Goal: Task Accomplishment & Management: Manage account settings

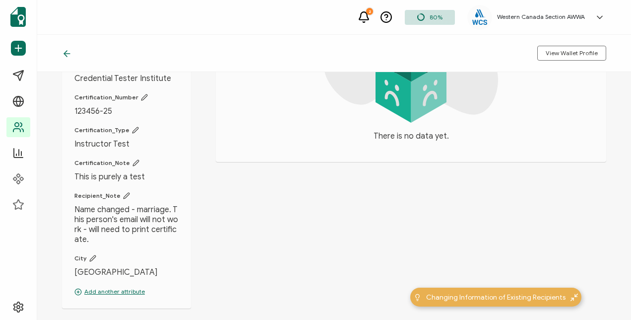
scroll to position [159, 0]
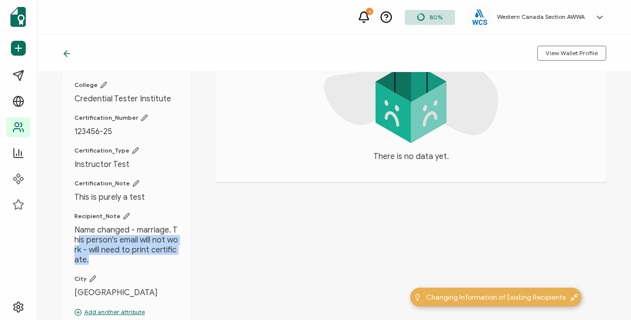
drag, startPoint x: 178, startPoint y: 221, endPoint x: 196, endPoint y: 238, distance: 23.9
click at [179, 238] on span "Name changed - marriage. This person's email will not work - will need to print…" at bounding box center [126, 245] width 104 height 40
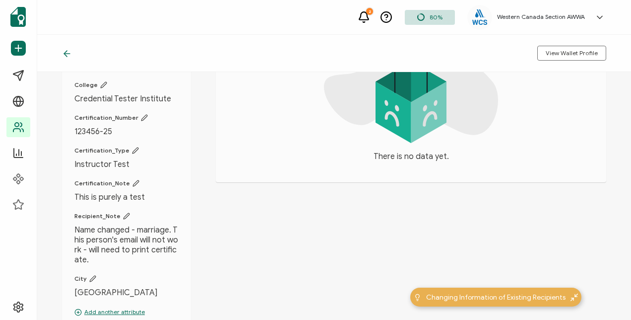
drag, startPoint x: 196, startPoint y: 238, endPoint x: 149, endPoint y: 260, distance: 51.7
click at [149, 274] on span "City" at bounding box center [126, 278] width 104 height 8
click at [115, 235] on span "Name changed - marriage. This person's email will not work - will need to print…" at bounding box center [126, 245] width 104 height 40
drag, startPoint x: 88, startPoint y: 221, endPoint x: 174, endPoint y: 220, distance: 85.8
click at [89, 225] on span "Name changed - marriage. This person's email will not work - will need to print…" at bounding box center [126, 245] width 104 height 40
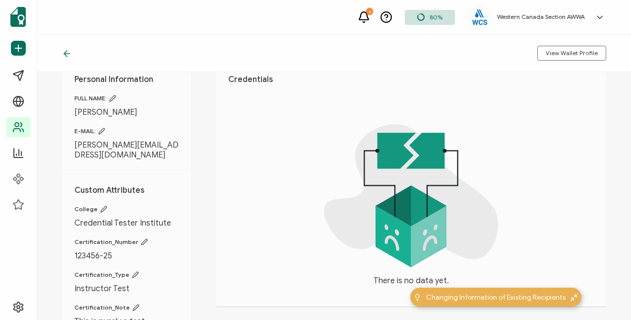
scroll to position [0, 0]
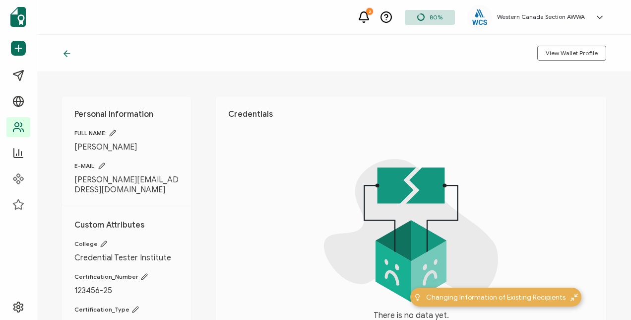
click at [224, 90] on div "Personal Information FULL NAME: Marian Wilson E-MAIL: marian@blue-sage.ca Custo…" at bounding box center [334, 196] width 594 height 248
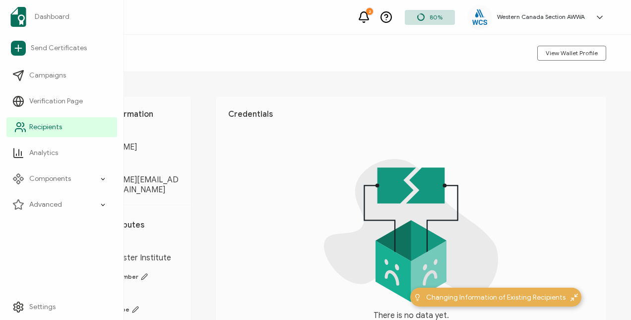
click at [29, 130] on span "Recipients" at bounding box center [45, 127] width 33 height 10
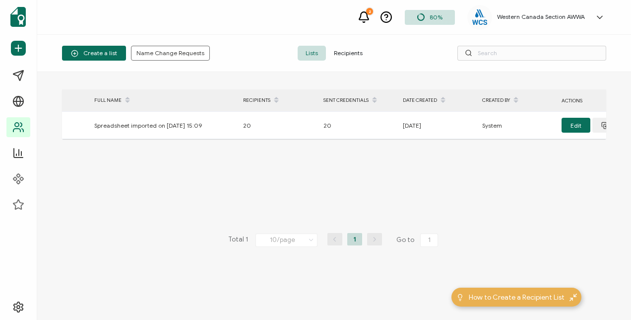
click at [367, 51] on span "Recipients" at bounding box center [348, 53] width 45 height 15
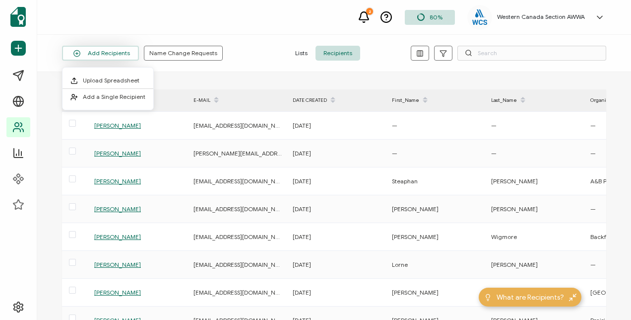
click at [100, 52] on button "Add Recipients" at bounding box center [100, 53] width 77 height 15
click at [92, 78] on span "Upload Spreadsheet" at bounding box center [111, 79] width 57 height 7
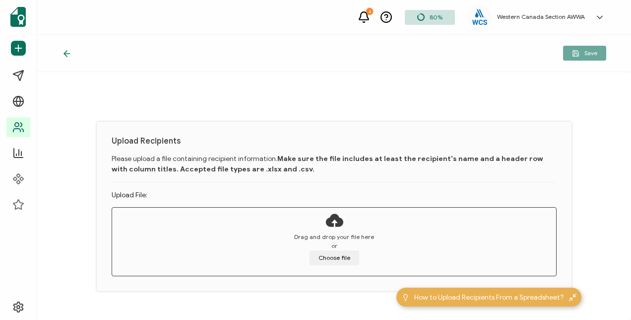
click at [332, 232] on span "Drag and drop your file here" at bounding box center [334, 236] width 80 height 9
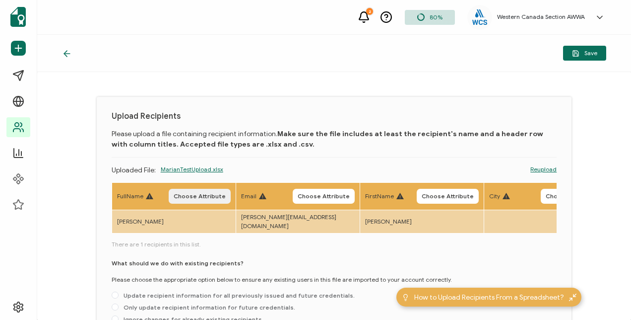
click at [199, 194] on span "Choose Attribute" at bounding box center [200, 196] width 52 height 6
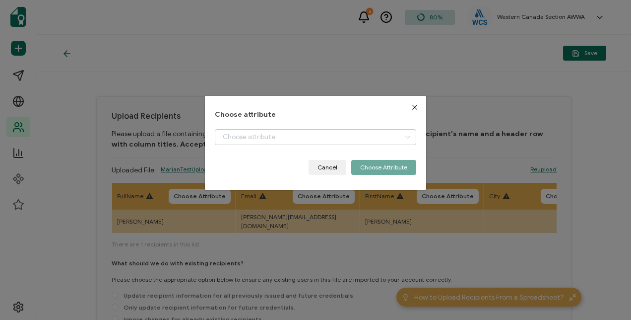
click at [401, 138] on icon "dialog" at bounding box center [407, 137] width 12 height 16
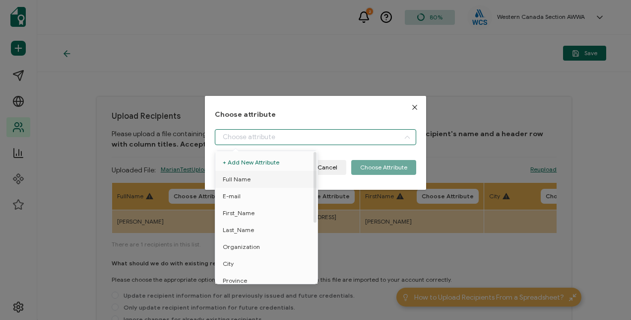
click at [251, 179] on span "Full Name" at bounding box center [237, 179] width 28 height 17
type input "Full Name"
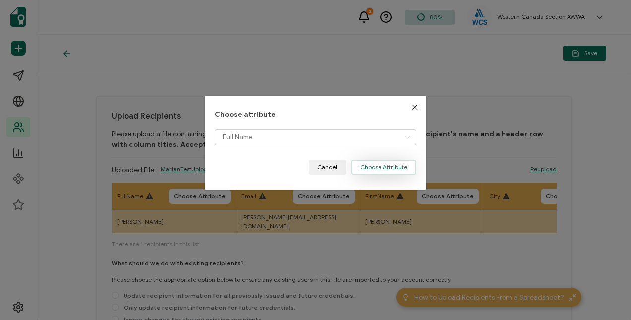
click at [382, 165] on button "Choose Attribute" at bounding box center [383, 167] width 65 height 15
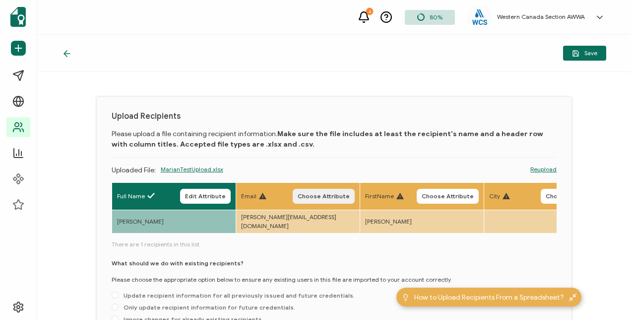
click at [339, 196] on span "Choose Attribute" at bounding box center [324, 196] width 52 height 6
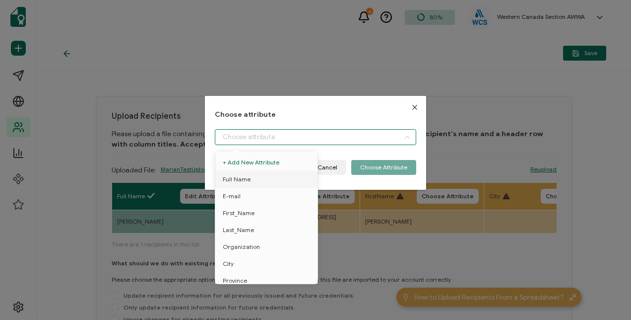
click at [262, 133] on input "dialog" at bounding box center [315, 137] width 201 height 16
click at [243, 193] on li "E-mail" at bounding box center [268, 196] width 111 height 17
type input "E-mail"
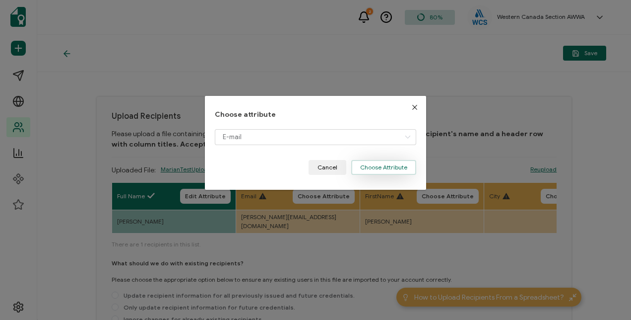
click at [370, 166] on button "Choose Attribute" at bounding box center [383, 167] width 65 height 15
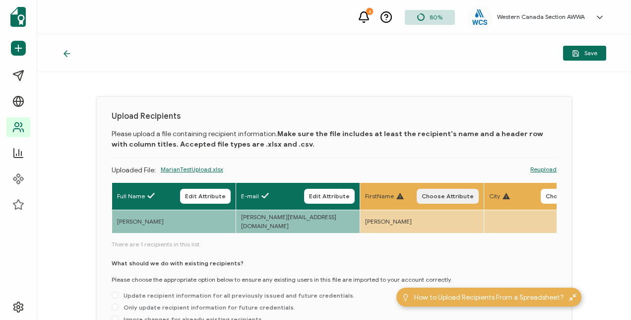
click at [479, 191] on button "Choose Attribute" at bounding box center [448, 196] width 62 height 15
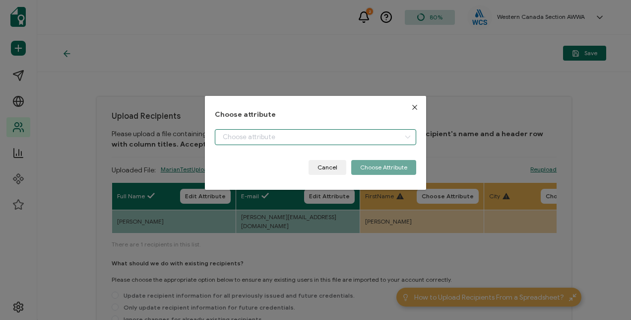
click at [272, 141] on input "dialog" at bounding box center [315, 137] width 201 height 16
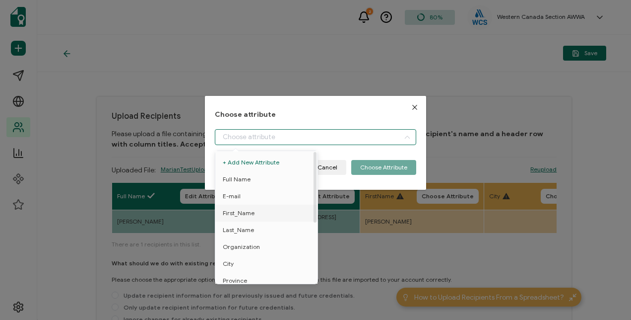
click at [252, 212] on span "First_Name" at bounding box center [239, 212] width 32 height 17
type input "First_Name"
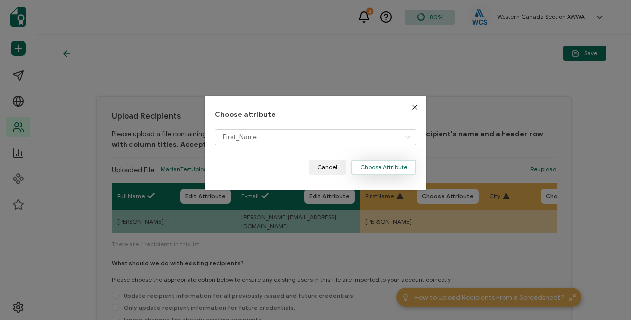
click at [385, 166] on button "Choose Attribute" at bounding box center [383, 167] width 65 height 15
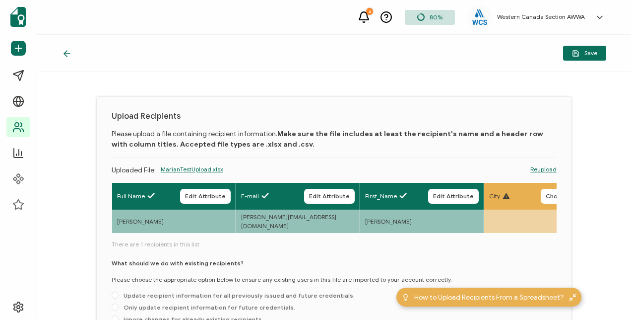
click at [510, 198] on div "City" at bounding box center [499, 196] width 21 height 9
click at [500, 192] on span "City" at bounding box center [494, 196] width 11 height 9
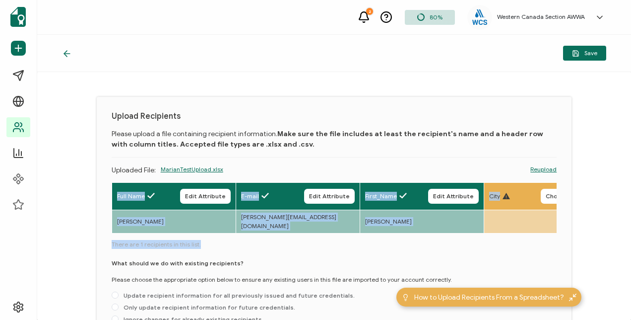
drag, startPoint x: 475, startPoint y: 239, endPoint x: 564, endPoint y: 244, distance: 88.5
click at [557, 244] on div "Full Name Edit Attribute E-mail Edit Attribute First_Name Edit Attribute City C…" at bounding box center [335, 254] width 446 height 145
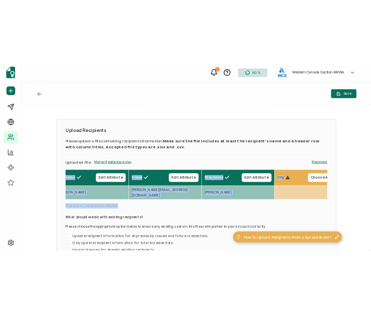
scroll to position [0, 69]
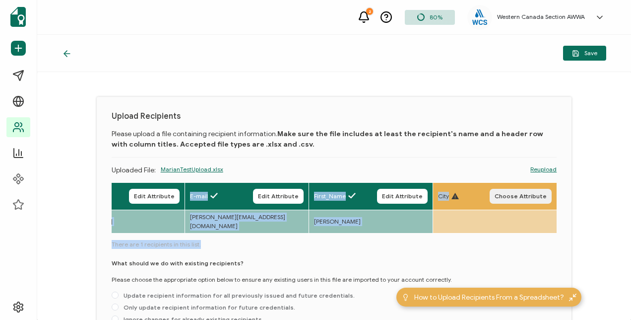
click at [537, 194] on span "Choose Attribute" at bounding box center [521, 196] width 52 height 6
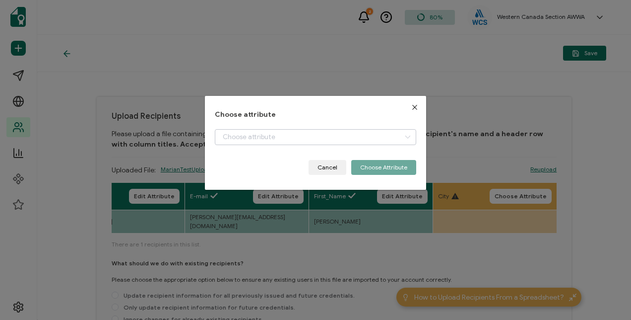
click at [401, 136] on icon "dialog" at bounding box center [407, 137] width 12 height 16
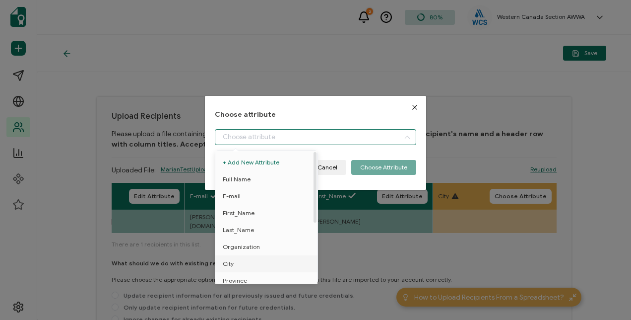
click at [231, 262] on span "City" at bounding box center [228, 263] width 11 height 17
type input "City"
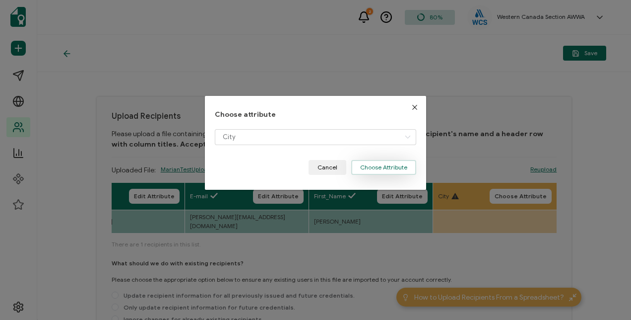
click at [376, 168] on button "Choose Attribute" at bounding box center [383, 167] width 65 height 15
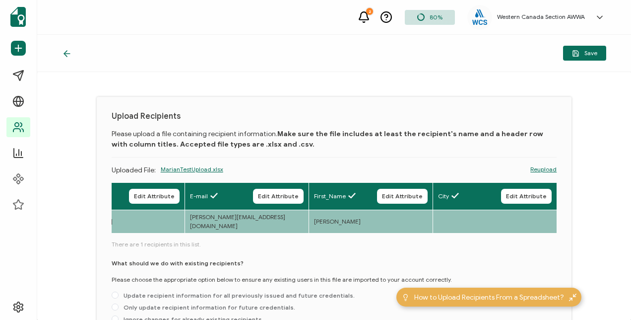
click at [317, 264] on div "What should we do with existing recipients? Please choose the appropriate optio…" at bounding box center [335, 293] width 446 height 68
click at [112, 296] on span at bounding box center [115, 294] width 7 height 7
click at [112, 296] on input "Update recipient information for all previously issued and future credentials." at bounding box center [115, 295] width 7 height 8
radio input "true"
click at [405, 265] on div "What should we do with existing recipients? Please choose the appropriate optio…" at bounding box center [335, 293] width 446 height 68
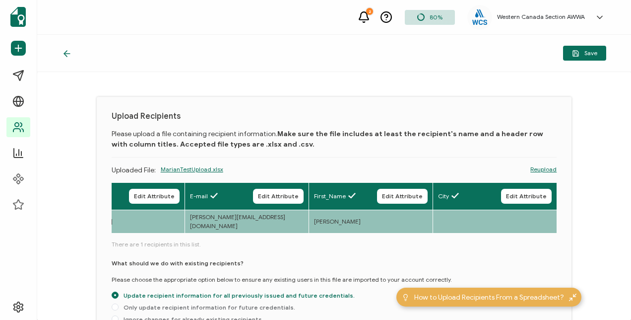
drag, startPoint x: 425, startPoint y: 283, endPoint x: 455, endPoint y: 258, distance: 39.1
click at [455, 258] on div "2 80% Western Canada Section AWWA Marian Hands marian@blue-sage.ca ID: 81858434…" at bounding box center [315, 142] width 631 height 285
click at [562, 292] on div "How to Upload Recipients From a Spreadsheet?" at bounding box center [492, 297] width 167 height 10
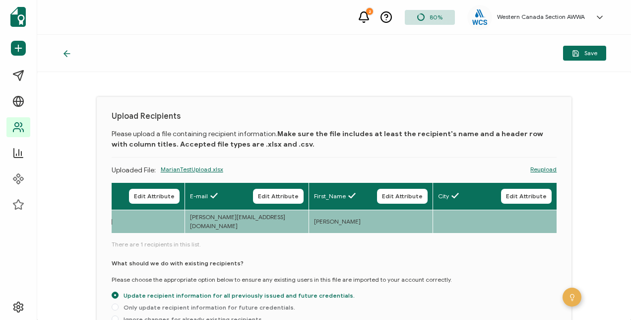
click at [383, 295] on div "What should we do with existing recipients? Please choose the appropriate optio…" at bounding box center [335, 293] width 446 height 68
click at [408, 301] on div "What should we do with existing recipients? Please choose the appropriate optio…" at bounding box center [335, 293] width 446 height 68
click at [222, 279] on p "Please choose the appropriate option below to ensure any existing users in this…" at bounding box center [282, 279] width 340 height 9
click at [271, 34] on div "2 80% Western Canada Section AWWA Marian Hands marian@blue-sage.ca ID: 81858434…" at bounding box center [334, 17] width 594 height 35
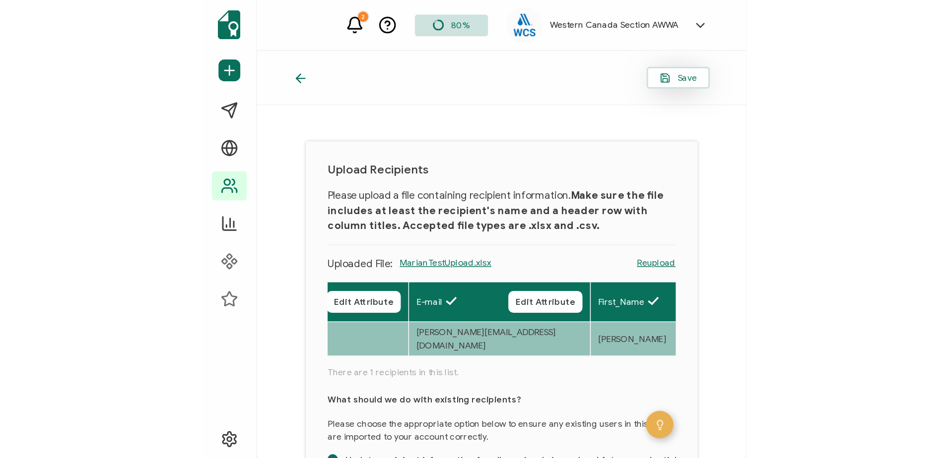
scroll to position [0, 0]
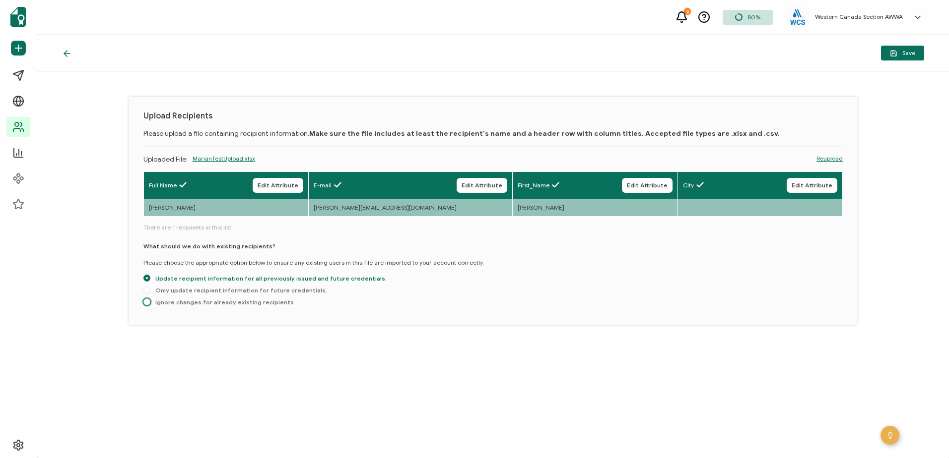
click at [150, 302] on span "Ignore changes for already existing recipients" at bounding box center [221, 302] width 143 height 7
click at [143, 302] on input "Ignore changes for already existing recipients" at bounding box center [146, 303] width 7 height 8
radio input "true"
radio input "false"
radio input "true"
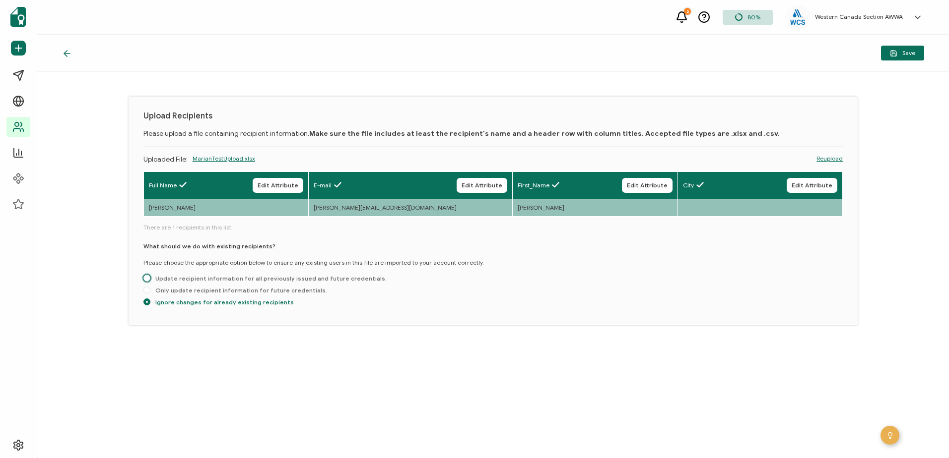
click at [150, 282] on span "Update recipient information for all previously issued and future credentials." at bounding box center [268, 278] width 236 height 7
click at [143, 283] on input "Update recipient information for all previously issued and future credentials." at bounding box center [146, 279] width 7 height 8
radio input "true"
radio input "false"
click at [514, 319] on div "Upload Recipients Please upload a file containing recipient information. Make s…" at bounding box center [493, 265] width 912 height 387
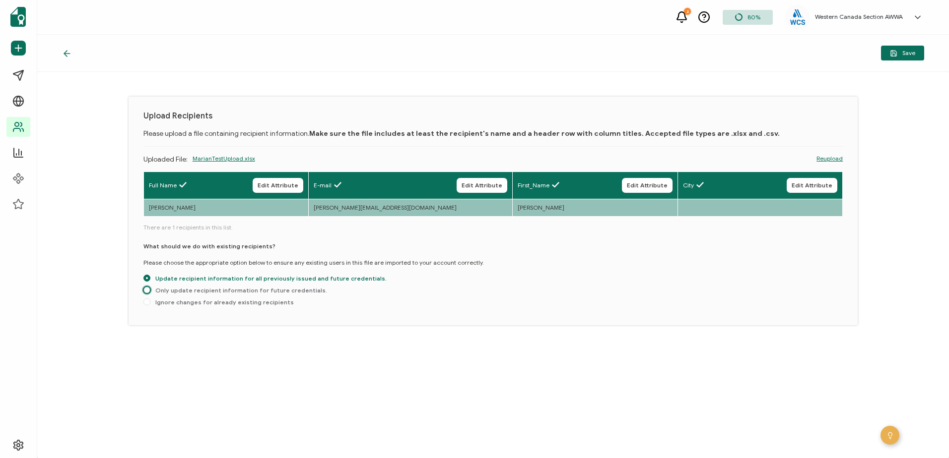
click at [143, 294] on span at bounding box center [146, 290] width 7 height 7
click at [143, 295] on input "Only update recipient information for future credentials." at bounding box center [146, 291] width 7 height 8
radio input "true"
radio input "false"
radio input "true"
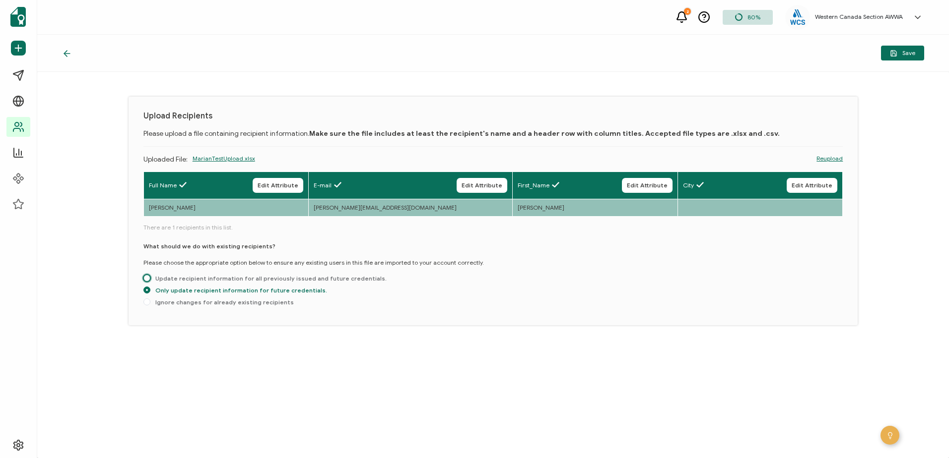
click at [143, 282] on span at bounding box center [146, 278] width 7 height 7
click at [143, 283] on input "Update recipient information for all previously issued and future credentials." at bounding box center [146, 279] width 7 height 8
radio input "true"
radio input "false"
click at [310, 138] on div "Upload Recipients Please upload a file containing recipient information. Make s…" at bounding box center [493, 211] width 729 height 229
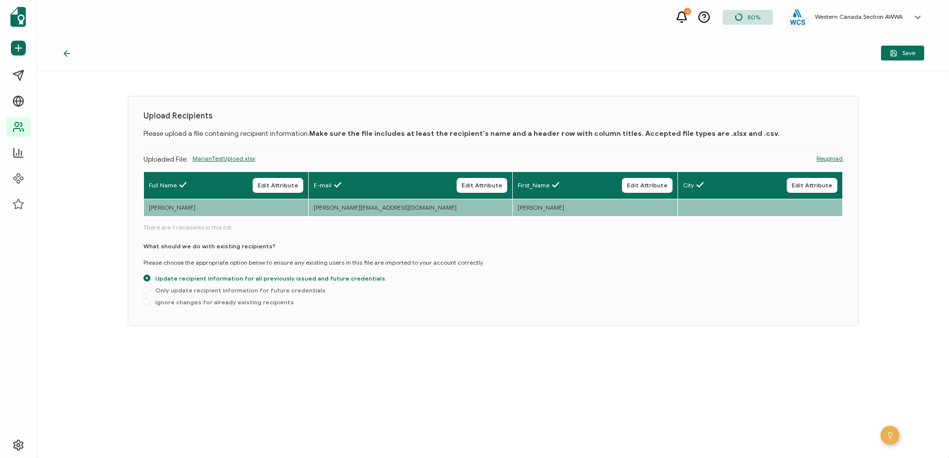
click at [143, 117] on h1 "Upload Recipients" at bounding box center [493, 116] width 700 height 9
click at [631, 53] on icon "button" at bounding box center [893, 53] width 7 height 7
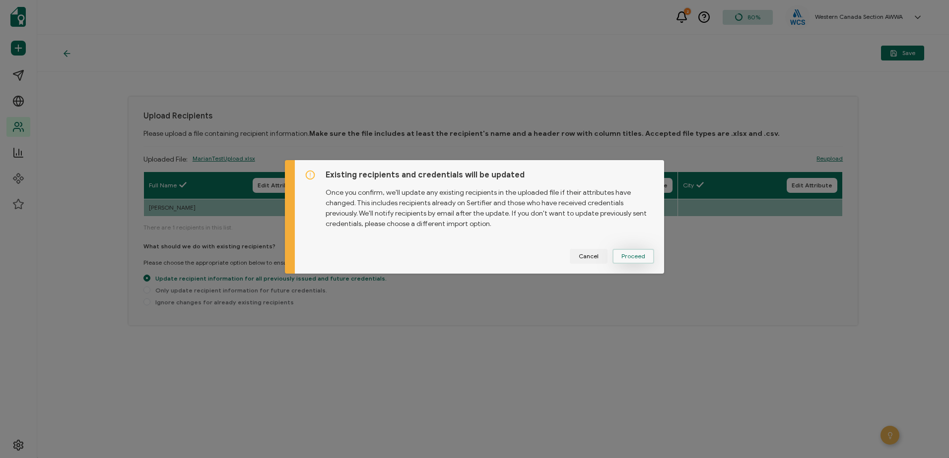
click at [631, 249] on button "Proceed" at bounding box center [633, 256] width 42 height 15
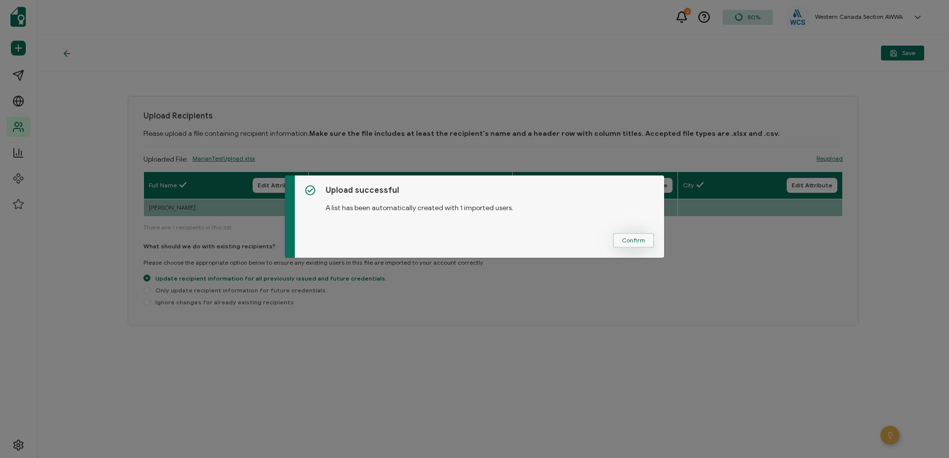
click at [631, 242] on span "Confirm" at bounding box center [633, 241] width 23 height 6
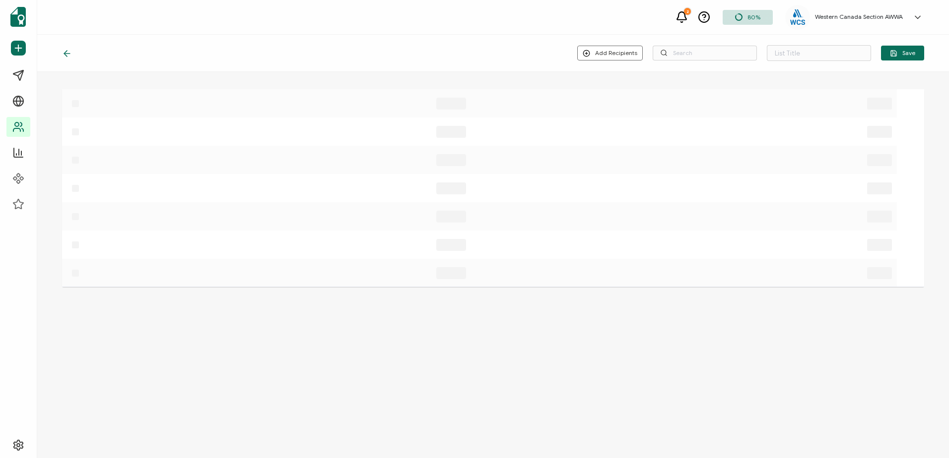
type input "Spreadsheet imported on Aug 13, 13:41"
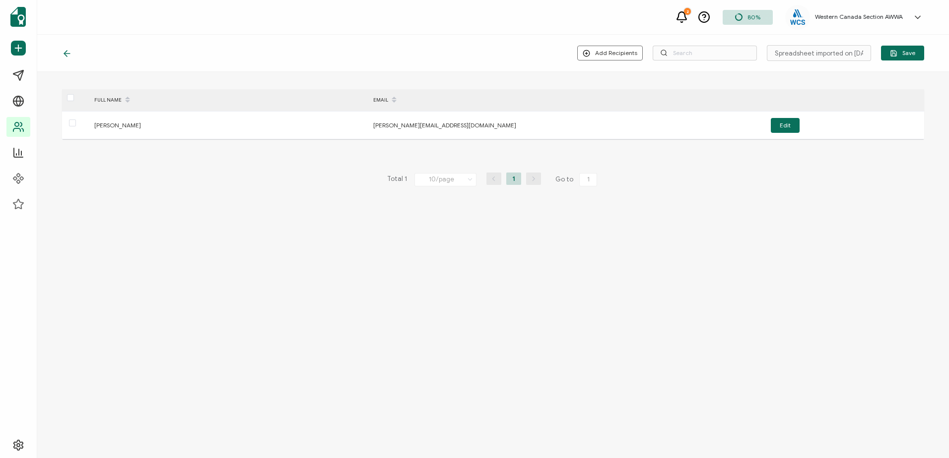
click at [67, 53] on icon at bounding box center [67, 54] width 10 height 10
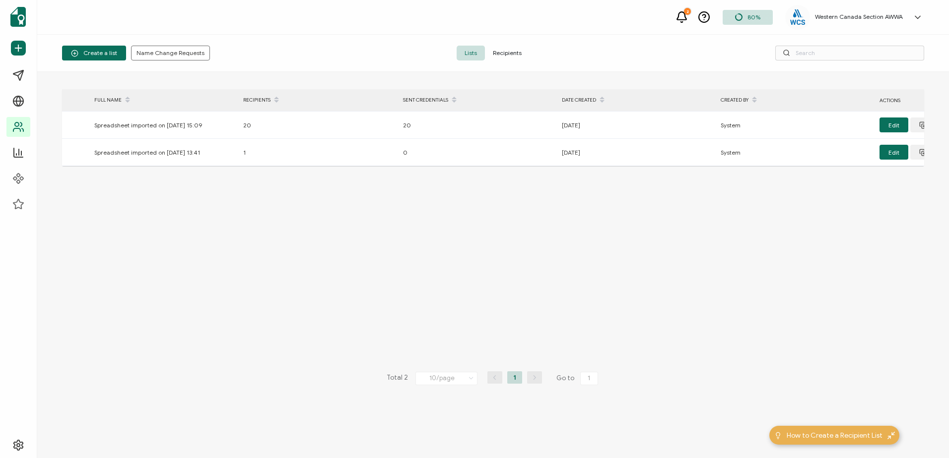
click at [527, 54] on span "Recipients" at bounding box center [507, 53] width 45 height 15
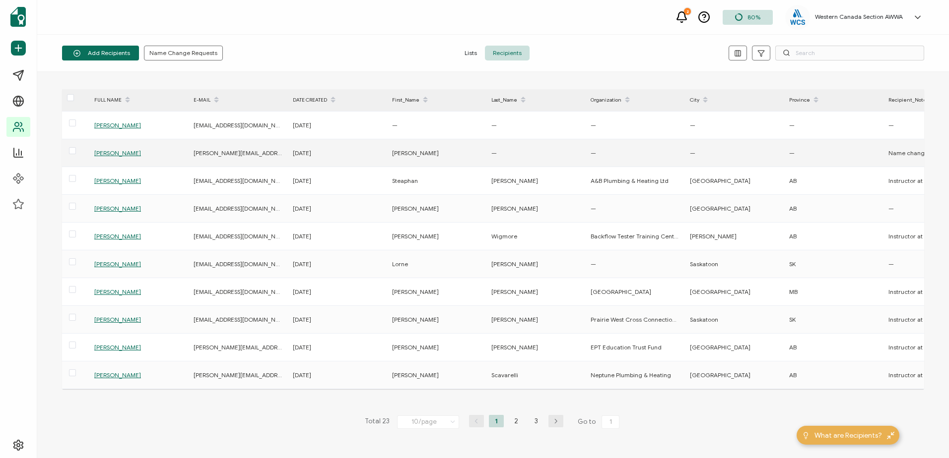
click at [118, 149] on span "[PERSON_NAME]" at bounding box center [117, 152] width 47 height 7
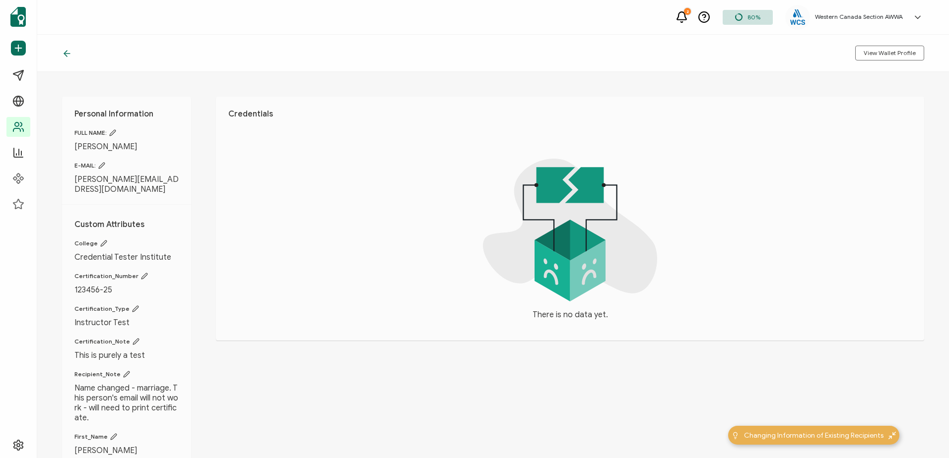
click at [65, 53] on icon at bounding box center [67, 54] width 10 height 10
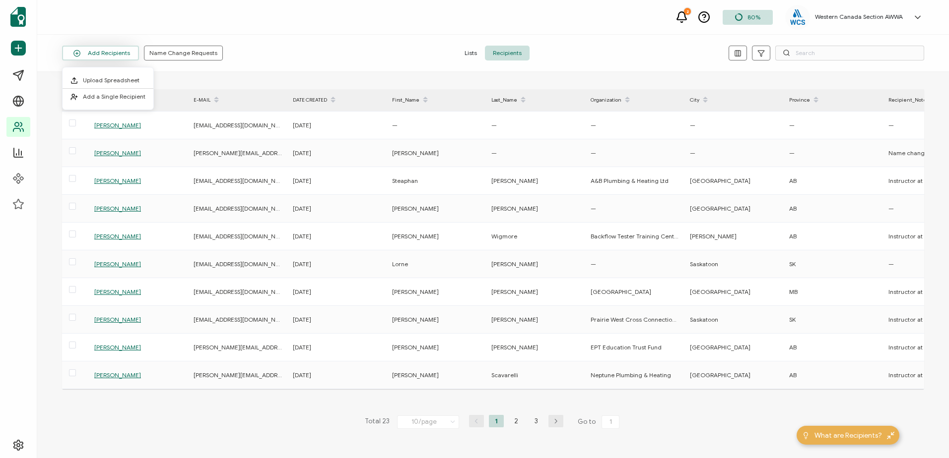
click at [98, 54] on button "Add Recipients" at bounding box center [100, 53] width 77 height 15
click at [100, 56] on button "Add Recipients" at bounding box center [100, 53] width 77 height 15
click at [97, 78] on span "Upload Spreadsheet" at bounding box center [111, 79] width 57 height 7
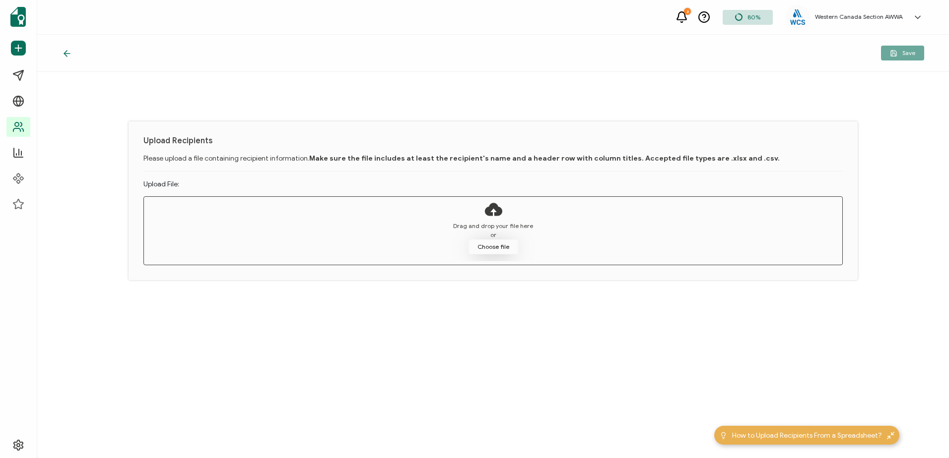
click at [488, 242] on button "Choose file" at bounding box center [493, 247] width 50 height 15
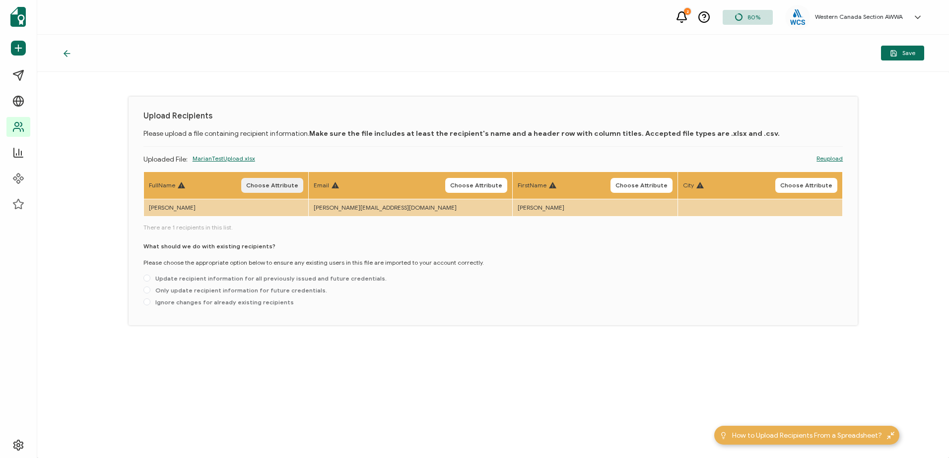
click at [279, 187] on span "Choose Attribute" at bounding box center [272, 186] width 52 height 6
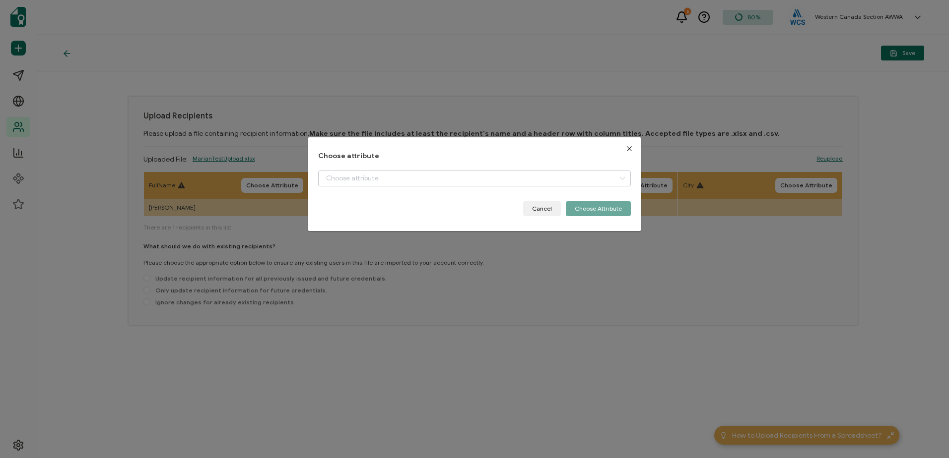
click at [616, 175] on icon "dialog" at bounding box center [622, 179] width 12 height 16
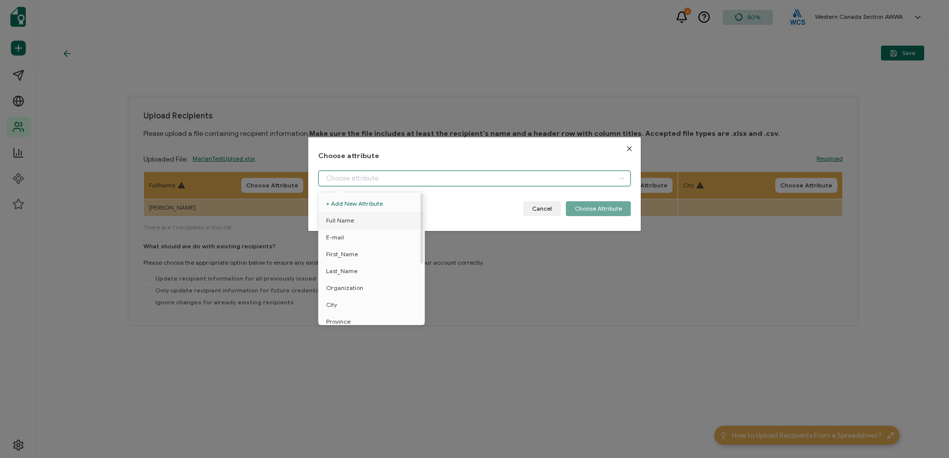
click at [339, 222] on span "Full Name" at bounding box center [340, 220] width 28 height 17
type input "Full Name"
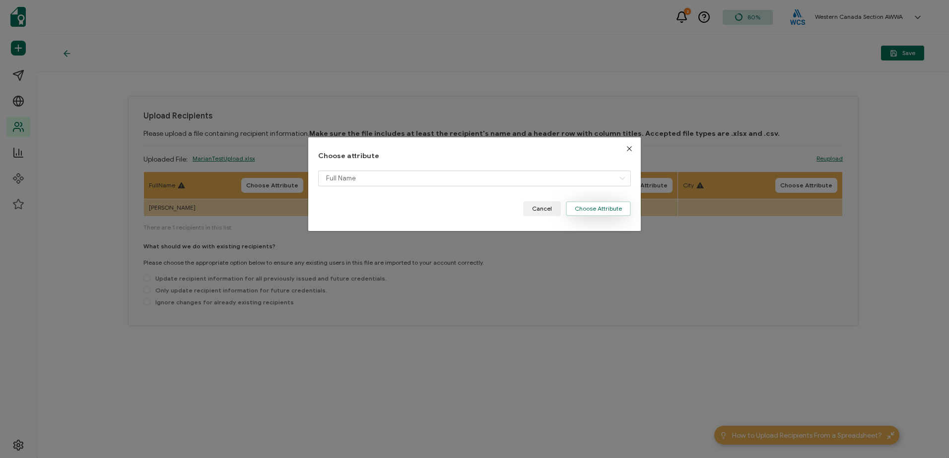
click at [592, 209] on button "Choose Attribute" at bounding box center [598, 208] width 65 height 15
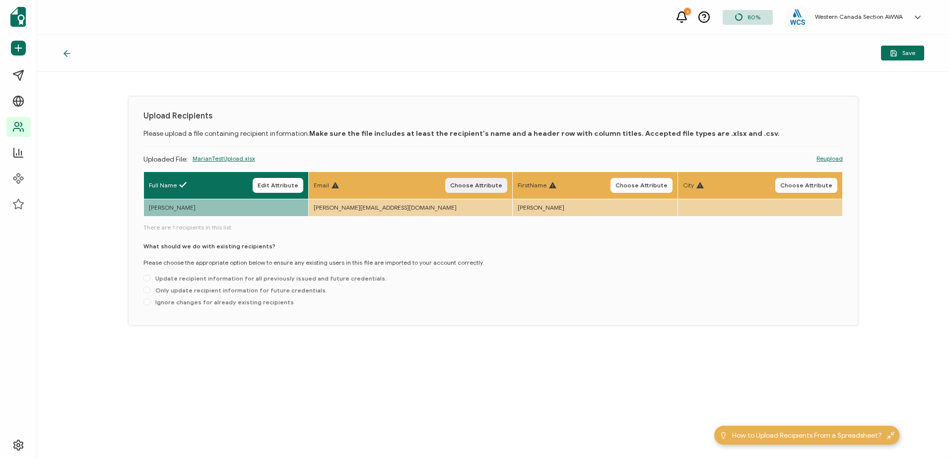
click at [451, 189] on span "Choose Attribute" at bounding box center [476, 186] width 52 height 6
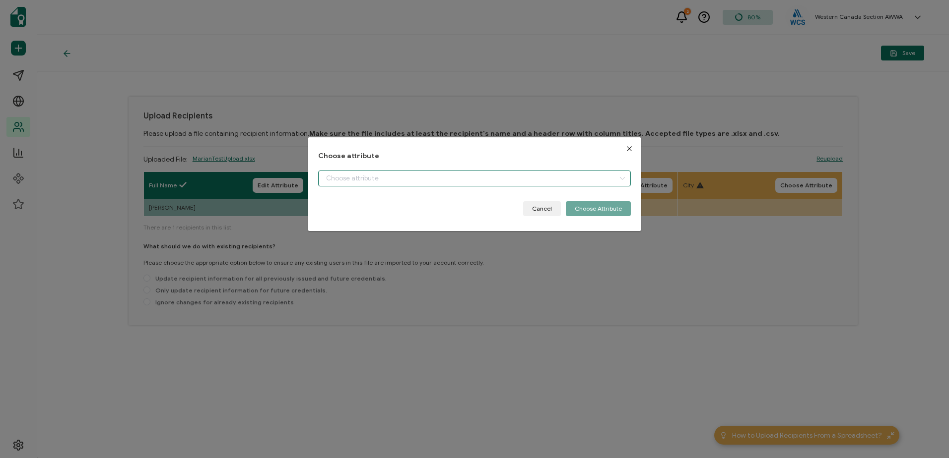
click at [370, 178] on input "dialog" at bounding box center [474, 179] width 312 height 16
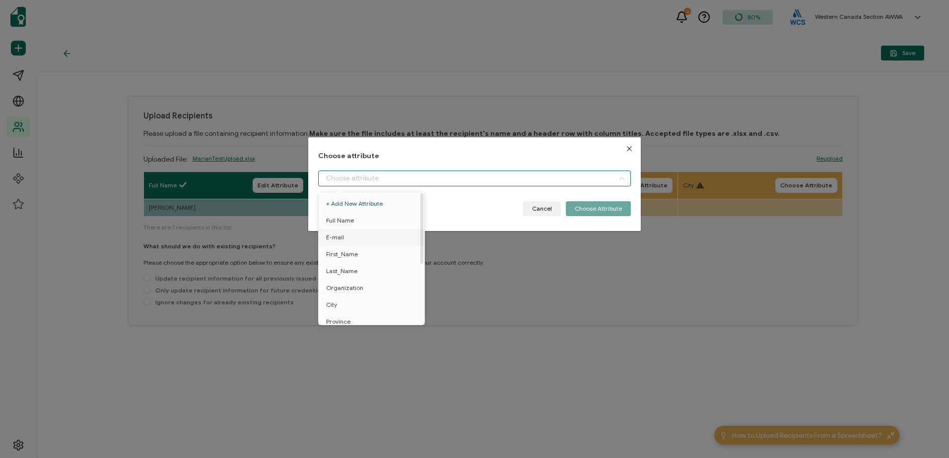
click at [337, 237] on span "E-mail" at bounding box center [335, 237] width 18 height 17
type input "E-mail"
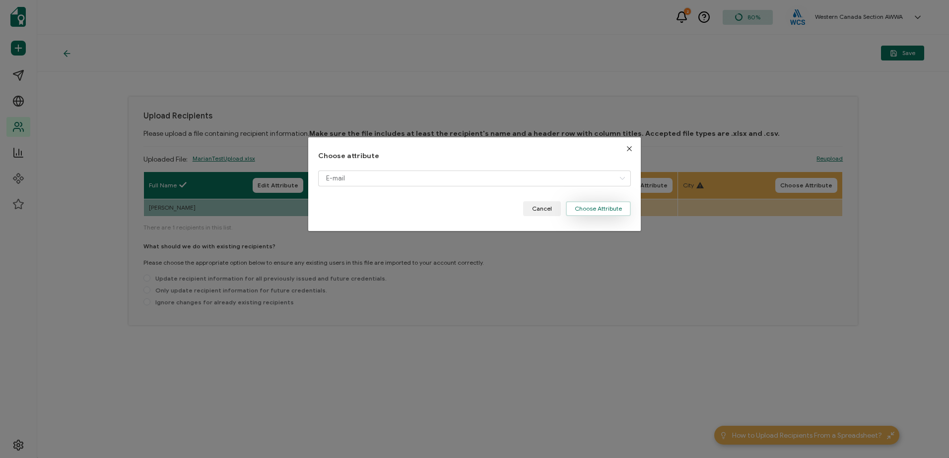
click at [603, 211] on button "Choose Attribute" at bounding box center [598, 208] width 65 height 15
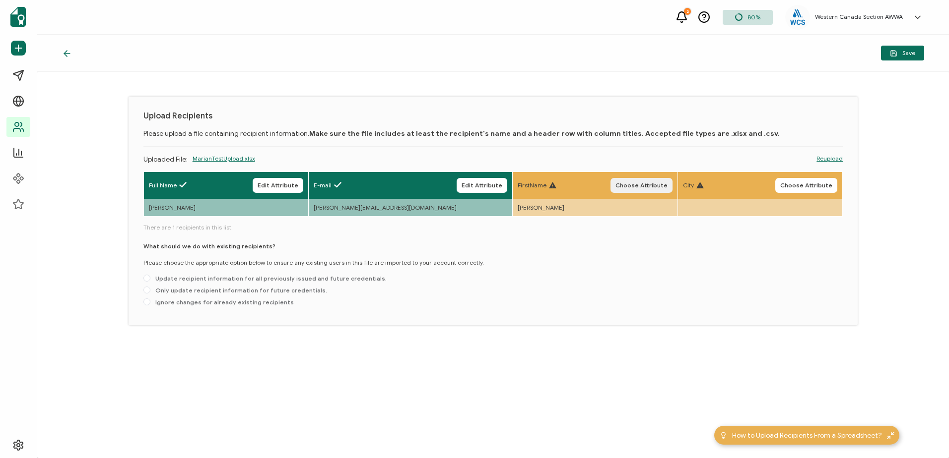
click at [631, 189] on span "Choose Attribute" at bounding box center [641, 186] width 52 height 6
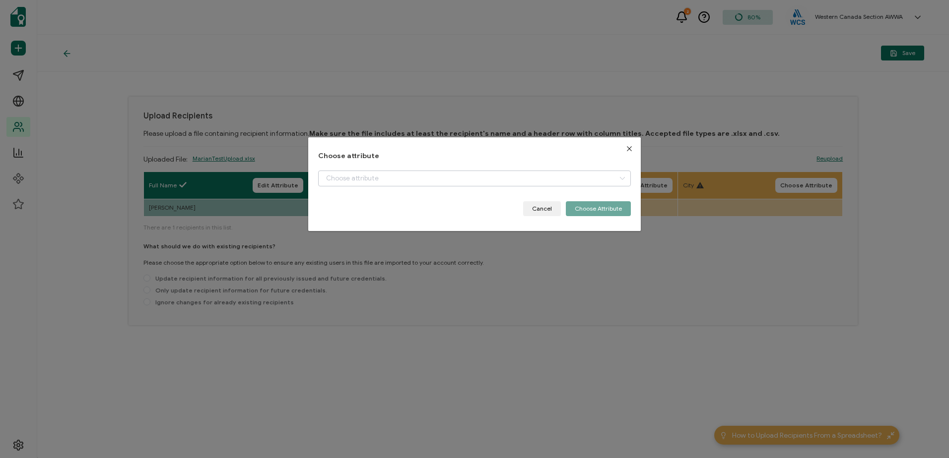
click at [616, 177] on icon "dialog" at bounding box center [622, 179] width 12 height 16
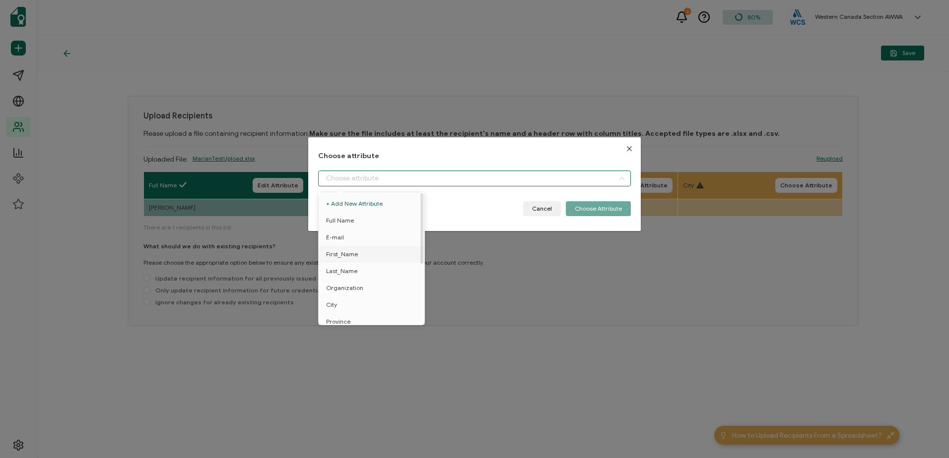
click at [349, 254] on span "First_Name" at bounding box center [342, 254] width 32 height 17
type input "First_Name"
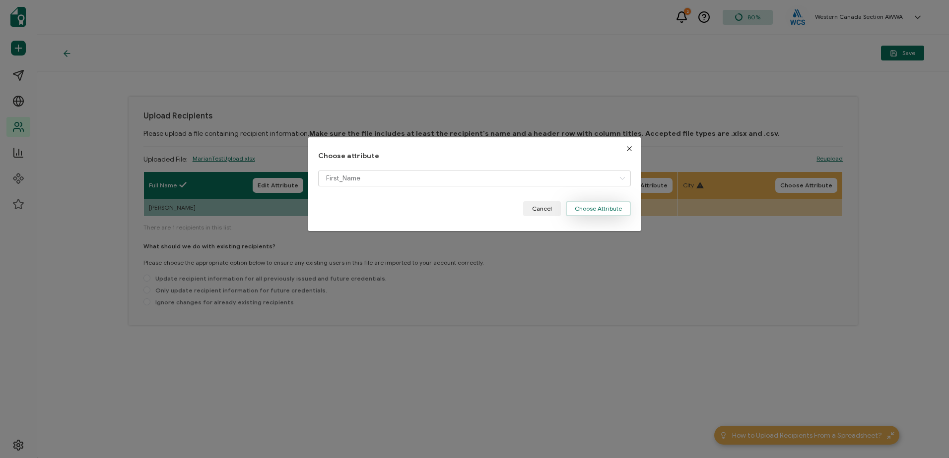
click at [587, 207] on button "Choose Attribute" at bounding box center [598, 208] width 65 height 15
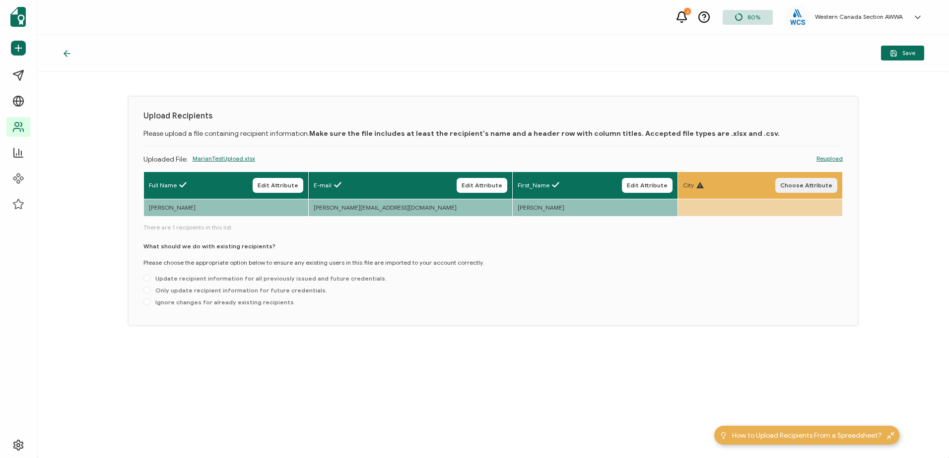
click at [631, 189] on span "Choose Attribute" at bounding box center [806, 186] width 52 height 6
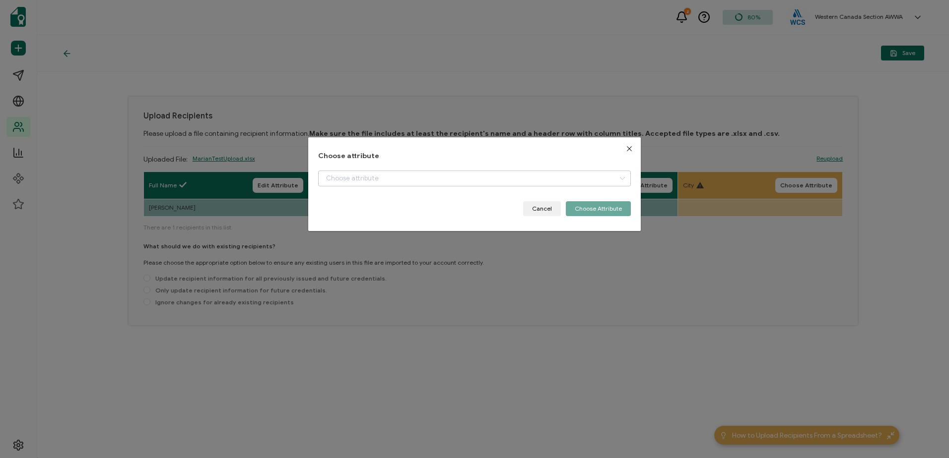
click at [616, 179] on icon "dialog" at bounding box center [622, 179] width 12 height 16
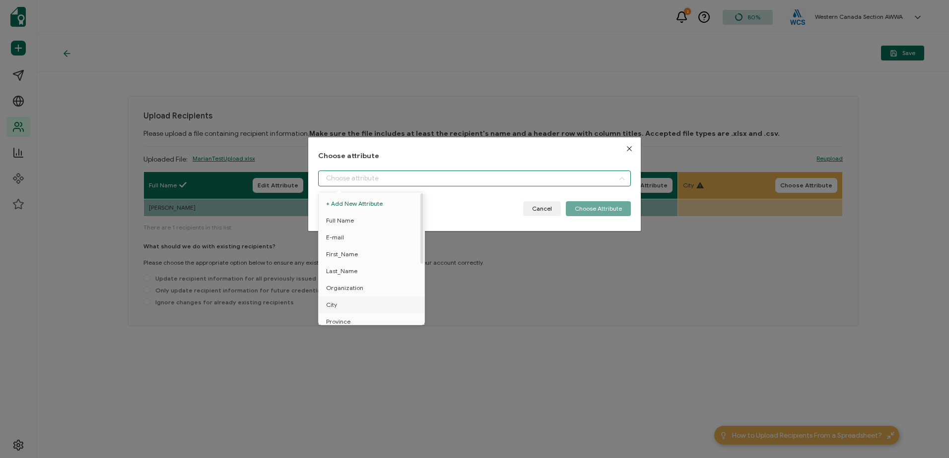
click at [333, 302] on span "City" at bounding box center [331, 305] width 11 height 17
type input "City"
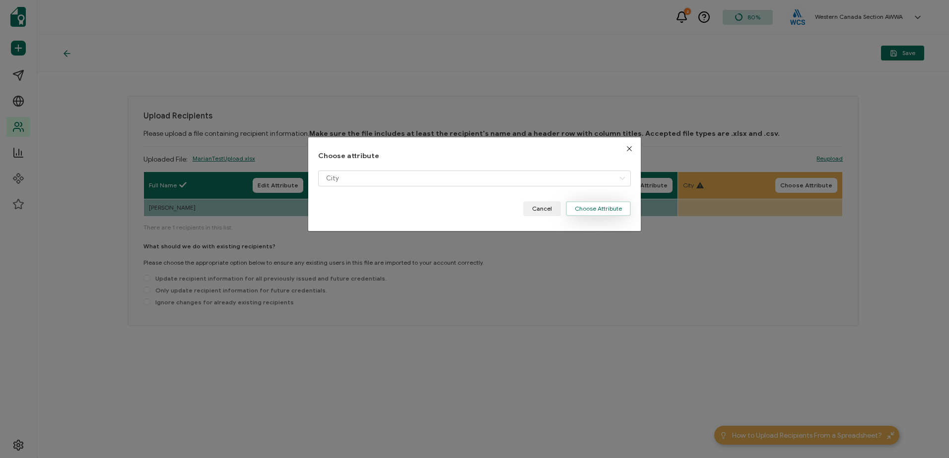
click at [595, 208] on button "Choose Attribute" at bounding box center [598, 208] width 65 height 15
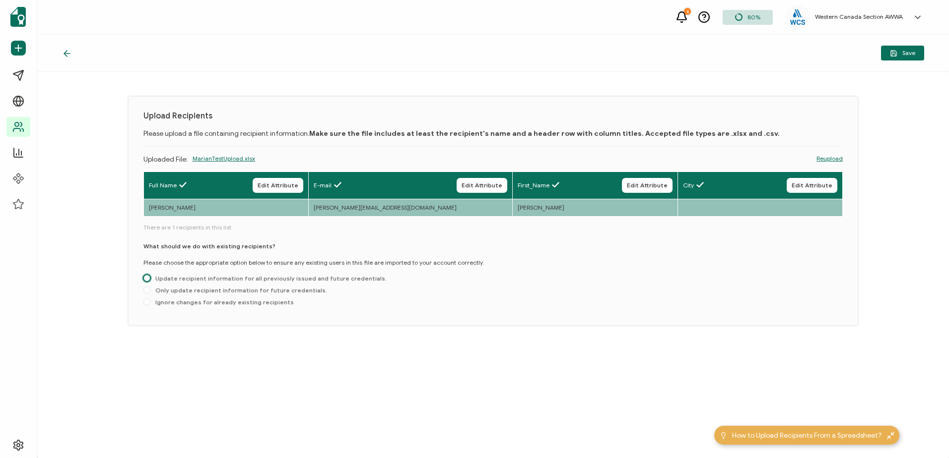
click at [143, 282] on span at bounding box center [146, 278] width 7 height 7
click at [143, 283] on input "Update recipient information for all previously issued and future credentials." at bounding box center [146, 279] width 7 height 8
radio input "true"
click at [343, 319] on div "Upload Recipients Please upload a file containing recipient information. Make s…" at bounding box center [493, 265] width 912 height 387
click at [631, 158] on link "Reupload" at bounding box center [829, 158] width 26 height 9
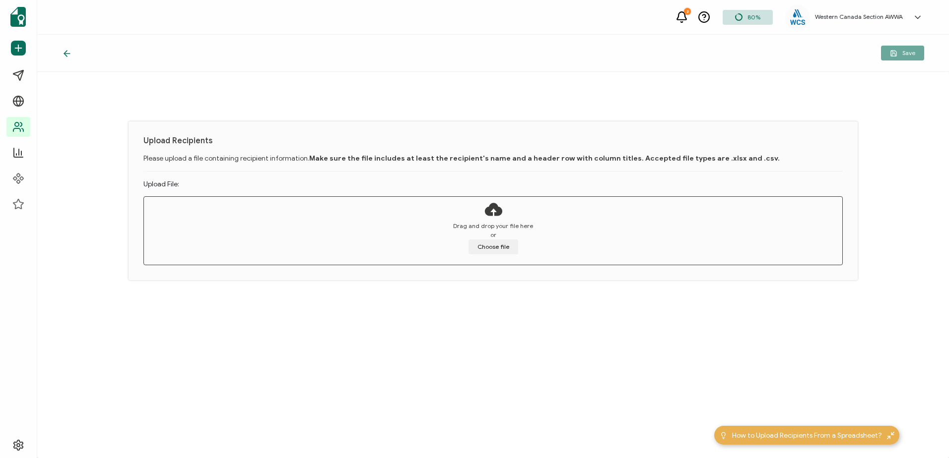
click at [492, 223] on span "Drag and drop your file here" at bounding box center [493, 226] width 80 height 9
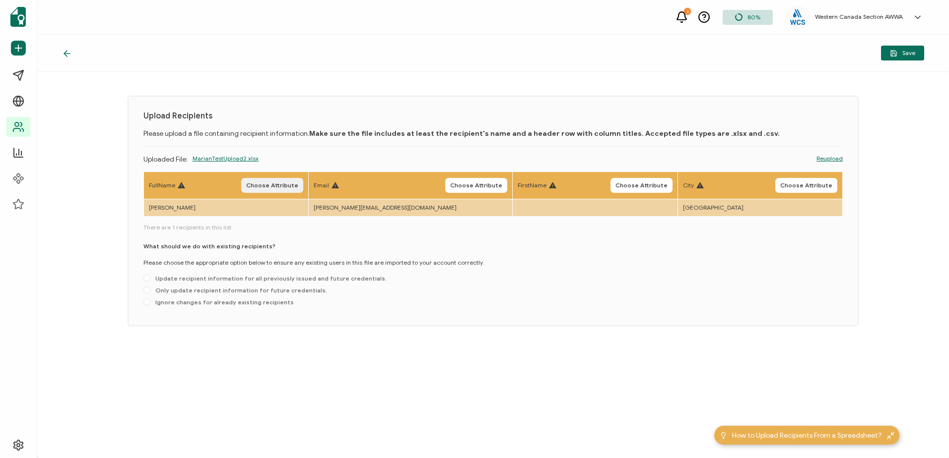
click at [293, 187] on span "Choose Attribute" at bounding box center [272, 186] width 52 height 6
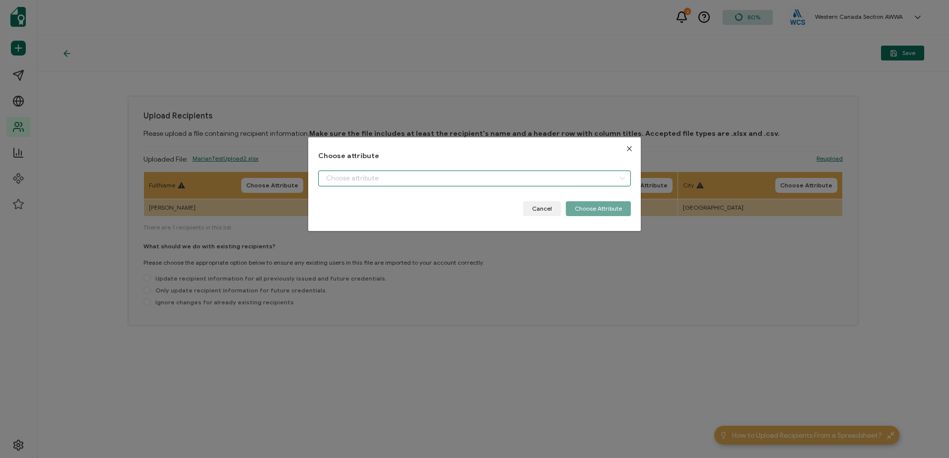
click at [373, 181] on input "dialog" at bounding box center [474, 179] width 312 height 16
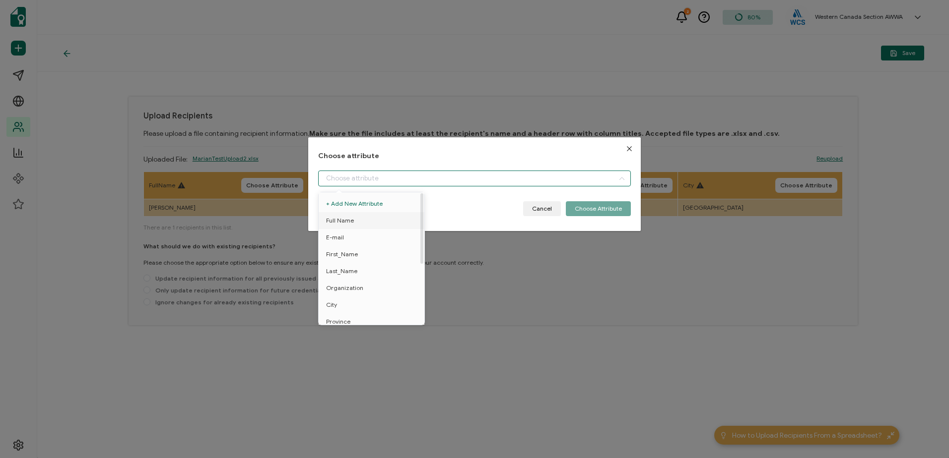
click at [352, 222] on span "Full Name" at bounding box center [340, 220] width 28 height 17
type input "Full Name"
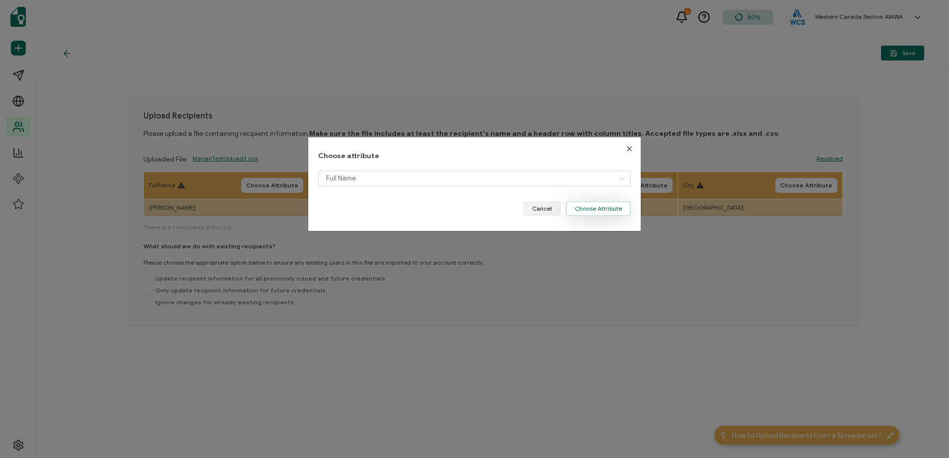
click at [599, 208] on button "Choose Attribute" at bounding box center [598, 208] width 65 height 15
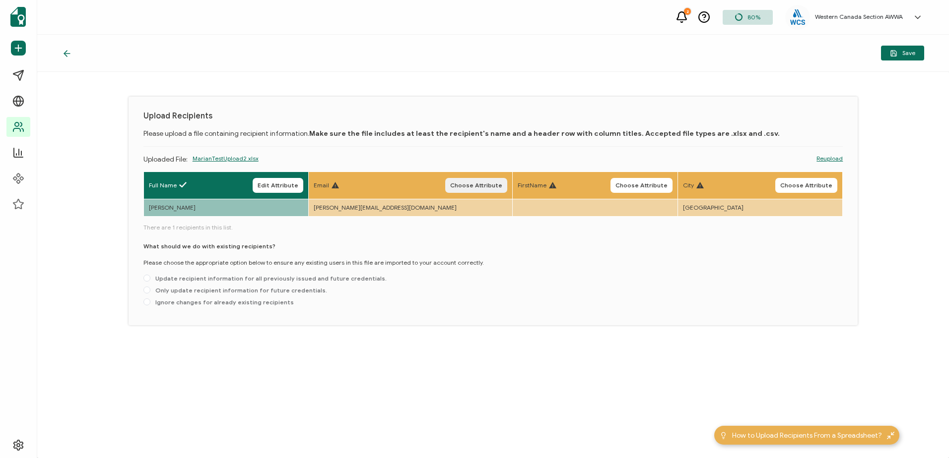
click at [450, 185] on button "Choose Attribute" at bounding box center [476, 185] width 62 height 15
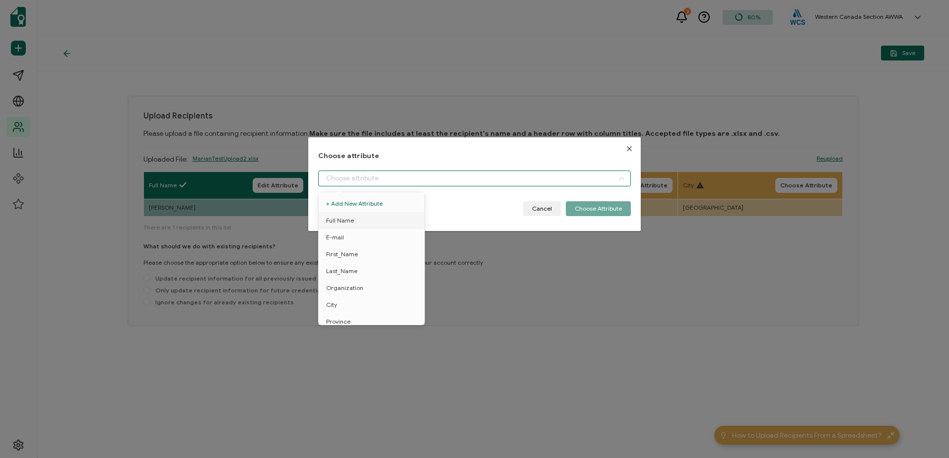
click at [336, 174] on input "dialog" at bounding box center [474, 179] width 312 height 16
click at [337, 238] on span "E-mail" at bounding box center [335, 237] width 18 height 17
type input "E-mail"
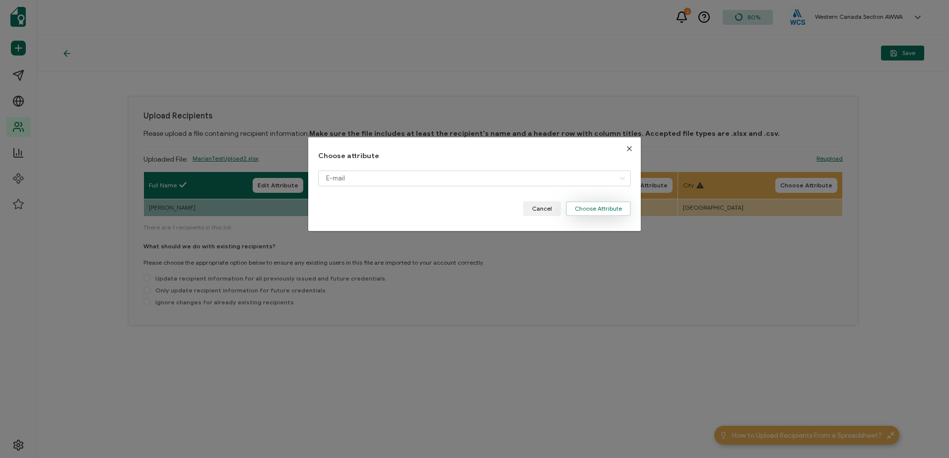
click at [583, 209] on button "Choose Attribute" at bounding box center [598, 208] width 65 height 15
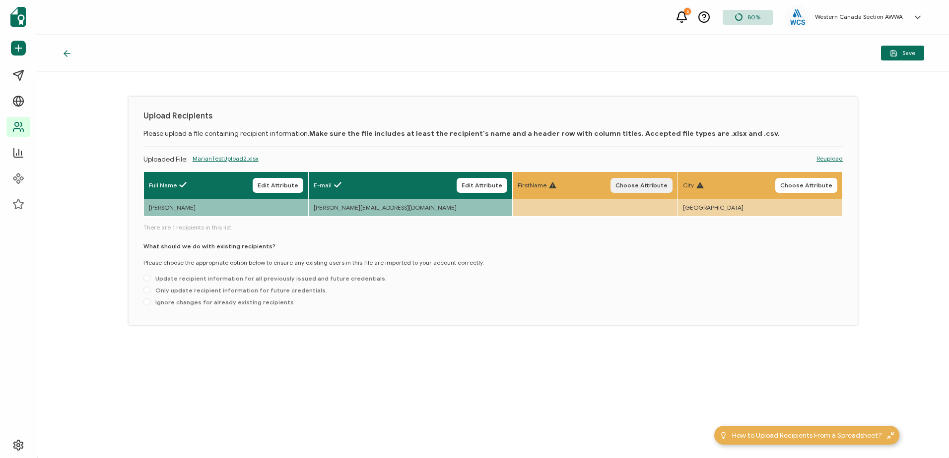
click at [629, 189] on span "Choose Attribute" at bounding box center [641, 186] width 52 height 6
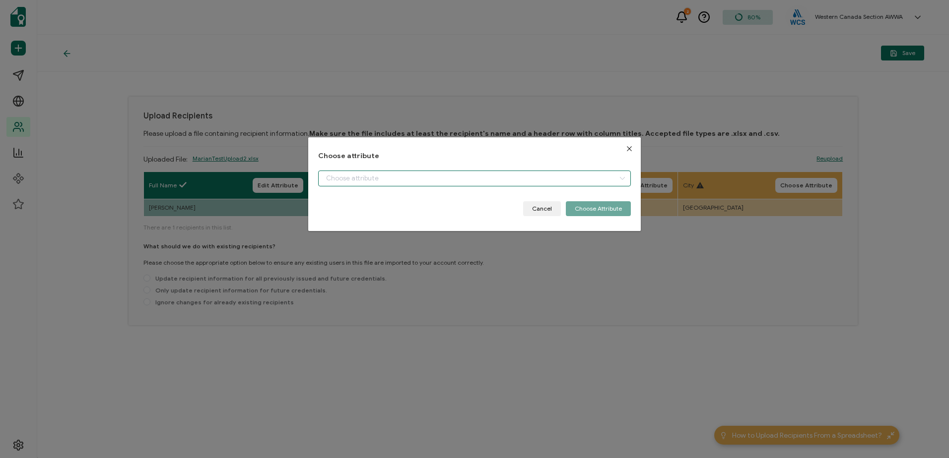
click at [364, 173] on input "dialog" at bounding box center [474, 179] width 312 height 16
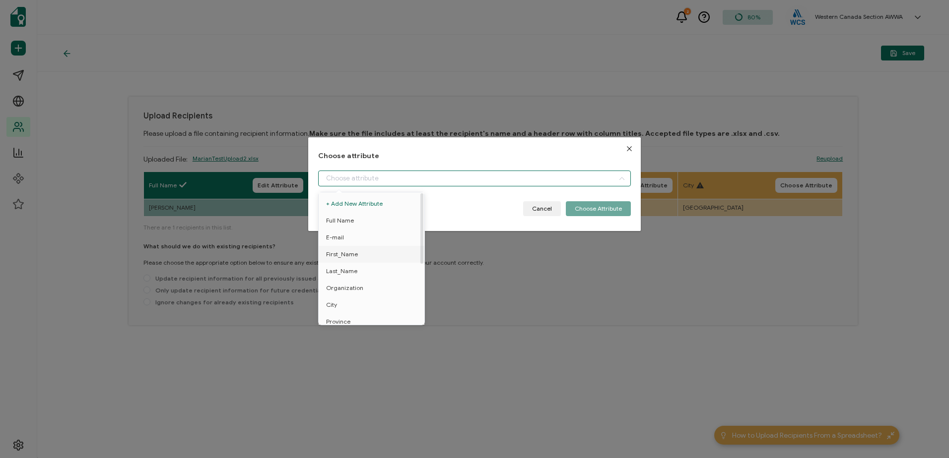
click at [343, 252] on span "First_Name" at bounding box center [342, 254] width 32 height 17
type input "First_Name"
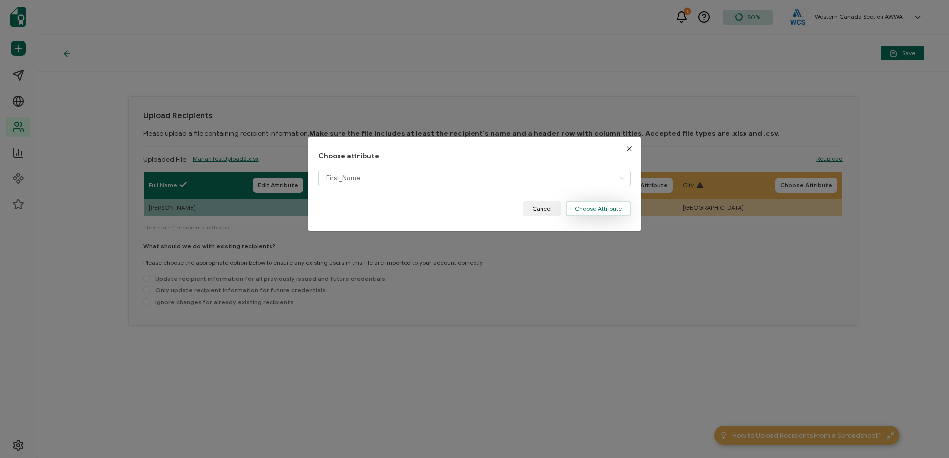
click at [590, 210] on button "Choose Attribute" at bounding box center [598, 208] width 65 height 15
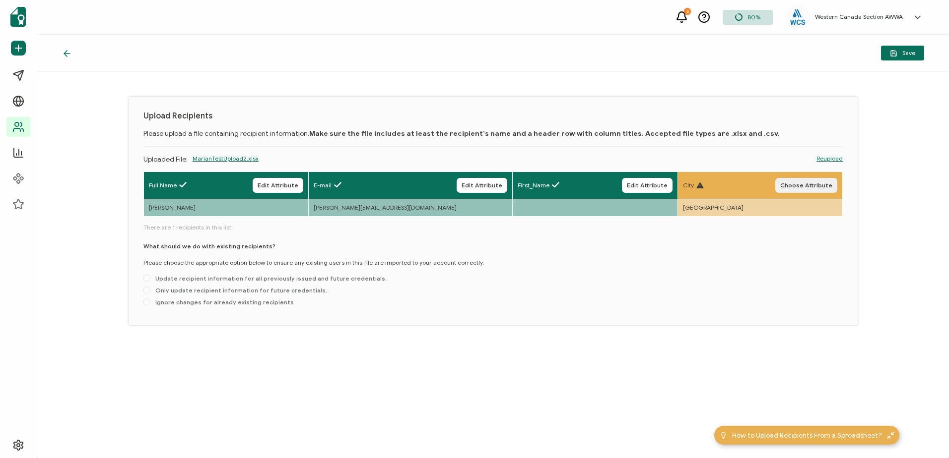
click at [631, 186] on span "Choose Attribute" at bounding box center [806, 186] width 52 height 6
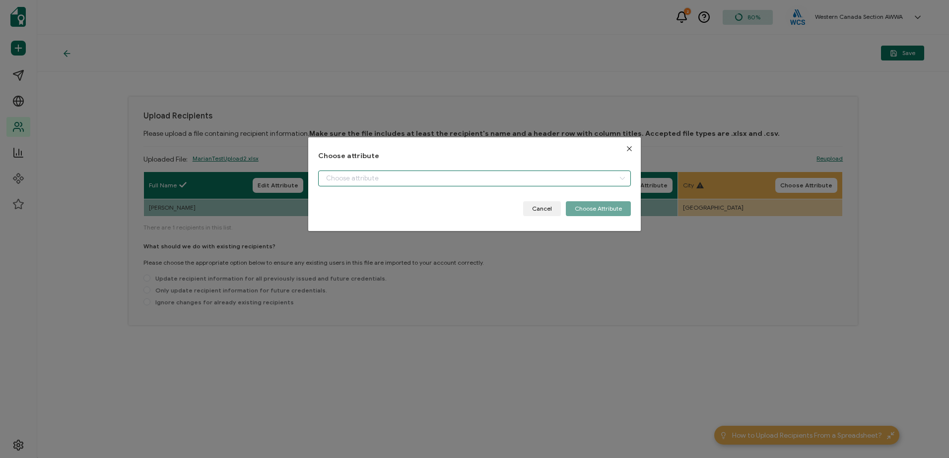
click at [371, 180] on input "dialog" at bounding box center [474, 179] width 312 height 16
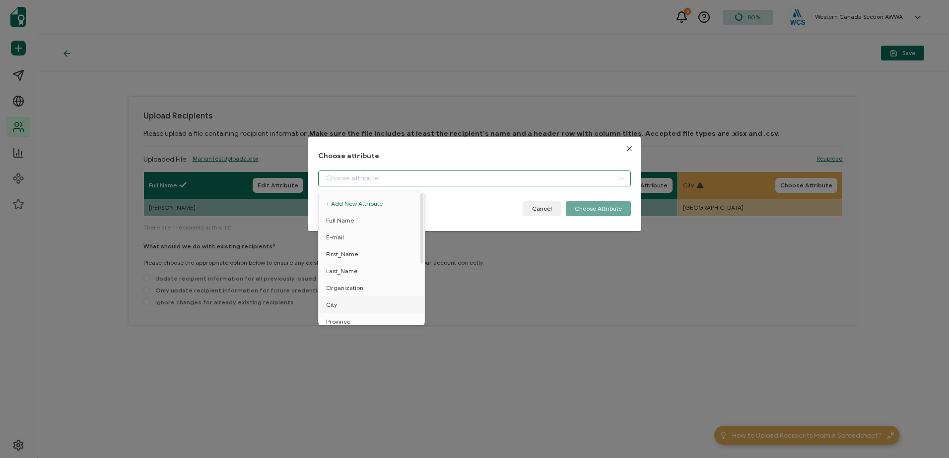
click at [337, 304] on span "City" at bounding box center [331, 305] width 11 height 17
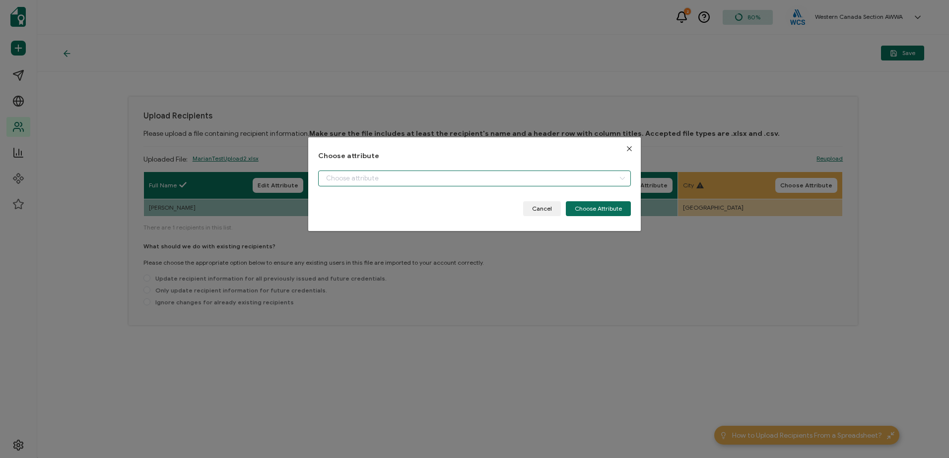
type input "City"
click at [603, 203] on button "Choose Attribute" at bounding box center [598, 208] width 65 height 15
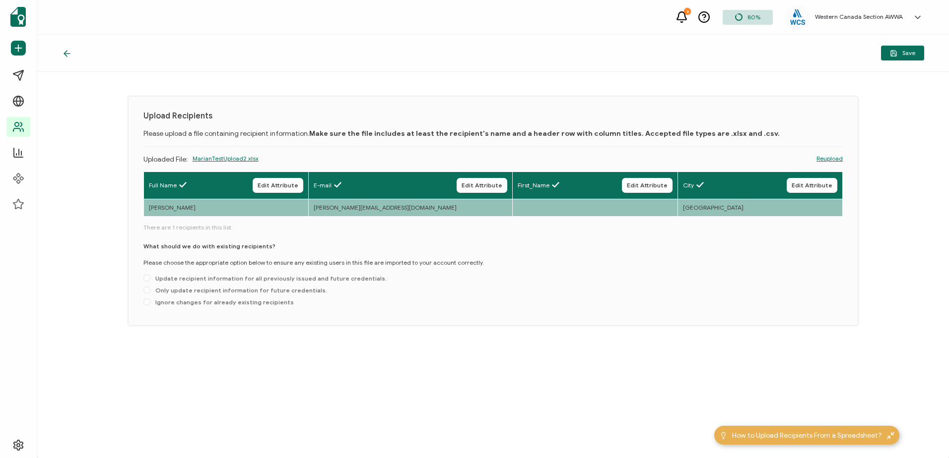
drag, startPoint x: 940, startPoint y: 49, endPoint x: 192, endPoint y: 357, distance: 809.4
click at [244, 319] on div "Save Upload Recipients Please upload a file containing recipient information. M…" at bounding box center [493, 247] width 912 height 424
click at [143, 282] on span at bounding box center [146, 278] width 7 height 7
click at [143, 283] on input "Update recipient information for all previously issued and future credentials." at bounding box center [146, 279] width 7 height 8
radio input "true"
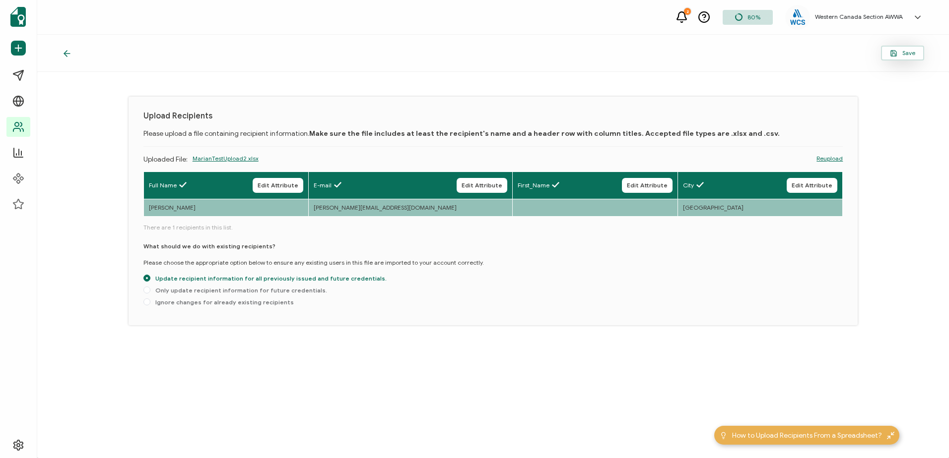
click at [631, 51] on icon "button" at bounding box center [893, 53] width 7 height 7
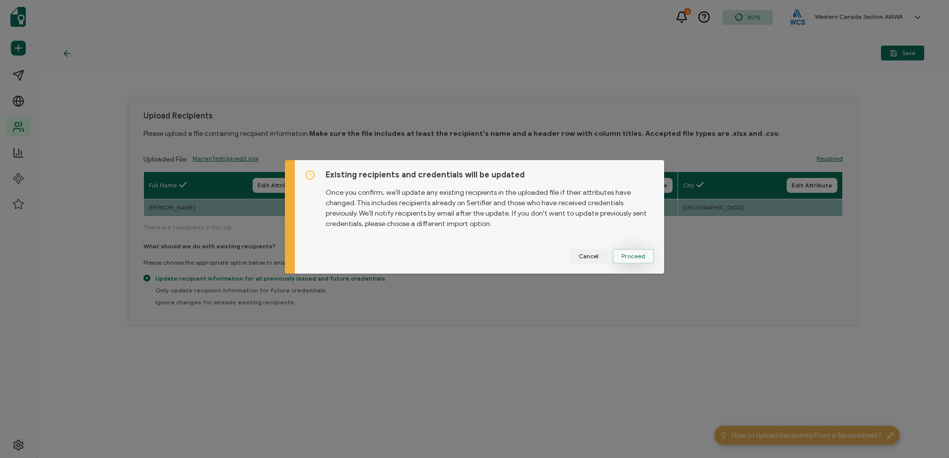
click at [631, 249] on button "Proceed" at bounding box center [633, 256] width 42 height 15
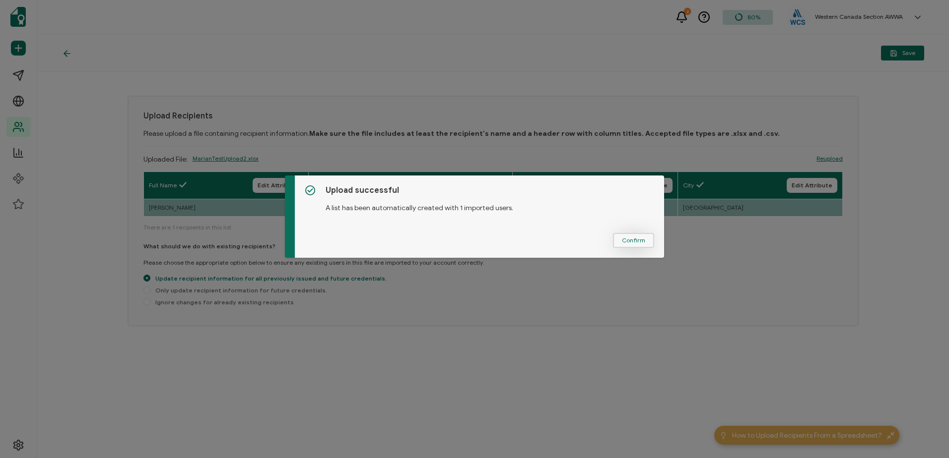
click at [631, 241] on span "Confirm" at bounding box center [633, 241] width 23 height 6
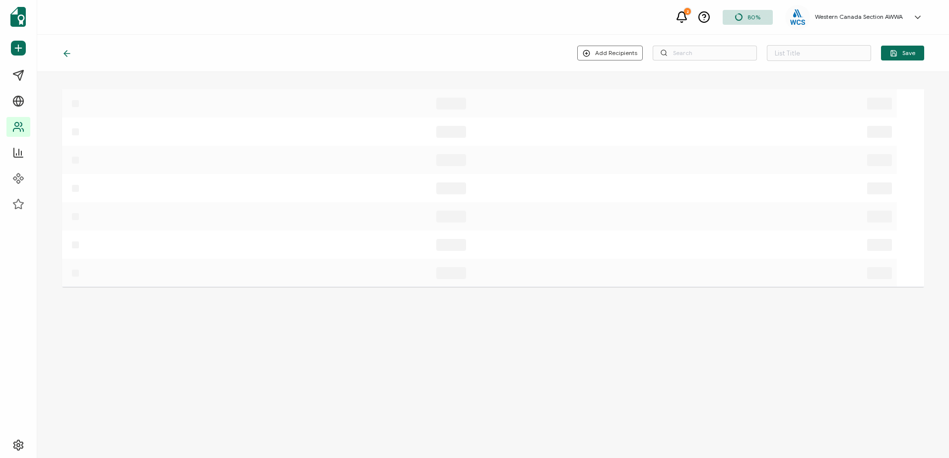
type input "Spreadsheet imported on Aug 13, 13:45"
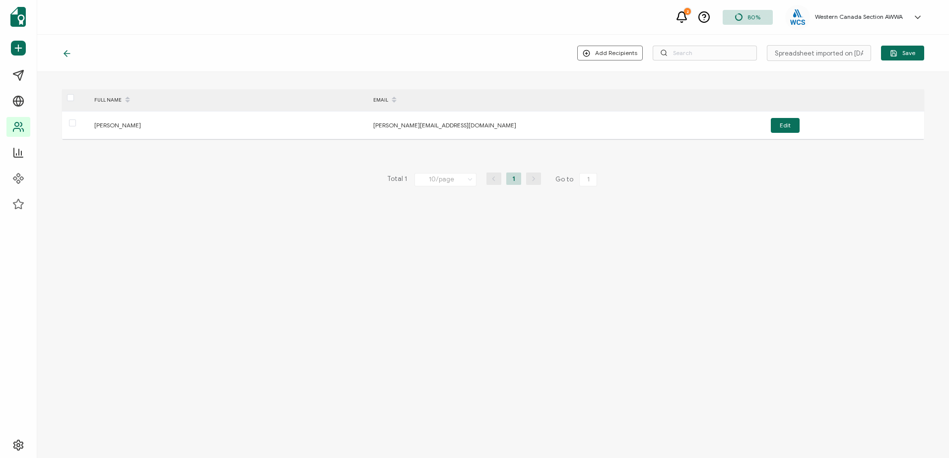
click at [68, 58] on div at bounding box center [69, 53] width 15 height 10
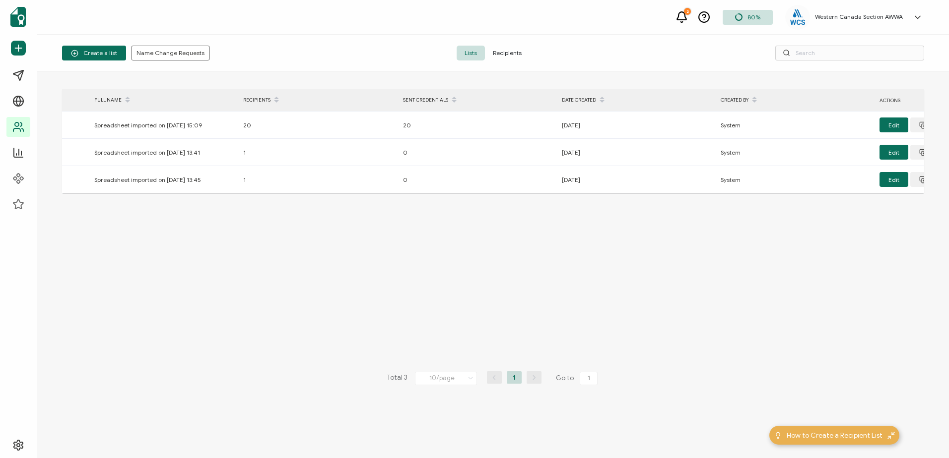
click at [529, 49] on span "Recipients" at bounding box center [507, 53] width 45 height 15
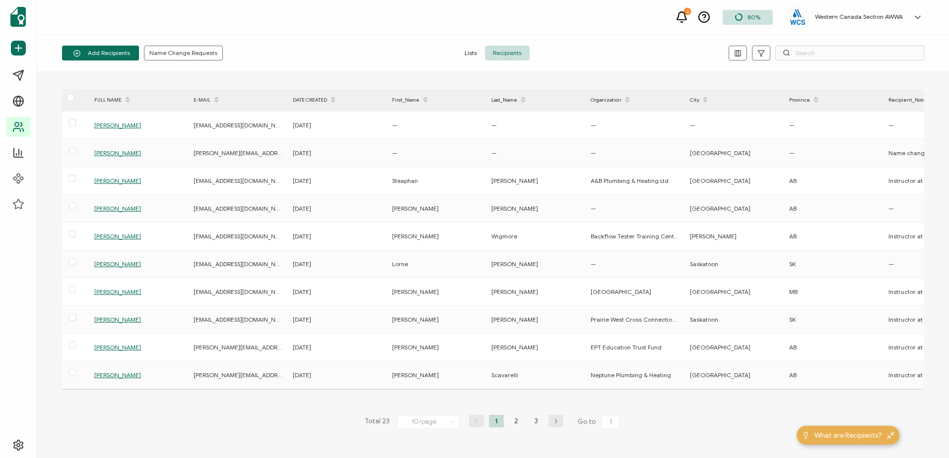
click at [631, 21] on div "Western Canada Section AWWA Marian Hands marian@blue-sage.ca ID: 81858434 Test …" at bounding box center [856, 17] width 142 height 25
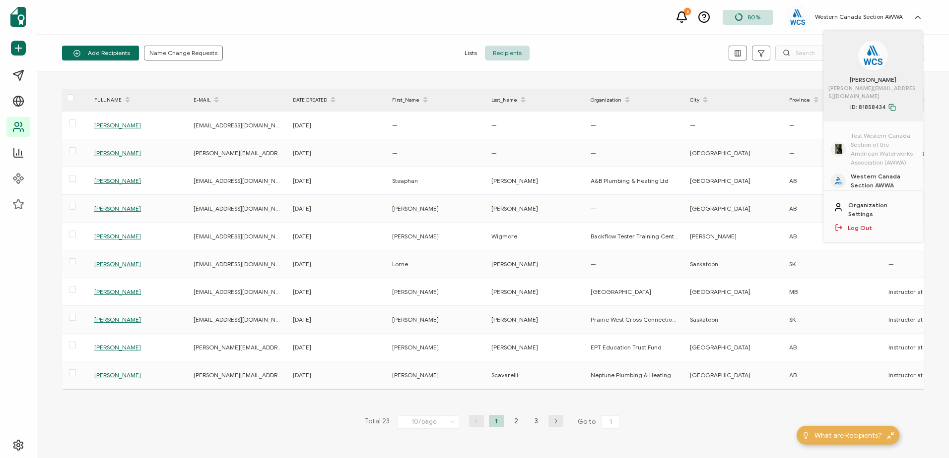
click at [631, 131] on span "Test Western Canada Section of the American Waterworks Association (AWWA)" at bounding box center [882, 149] width 65 height 36
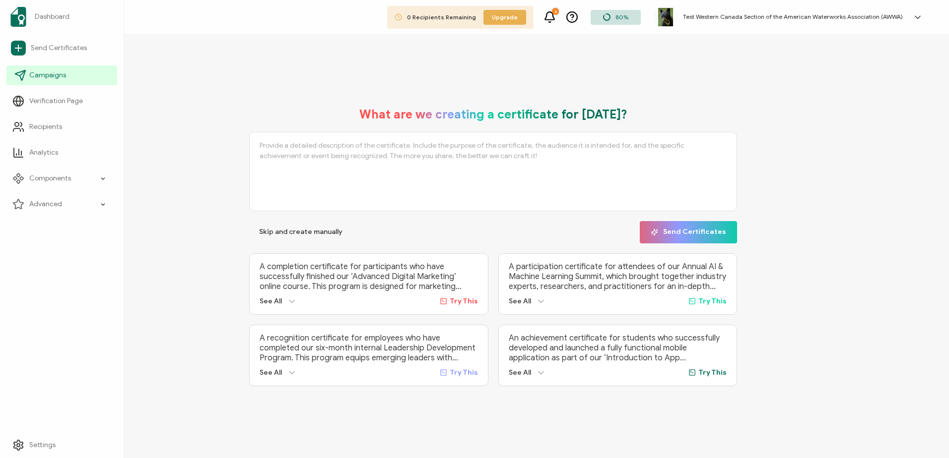
click at [37, 79] on span "Campaigns" at bounding box center [47, 75] width 37 height 10
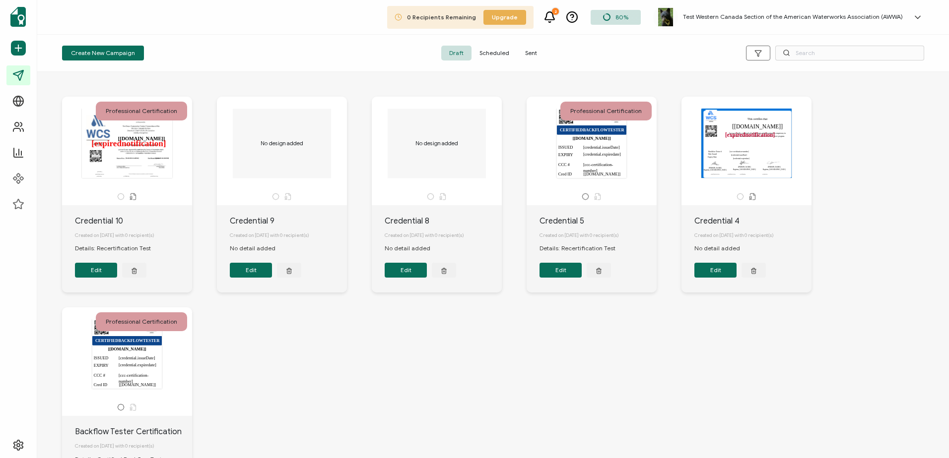
click at [545, 52] on span "Sent" at bounding box center [531, 53] width 28 height 15
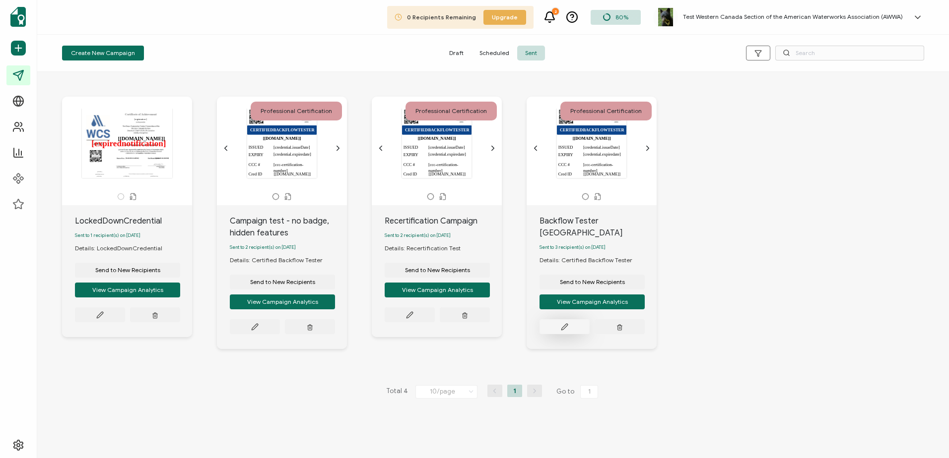
click at [104, 312] on icon at bounding box center [99, 315] width 7 height 7
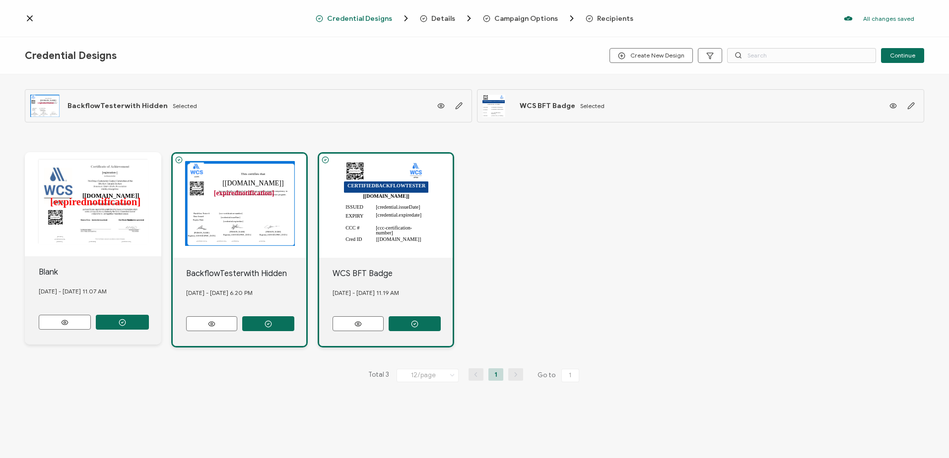
click at [631, 21] on span "Recipients" at bounding box center [615, 18] width 36 height 7
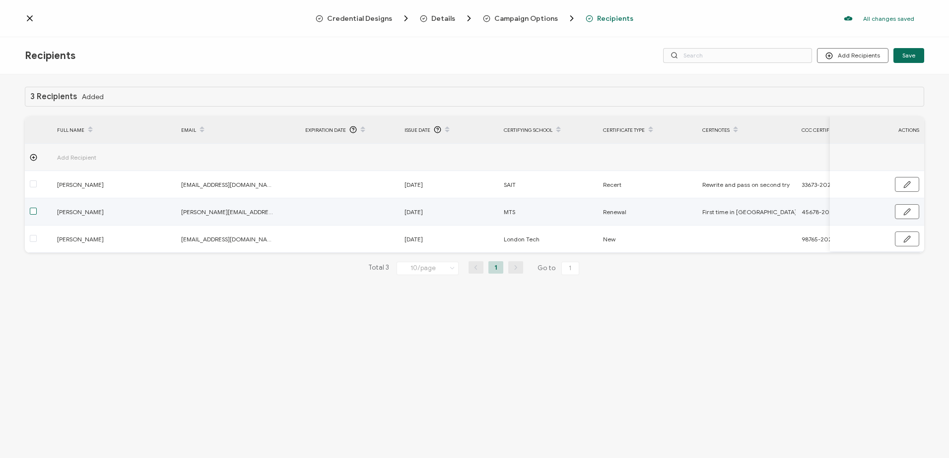
click at [35, 212] on span at bounding box center [33, 211] width 7 height 7
click at [37, 208] on input "checkbox" at bounding box center [37, 208] width 0 height 0
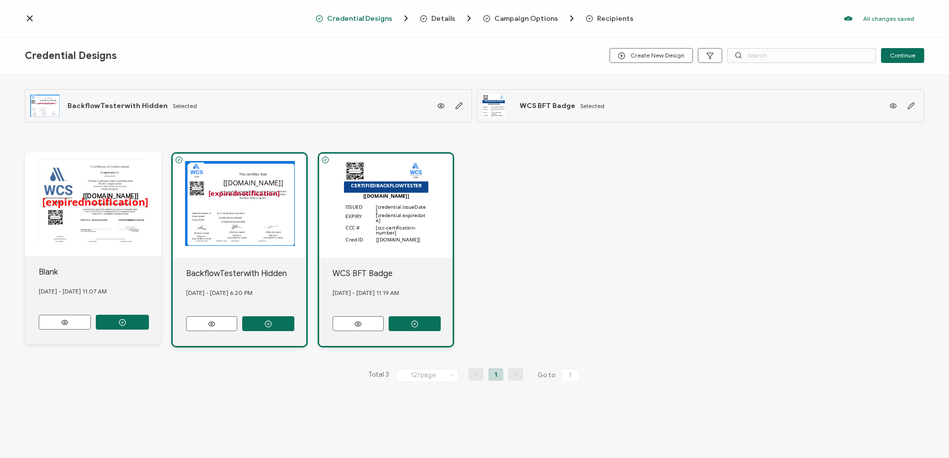
click at [537, 18] on span "Recipients" at bounding box center [615, 18] width 36 height 7
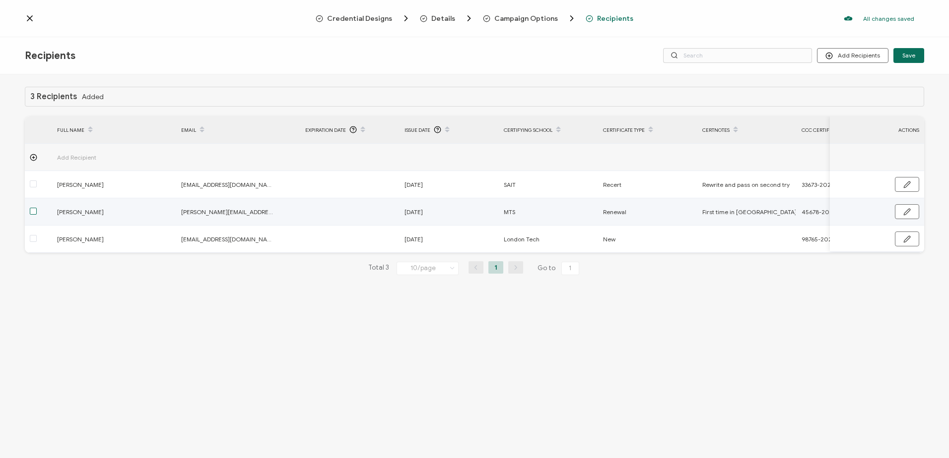
click at [31, 212] on span at bounding box center [33, 211] width 7 height 7
click at [37, 208] on input "checkbox" at bounding box center [37, 208] width 0 height 0
click at [537, 211] on button "button" at bounding box center [907, 211] width 24 height 15
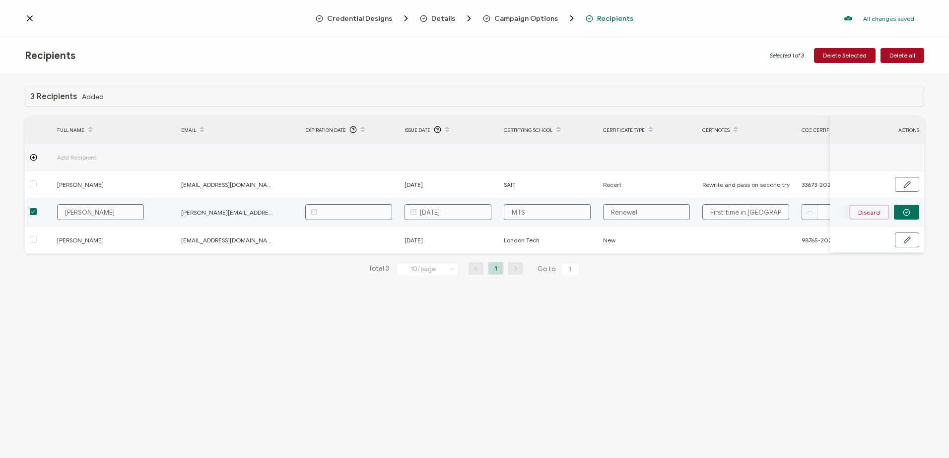
click at [537, 210] on button "Discard" at bounding box center [869, 212] width 40 height 15
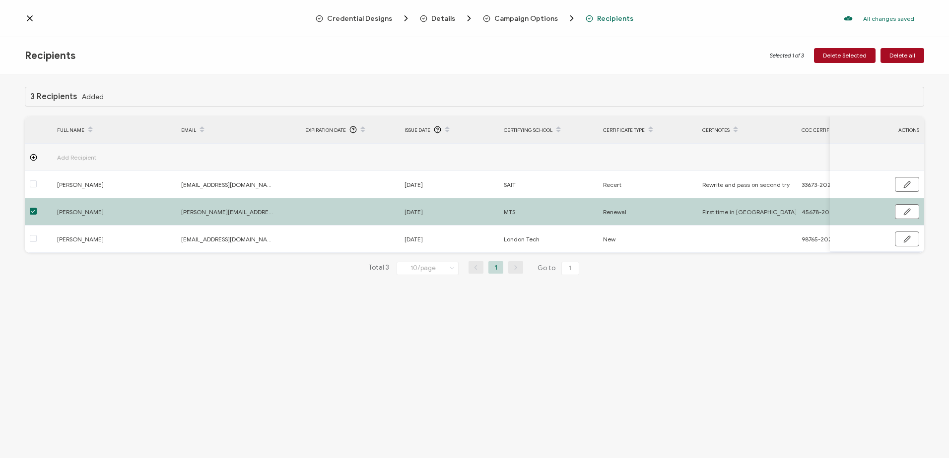
click at [537, 282] on div "3 Recipients Added FULL NAME EMAIL Expiration Date Issue Date Certifying School…" at bounding box center [474, 189] width 899 height 204
click at [537, 54] on span "Delete Selected" at bounding box center [845, 56] width 44 height 6
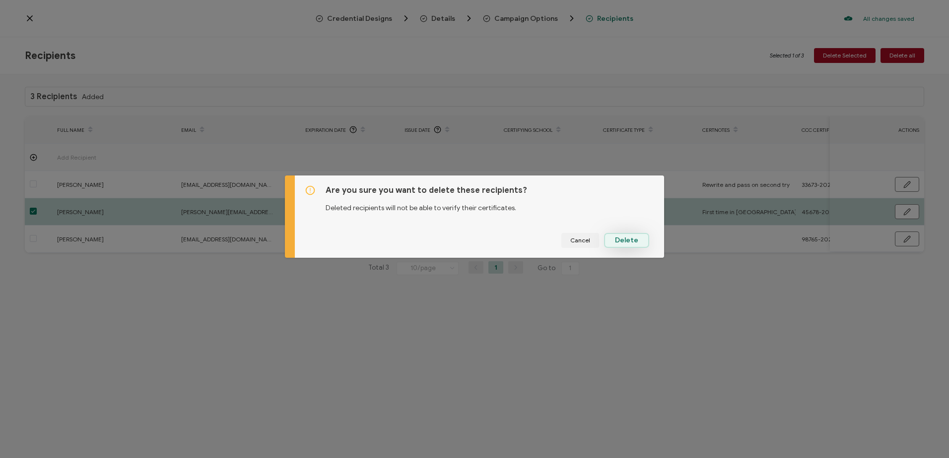
click at [537, 244] on span "Delete" at bounding box center [626, 240] width 23 height 7
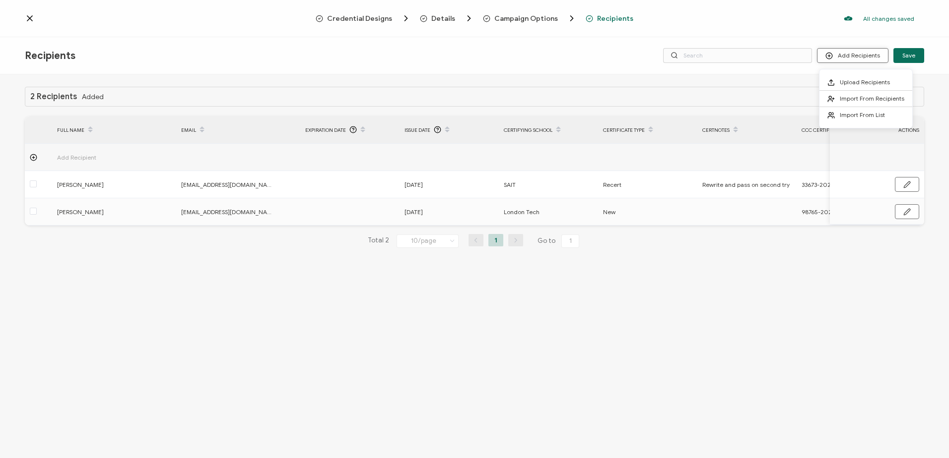
click at [537, 55] on button "Add Recipients" at bounding box center [852, 55] width 71 height 15
click at [537, 79] on span "Upload Recipients" at bounding box center [865, 81] width 50 height 7
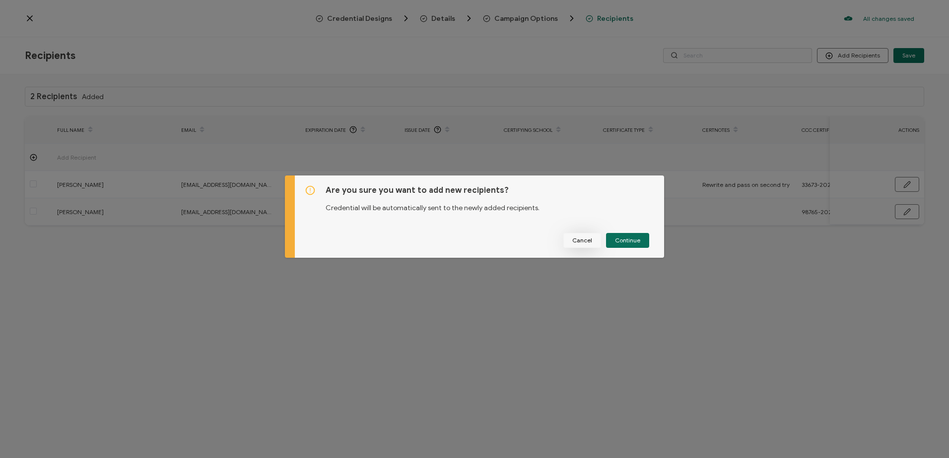
click at [537, 243] on span "Cancel" at bounding box center [582, 241] width 20 height 6
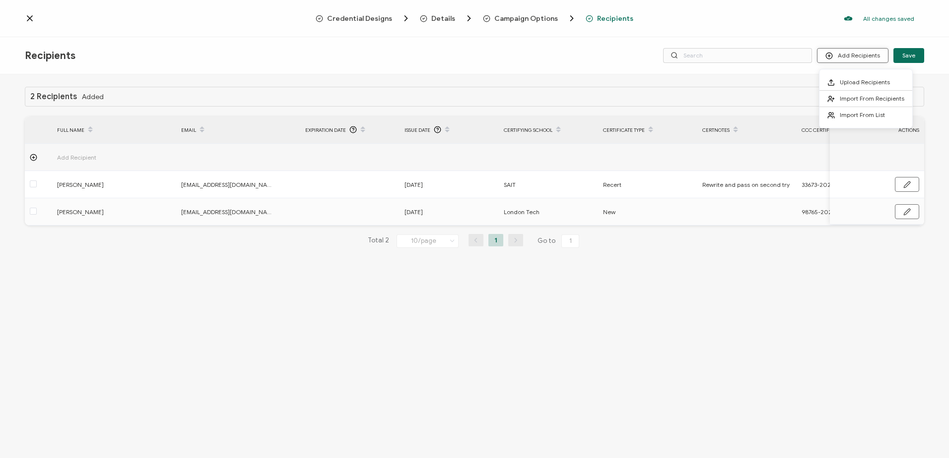
click at [537, 53] on button "Add Recipients" at bounding box center [852, 55] width 71 height 15
click at [537, 99] on span at bounding box center [833, 99] width 12 height 8
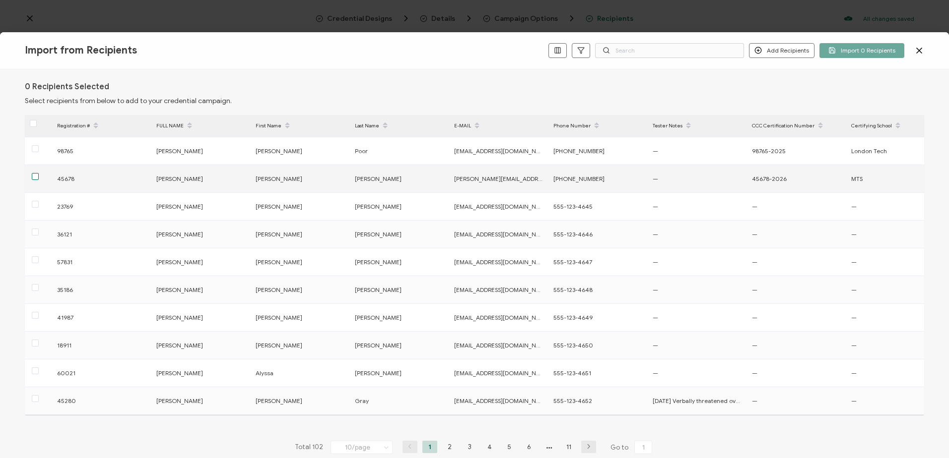
click at [36, 178] on span at bounding box center [35, 176] width 7 height 7
click at [39, 173] on input "checkbox" at bounding box center [39, 173] width 0 height 0
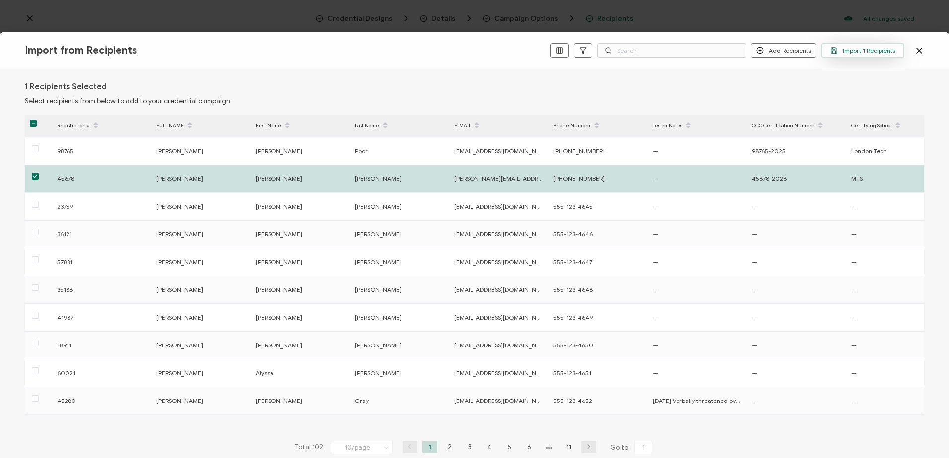
click at [537, 46] on button "Import 1 Recipients" at bounding box center [862, 50] width 83 height 15
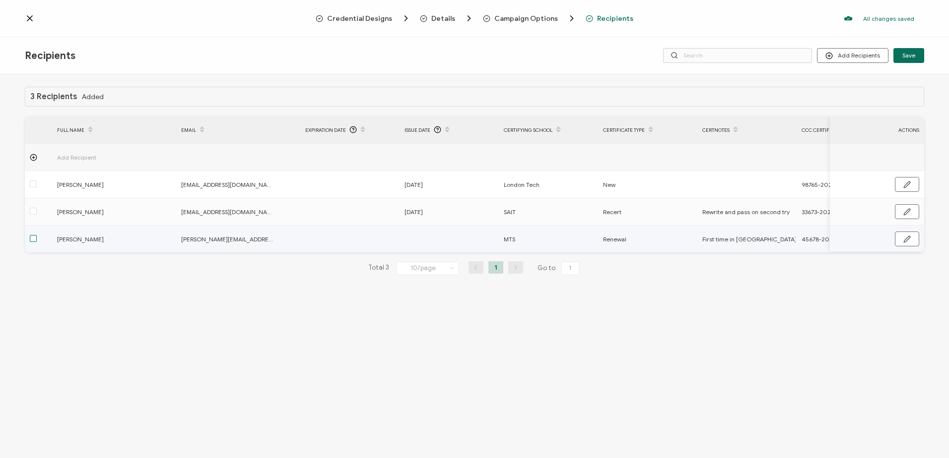
click at [31, 238] on span at bounding box center [33, 238] width 7 height 7
click at [37, 235] on input "checkbox" at bounding box center [37, 235] width 0 height 0
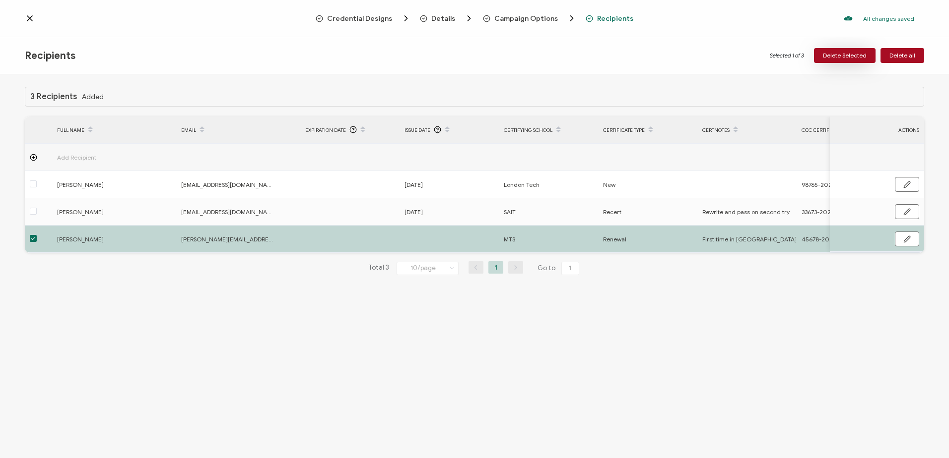
click at [537, 54] on span "Delete Selected" at bounding box center [845, 56] width 44 height 6
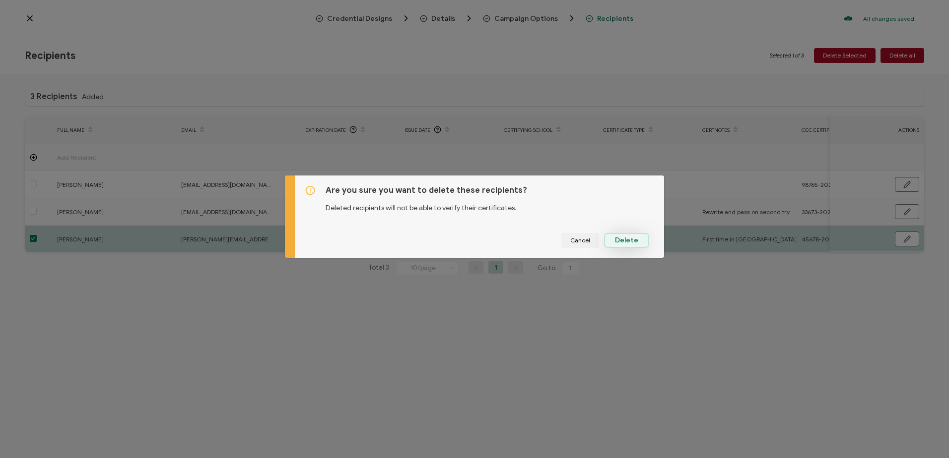
click at [537, 243] on span "Delete" at bounding box center [626, 240] width 23 height 7
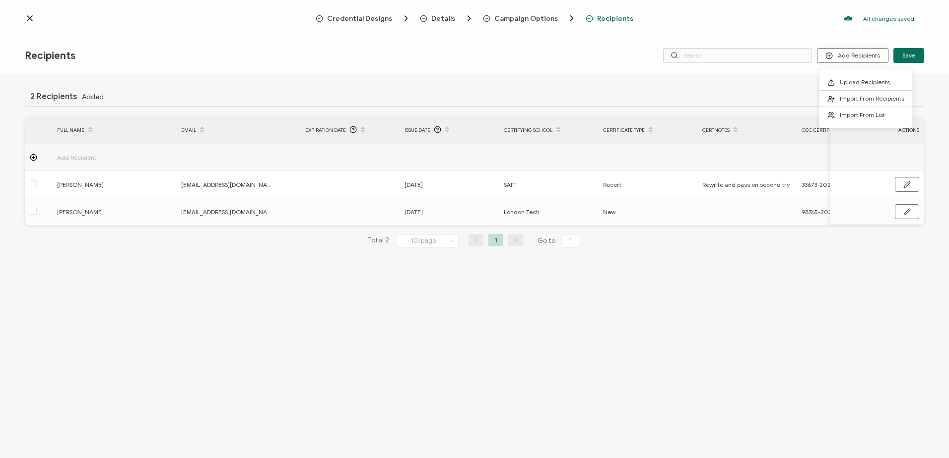
click at [537, 50] on button "Add Recipients" at bounding box center [852, 55] width 71 height 15
click at [537, 78] on li "Upload Recipients" at bounding box center [865, 82] width 93 height 16
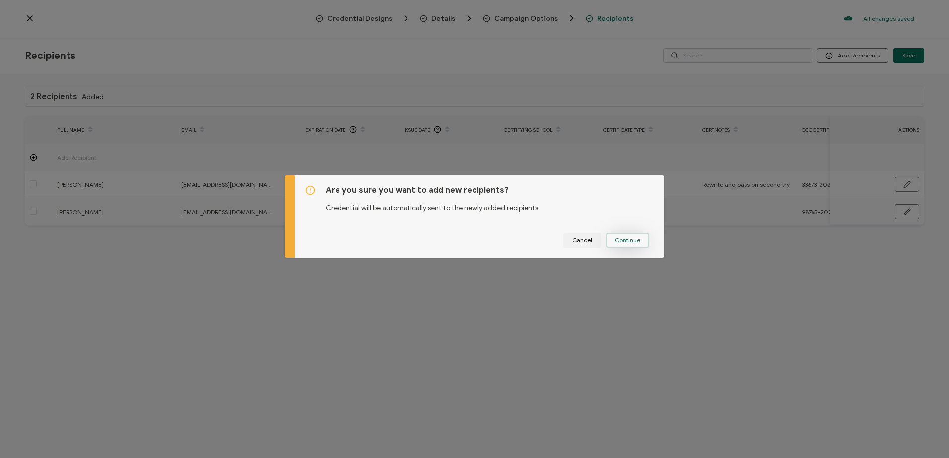
click at [537, 241] on span "Continue" at bounding box center [627, 241] width 25 height 6
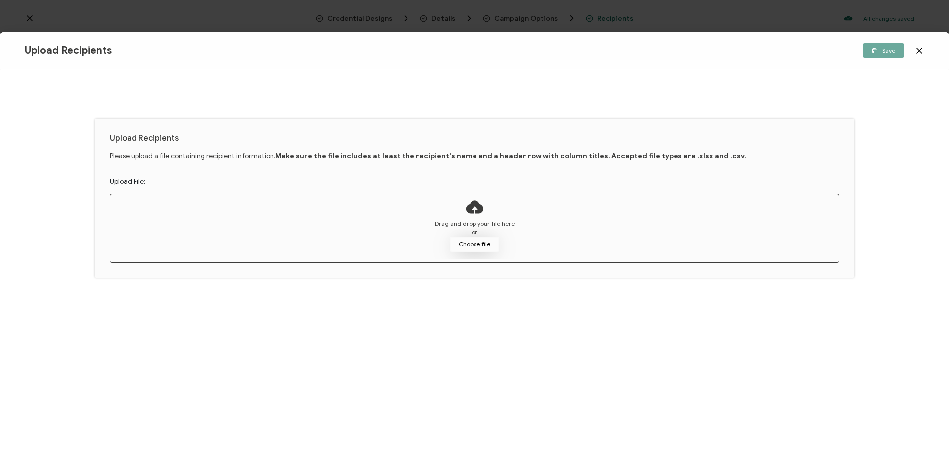
click at [471, 244] on button "Choose file" at bounding box center [475, 244] width 50 height 15
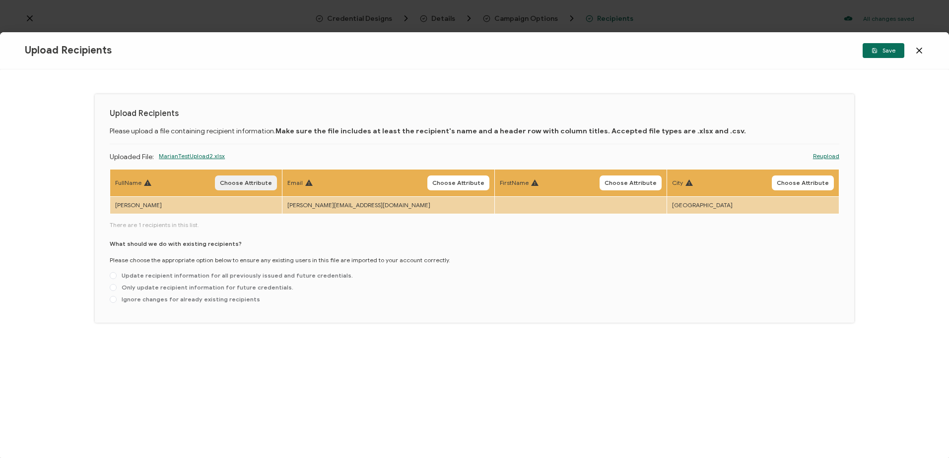
click at [255, 183] on span "Choose Attribute" at bounding box center [246, 183] width 52 height 6
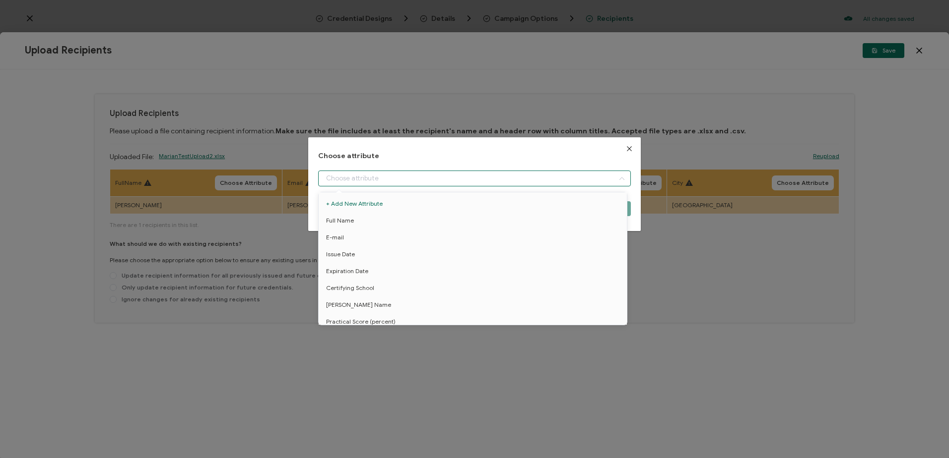
click at [369, 177] on input "dialog" at bounding box center [474, 179] width 312 height 16
drag, startPoint x: 352, startPoint y: 216, endPoint x: 362, endPoint y: 214, distance: 10.1
click at [353, 216] on li "Full Name" at bounding box center [474, 220] width 317 height 17
type input "Full Name"
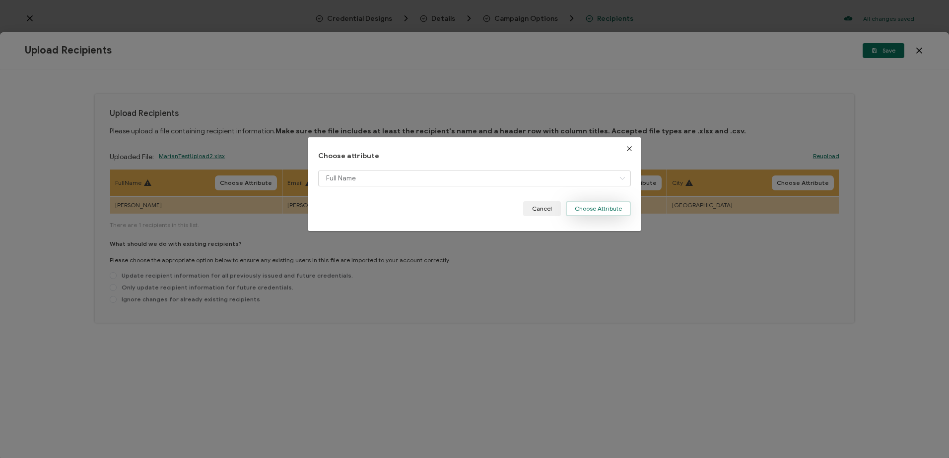
click at [537, 207] on button "Choose Attribute" at bounding box center [598, 208] width 65 height 15
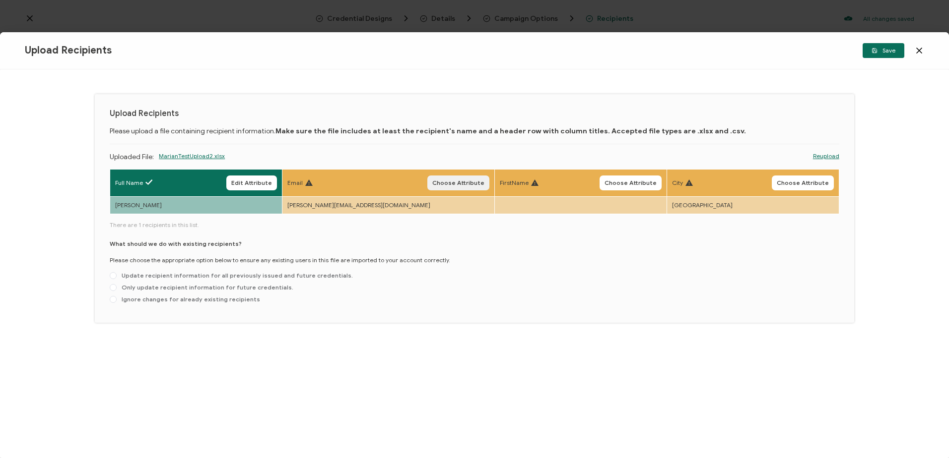
click at [448, 182] on span "Choose Attribute" at bounding box center [458, 183] width 52 height 6
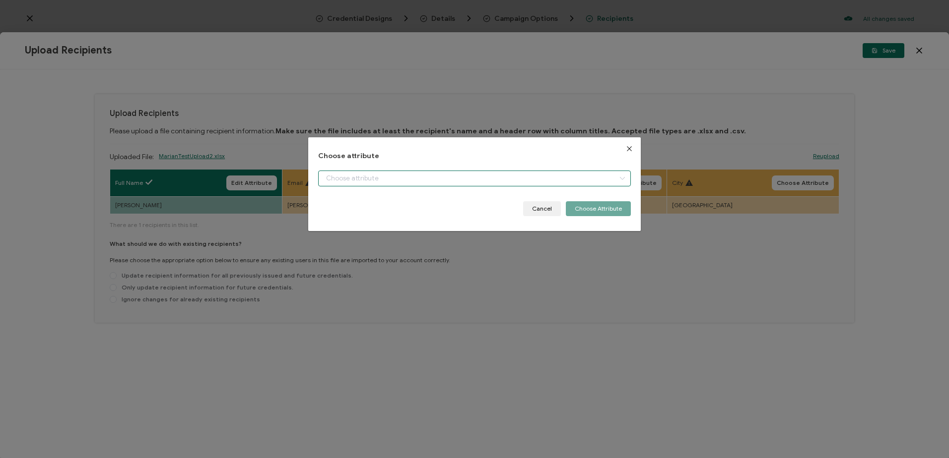
click at [377, 180] on input "dialog" at bounding box center [474, 179] width 312 height 16
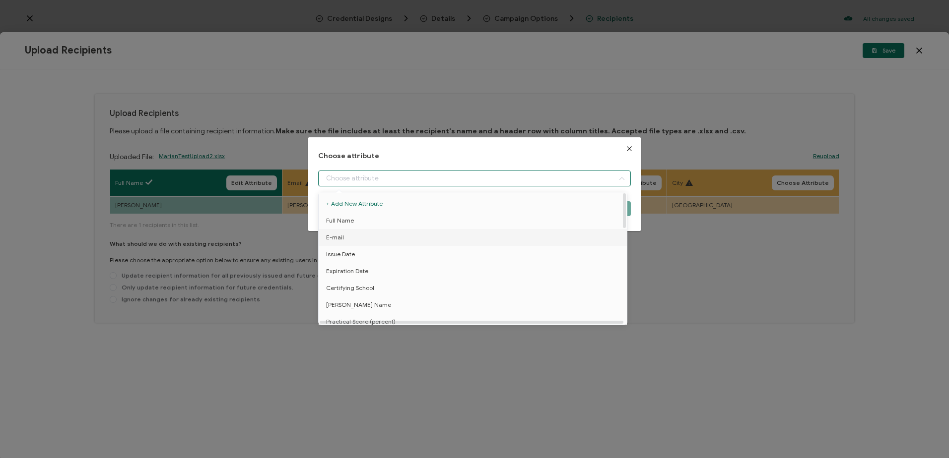
click at [337, 240] on span "E-mail" at bounding box center [335, 237] width 18 height 17
type input "E-mail"
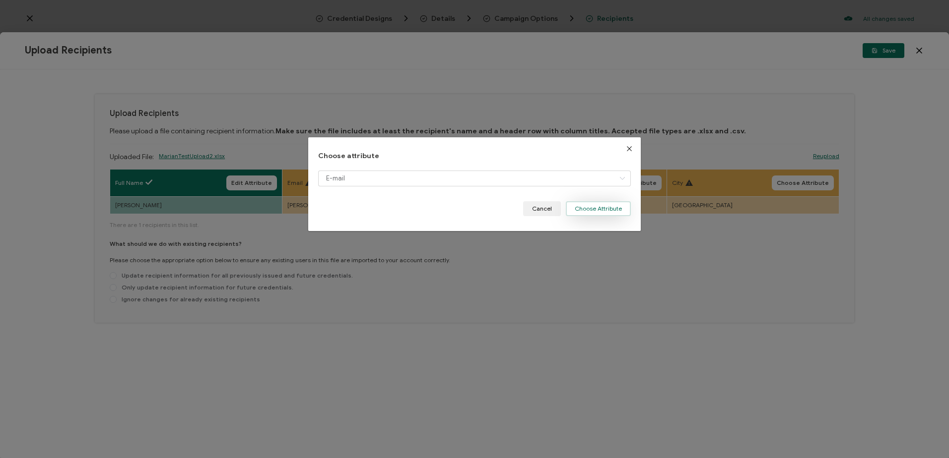
click at [537, 205] on button "Choose Attribute" at bounding box center [598, 208] width 65 height 15
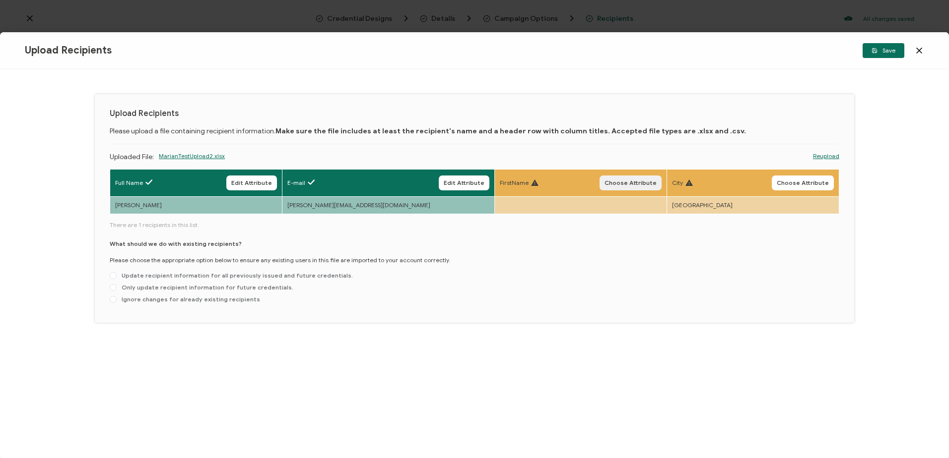
click at [537, 182] on span "Choose Attribute" at bounding box center [630, 183] width 52 height 6
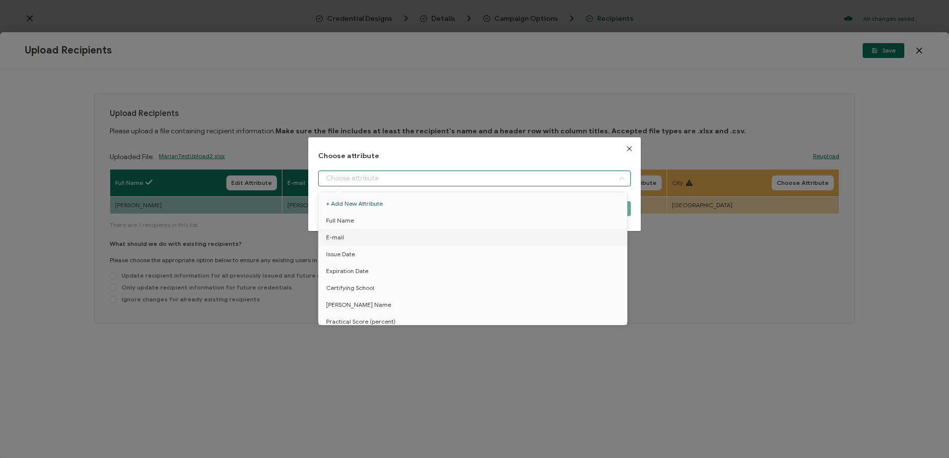
click at [537, 182] on input "dialog" at bounding box center [474, 179] width 312 height 16
click at [347, 204] on span "First Name" at bounding box center [341, 209] width 30 height 17
type input "First Name"
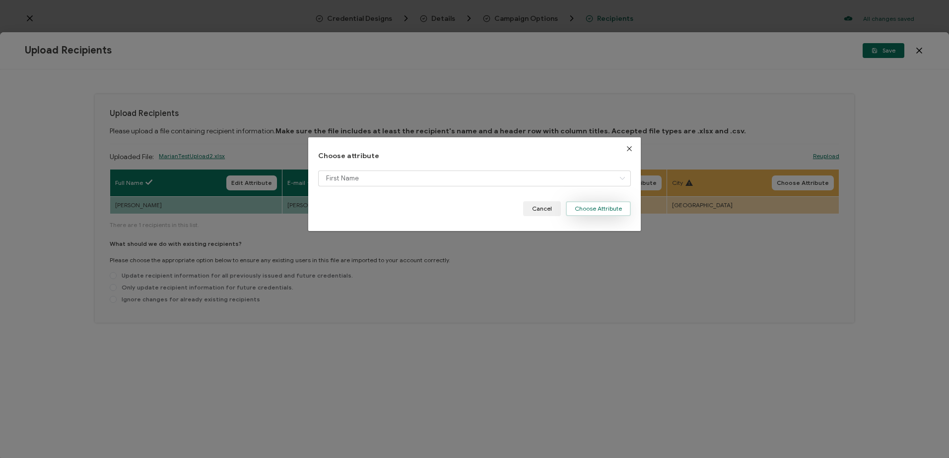
click at [537, 213] on button "Choose Attribute" at bounding box center [598, 208] width 65 height 15
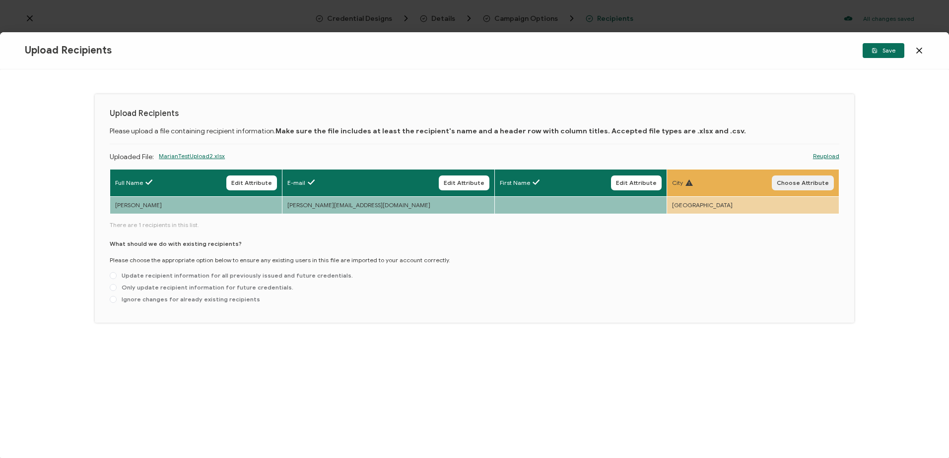
click at [537, 182] on span "Choose Attribute" at bounding box center [803, 183] width 52 height 6
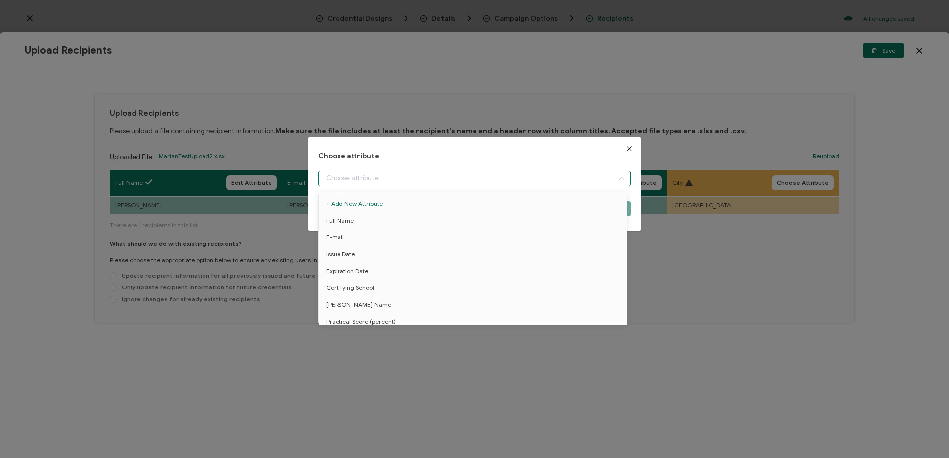
click at [328, 176] on input "dialog" at bounding box center [474, 179] width 312 height 16
click at [343, 208] on li "City" at bounding box center [474, 207] width 317 height 17
type input "City"
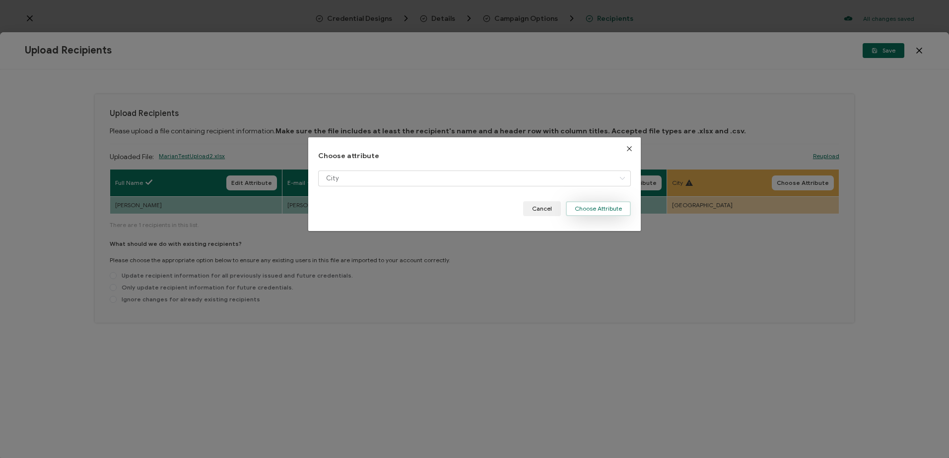
click at [537, 205] on button "Choose Attribute" at bounding box center [598, 208] width 65 height 15
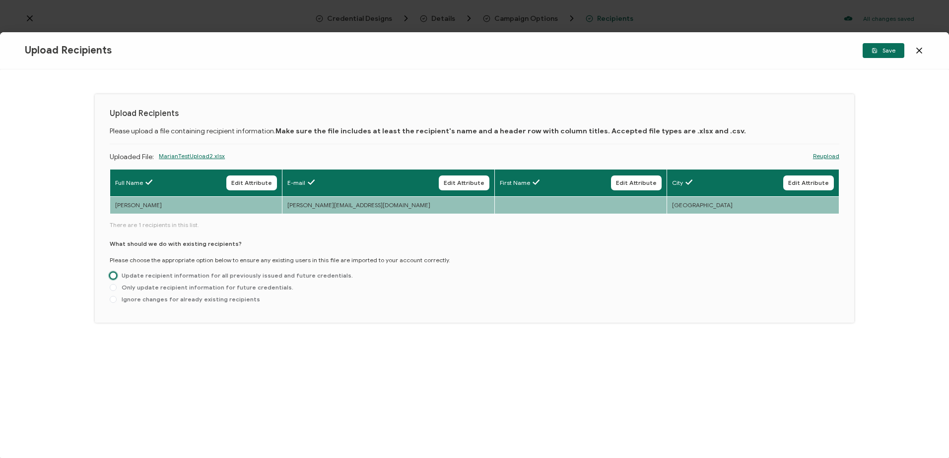
click at [111, 275] on span at bounding box center [113, 275] width 7 height 7
click at [111, 275] on input "Update recipient information for all previously issued and future credentials." at bounding box center [113, 276] width 7 height 8
radio input "true"
click at [537, 48] on span "Save" at bounding box center [883, 51] width 24 height 6
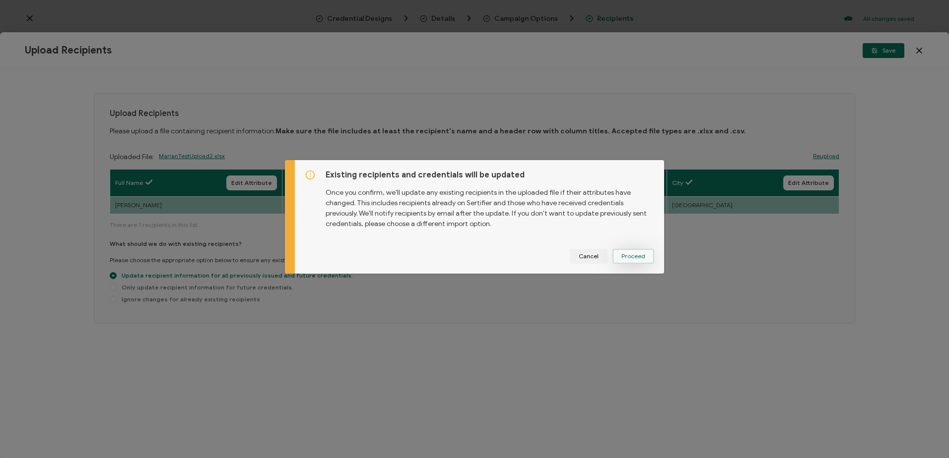
click at [537, 261] on button "Proceed" at bounding box center [633, 256] width 42 height 15
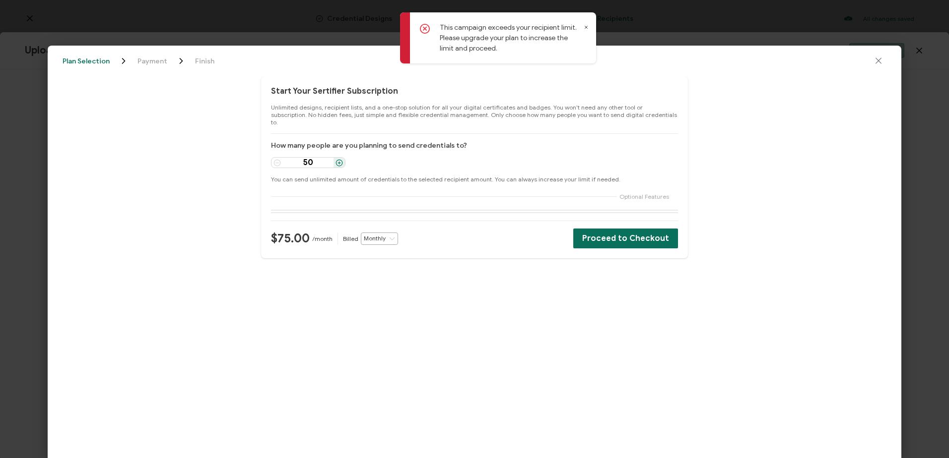
click at [537, 26] on icon at bounding box center [586, 27] width 5 height 5
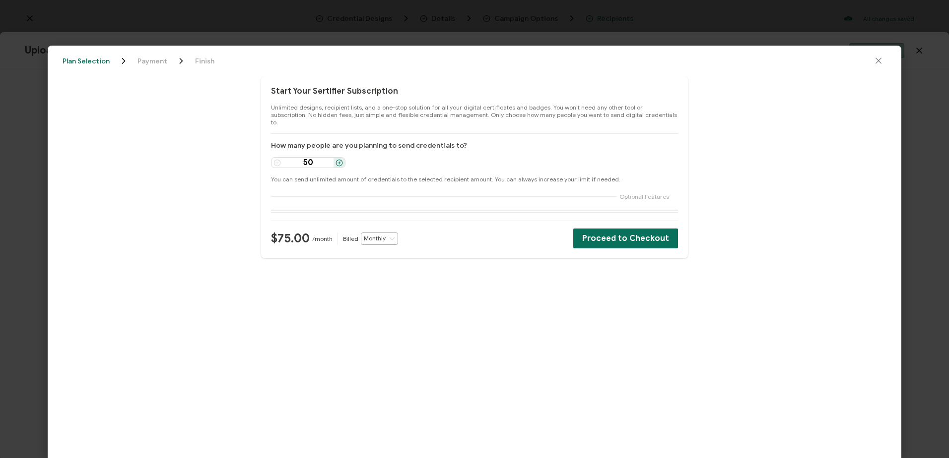
click at [537, 61] on icon "close drawer" at bounding box center [878, 61] width 10 height 10
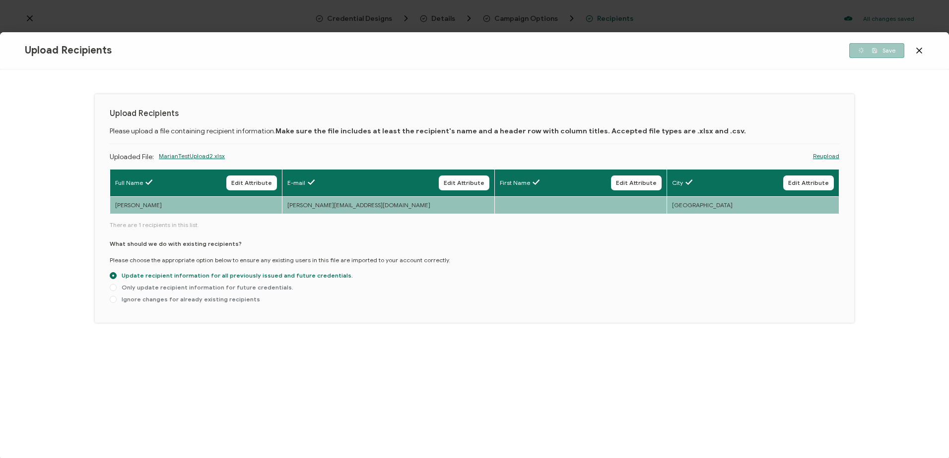
click at [537, 53] on icon at bounding box center [919, 51] width 10 height 10
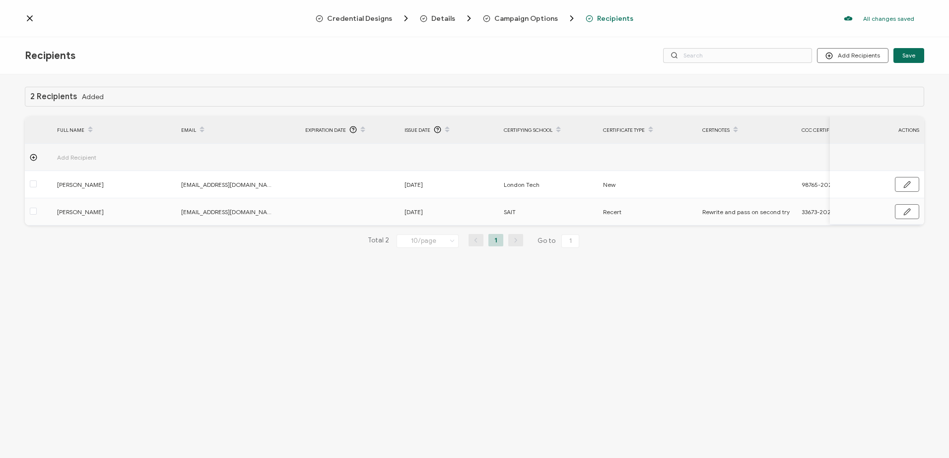
click at [537, 16] on div "Credential Designs Details Campaign Options Recipients All changes saved We sav…" at bounding box center [474, 18] width 949 height 37
click at [30, 16] on icon at bounding box center [30, 18] width 10 height 10
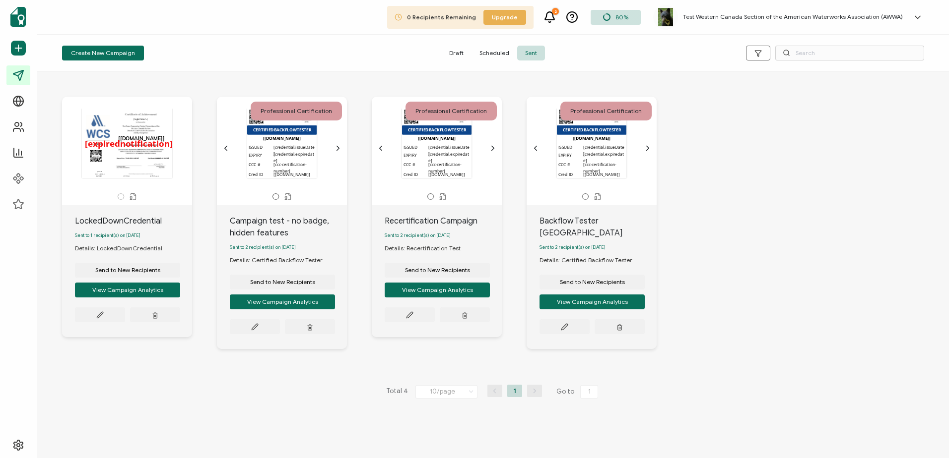
click at [537, 22] on div "Test Western Canada Section of the American Waterworks Association (AWWA) Maria…" at bounding box center [790, 17] width 274 height 25
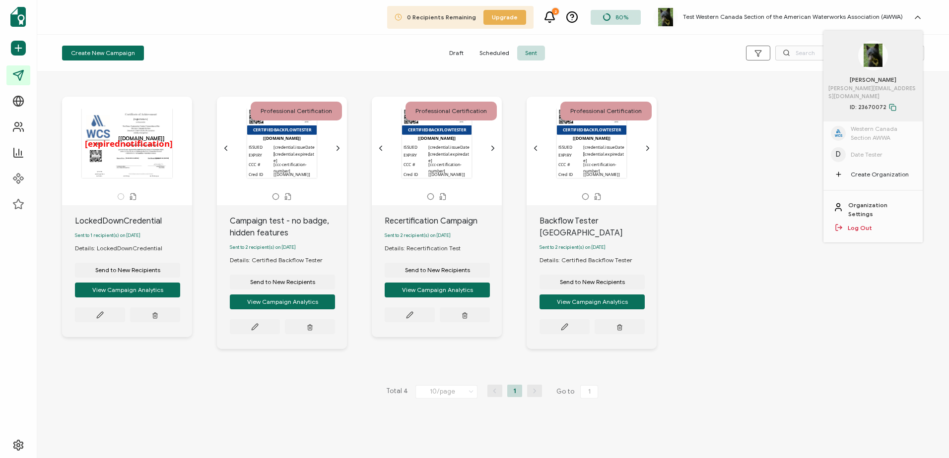
scroll to position [59, 0]
click at [537, 148] on span "Date Tester" at bounding box center [866, 152] width 32 height 9
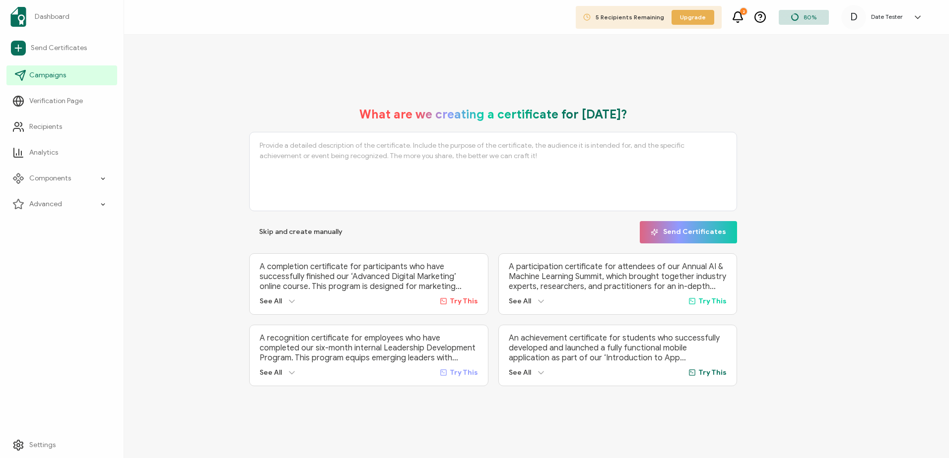
click at [56, 76] on span "Campaigns" at bounding box center [47, 75] width 37 height 10
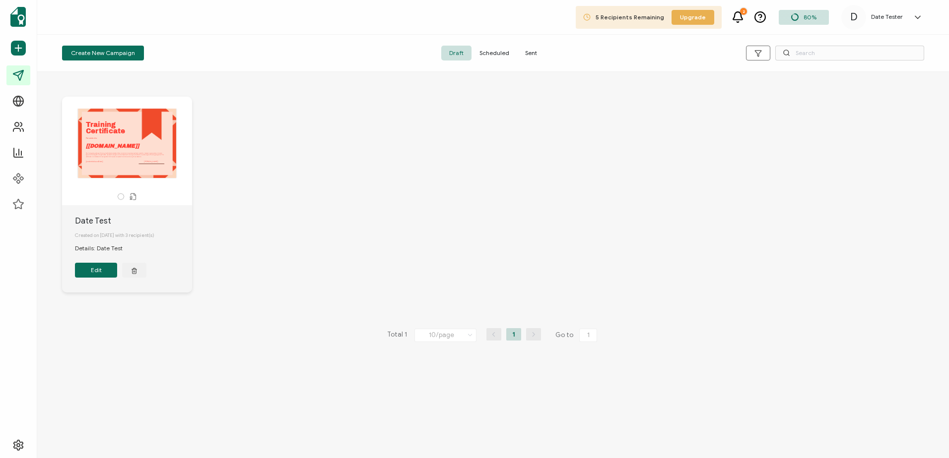
click at [92, 275] on button "Edit" at bounding box center [96, 270] width 42 height 15
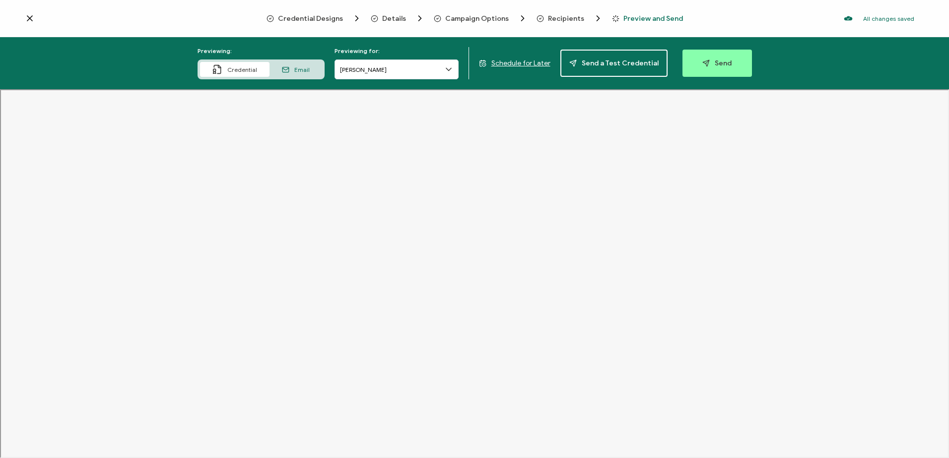
click at [29, 21] on icon at bounding box center [30, 18] width 10 height 10
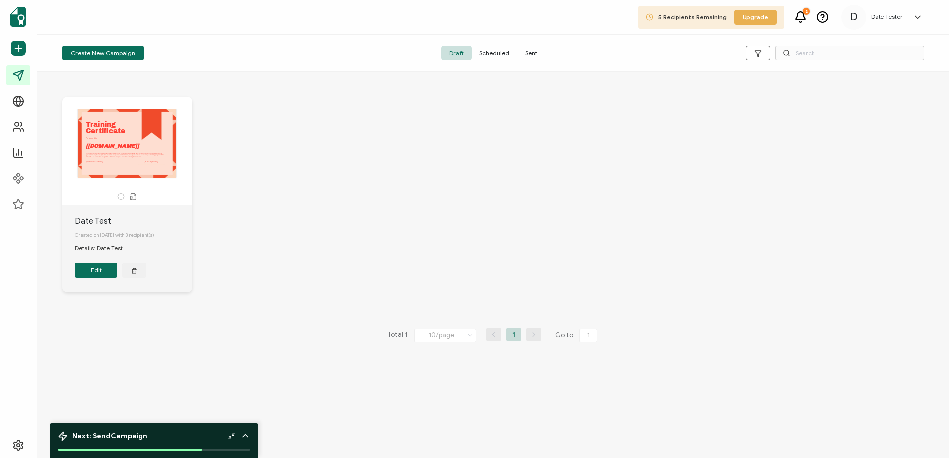
click at [527, 53] on span "Sent" at bounding box center [531, 53] width 28 height 15
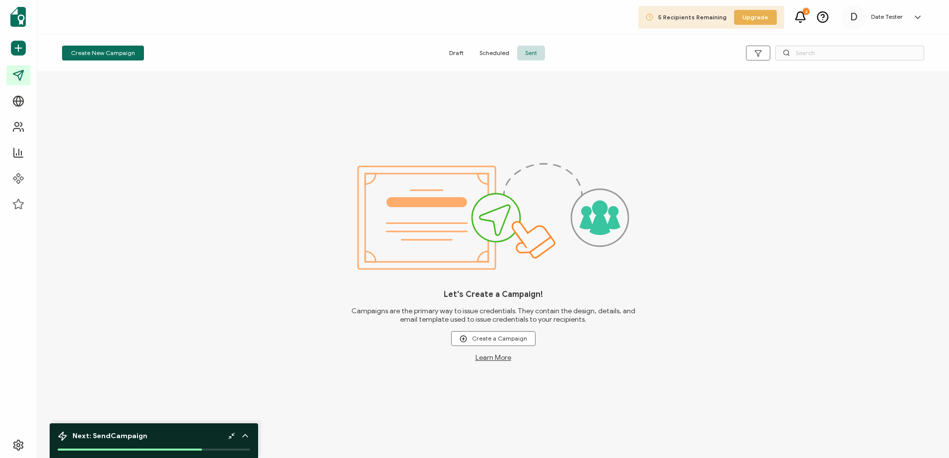
click at [455, 53] on span "Draft" at bounding box center [456, 53] width 30 height 15
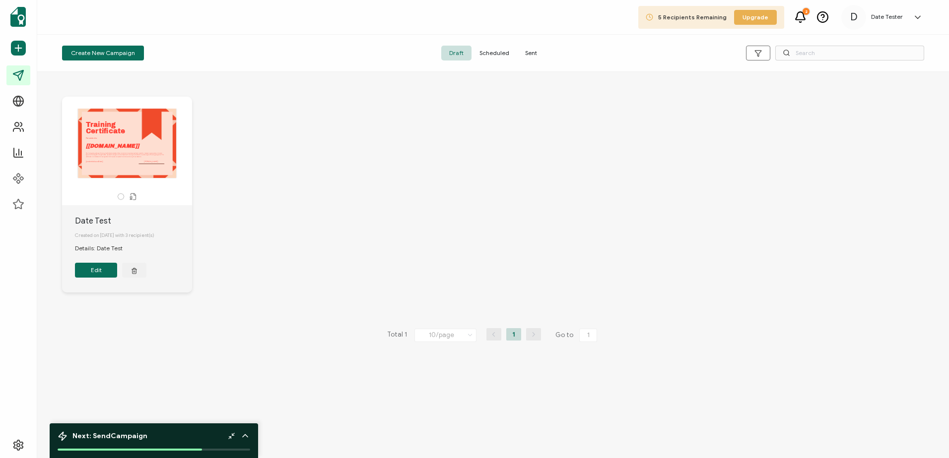
click at [86, 277] on button "Edit" at bounding box center [96, 270] width 42 height 15
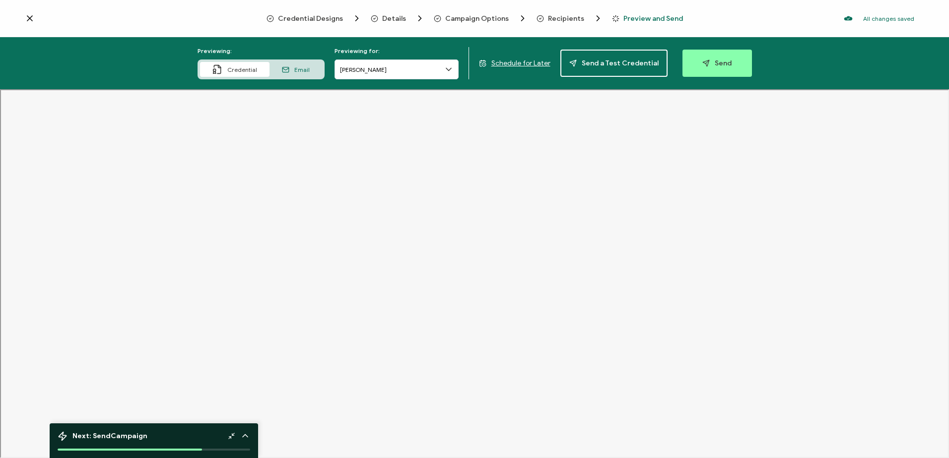
click at [537, 17] on span "Recipients" at bounding box center [566, 18] width 36 height 7
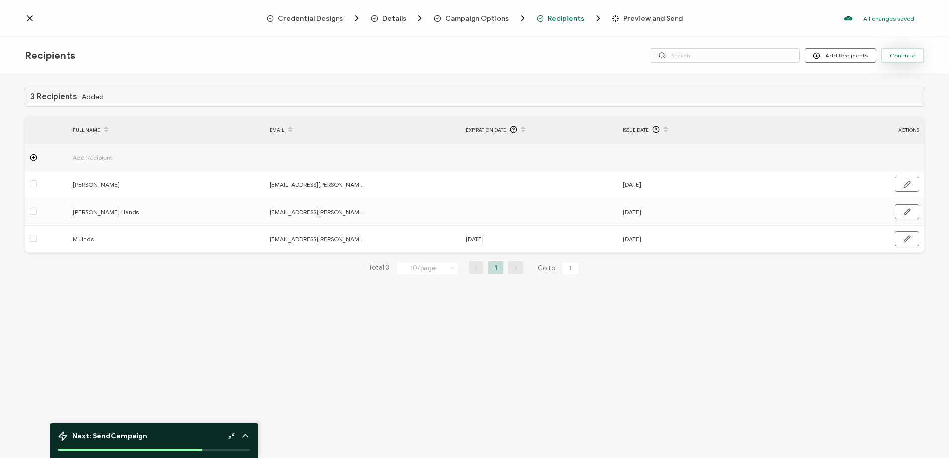
click at [537, 54] on span "Continue" at bounding box center [902, 56] width 25 height 6
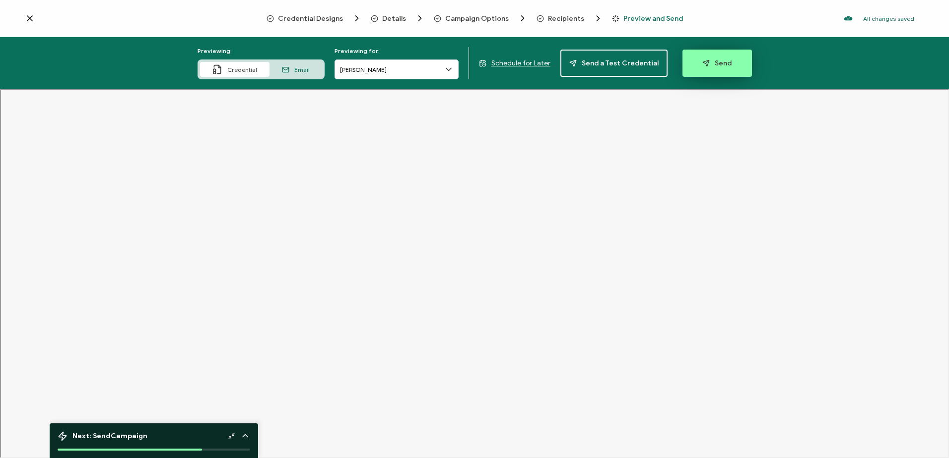
click at [537, 61] on icon "button" at bounding box center [707, 61] width 3 height 3
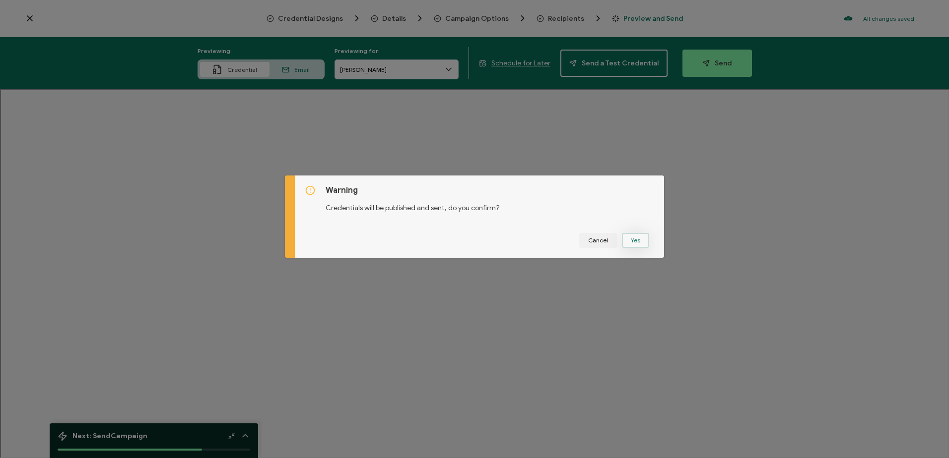
click at [537, 242] on button "Yes" at bounding box center [635, 240] width 27 height 15
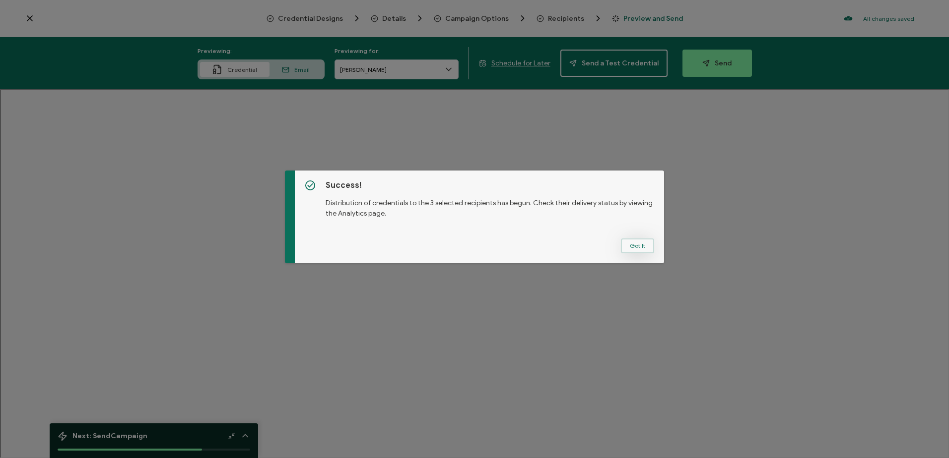
click at [537, 247] on button "Got It" at bounding box center [637, 246] width 33 height 15
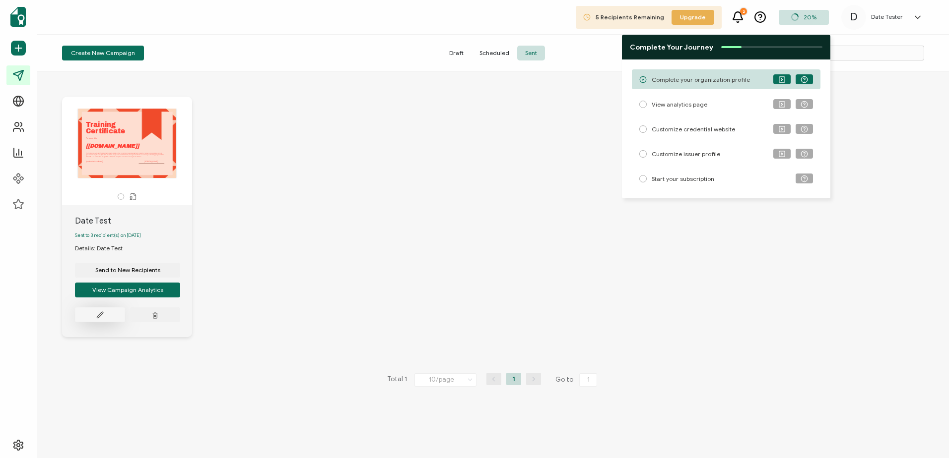
click at [103, 313] on icon at bounding box center [99, 315] width 7 height 7
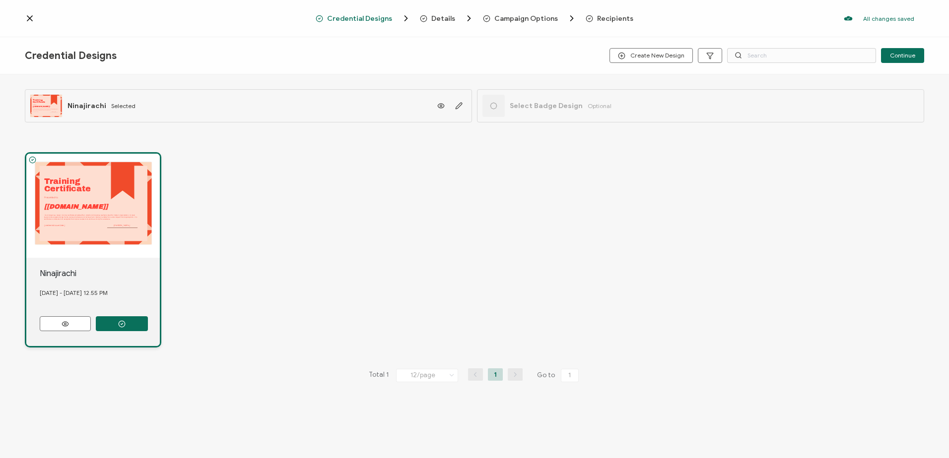
click at [537, 20] on span "Recipients" at bounding box center [615, 18] width 36 height 7
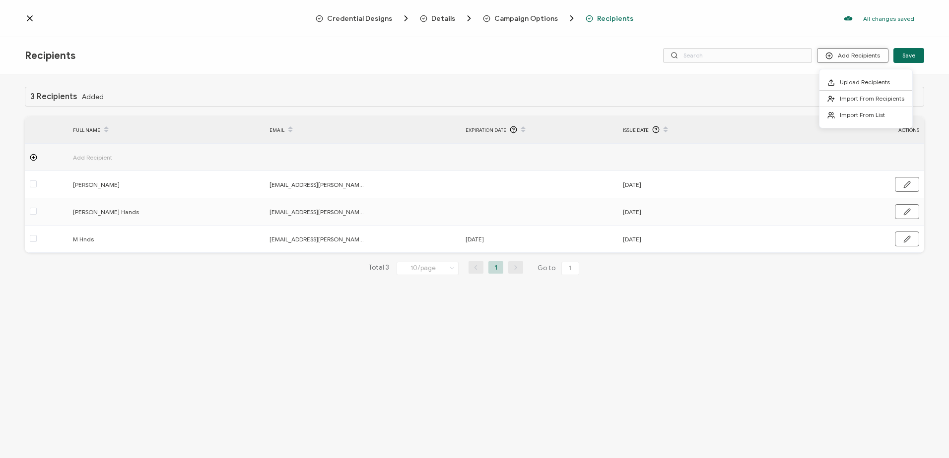
click at [537, 59] on button "Add Recipients" at bounding box center [852, 55] width 71 height 15
click at [537, 81] on span "Upload Recipients" at bounding box center [865, 81] width 50 height 7
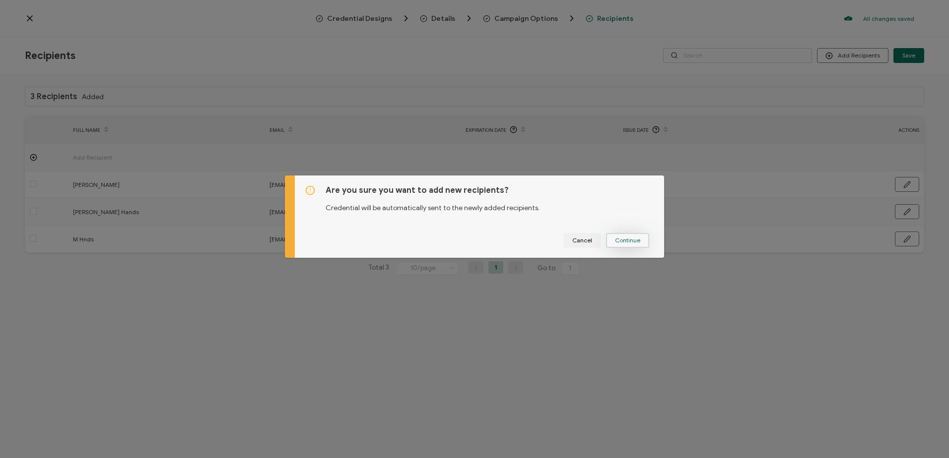
click at [537, 247] on button "Continue" at bounding box center [627, 240] width 43 height 15
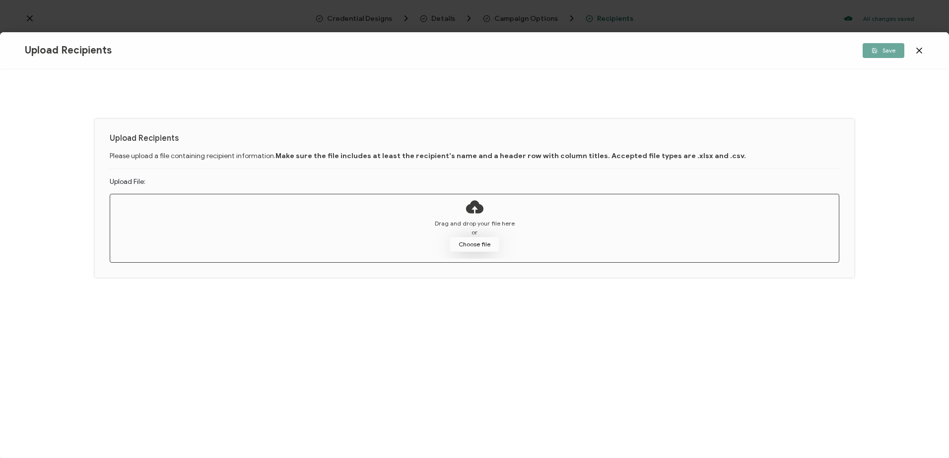
click at [471, 241] on button "Choose file" at bounding box center [475, 244] width 50 height 15
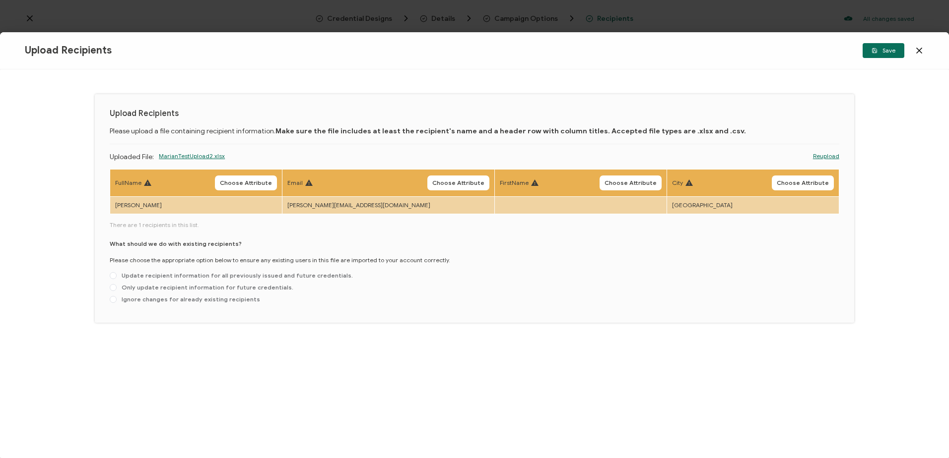
click at [537, 53] on icon at bounding box center [918, 50] width 5 height 5
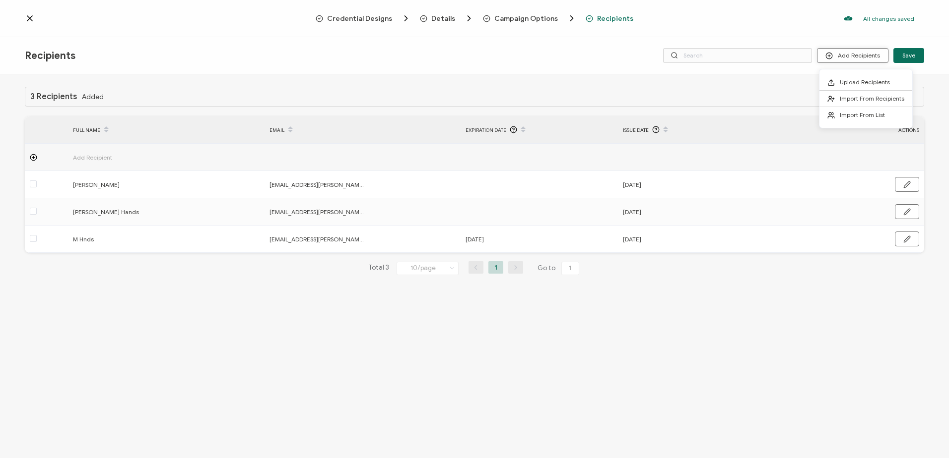
click at [537, 54] on button "Add Recipients" at bounding box center [852, 55] width 71 height 15
click at [537, 80] on span "Upload Recipients" at bounding box center [865, 81] width 50 height 7
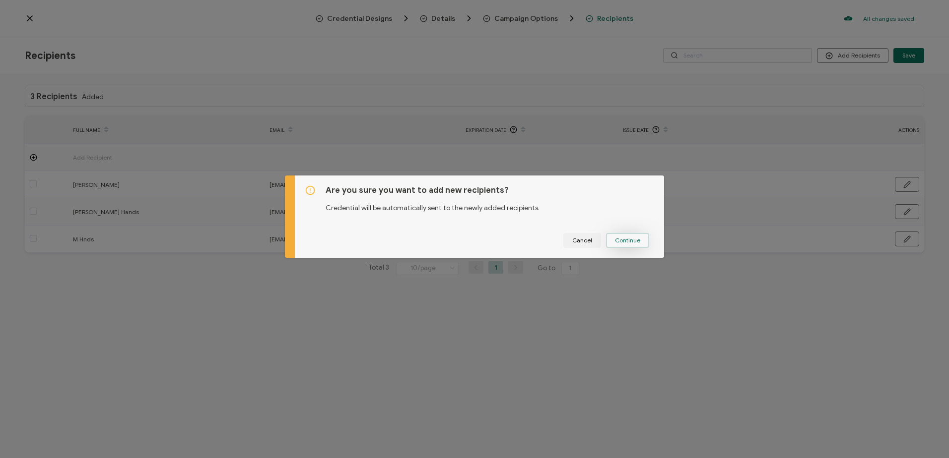
click at [537, 240] on span "Continue" at bounding box center [627, 241] width 25 height 6
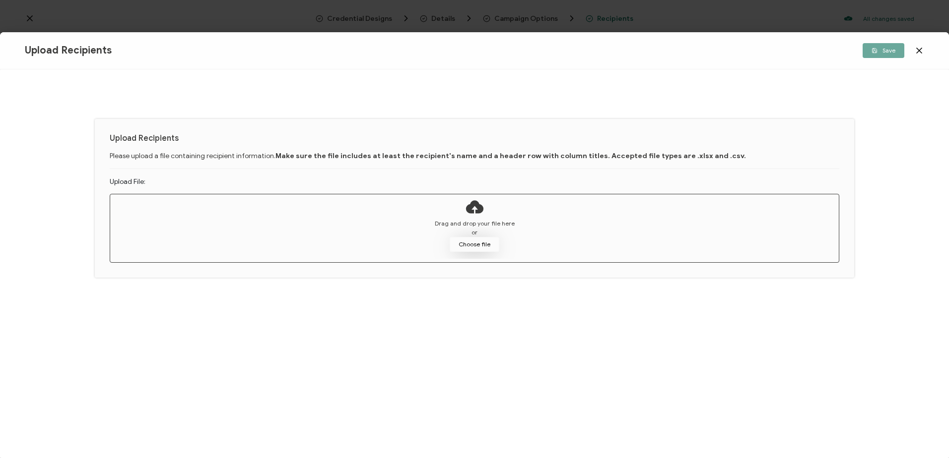
click at [477, 240] on button "Choose file" at bounding box center [475, 244] width 50 height 15
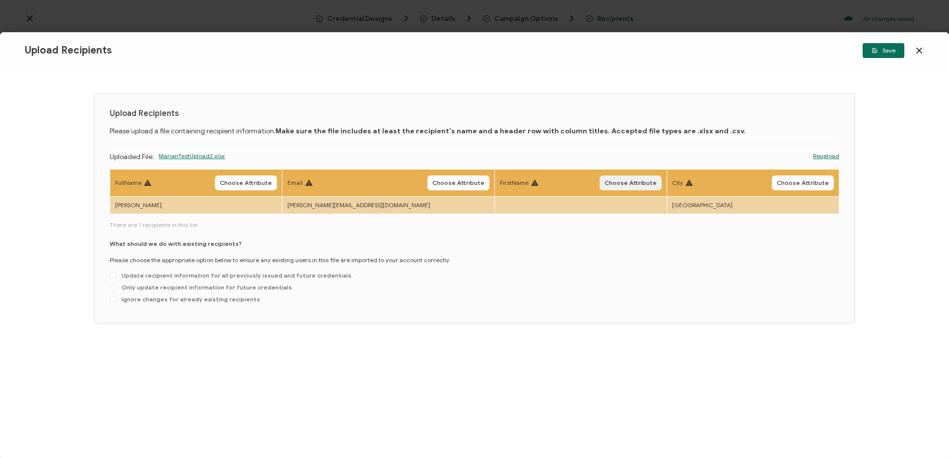
click at [537, 180] on span "Choose Attribute" at bounding box center [630, 183] width 52 height 6
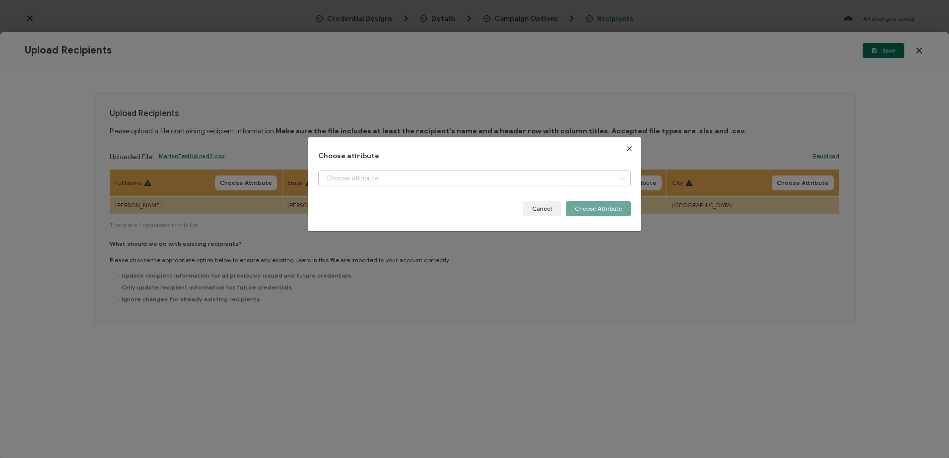
click at [537, 179] on icon "dialog" at bounding box center [622, 179] width 12 height 16
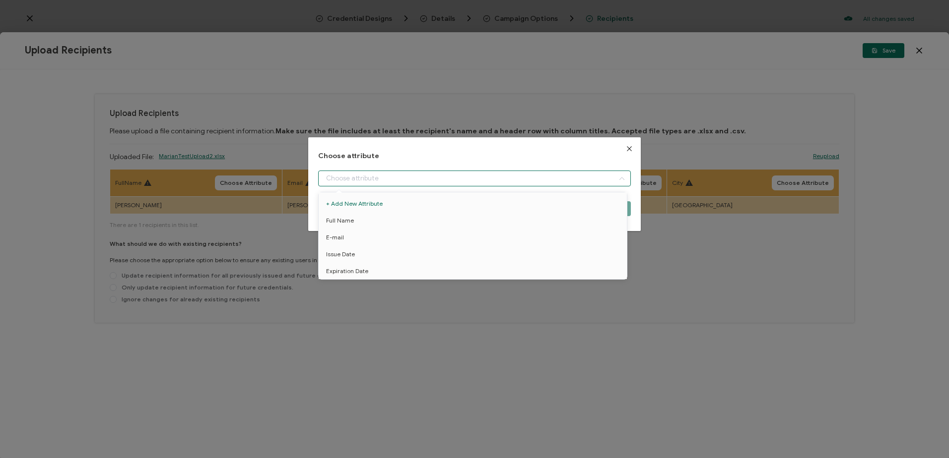
click at [537, 163] on div "Choose attribute Cancel Choose Attribute" at bounding box center [474, 184] width 312 height 64
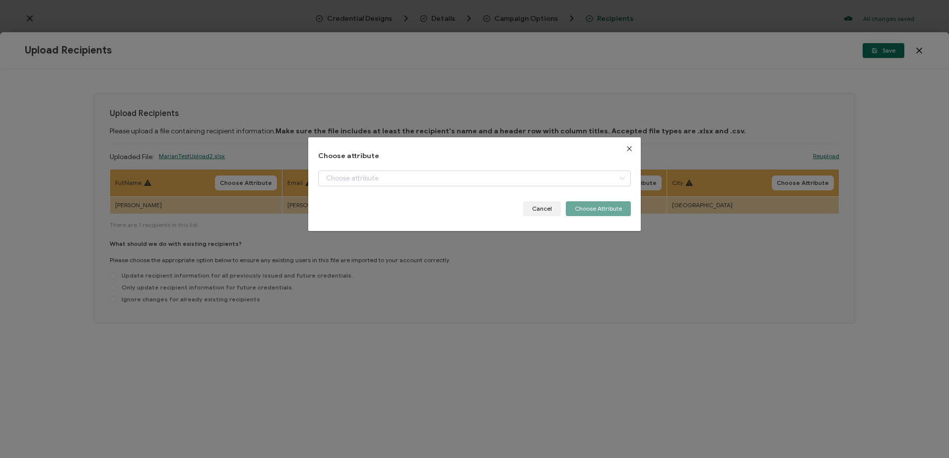
click at [537, 150] on icon "Close" at bounding box center [629, 149] width 8 height 8
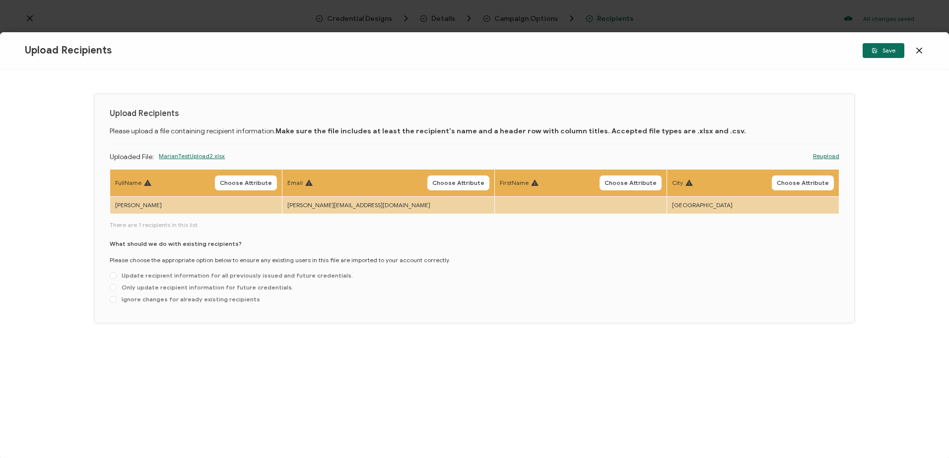
click at [537, 154] on link "Reupload" at bounding box center [826, 156] width 26 height 9
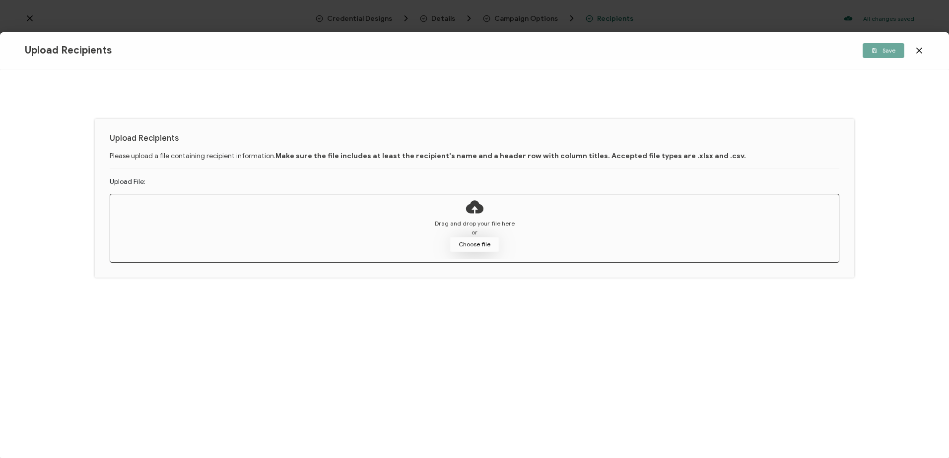
click at [477, 240] on button "Choose file" at bounding box center [475, 244] width 50 height 15
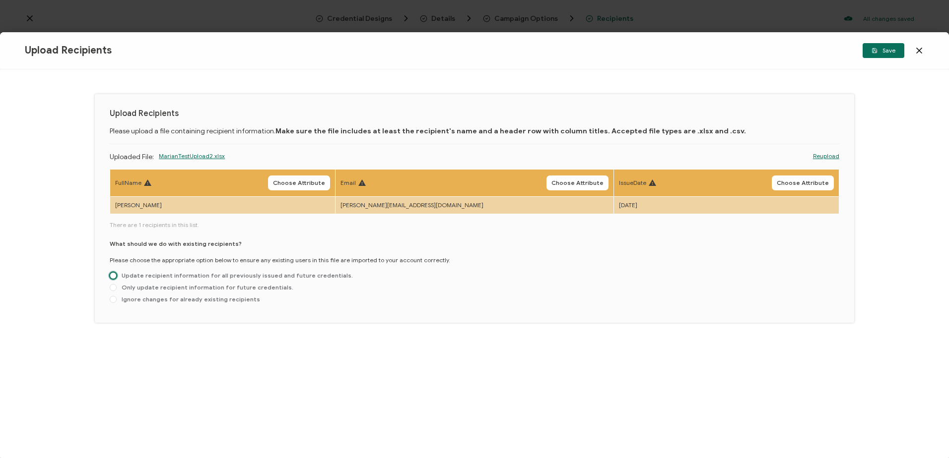
click at [114, 275] on span at bounding box center [113, 275] width 7 height 7
click at [114, 275] on input "Update recipient information for all previously issued and future credentials." at bounding box center [113, 276] width 7 height 8
radio input "true"
click at [312, 181] on span "Choose Attribute" at bounding box center [299, 183] width 52 height 6
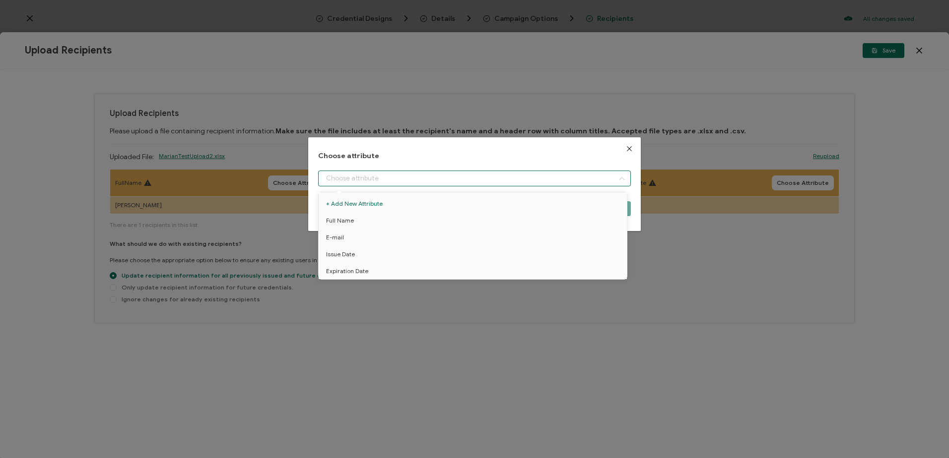
click at [363, 176] on input "dialog" at bounding box center [474, 179] width 312 height 16
click at [336, 219] on span "Full Name" at bounding box center [340, 220] width 28 height 17
type input "Full Name"
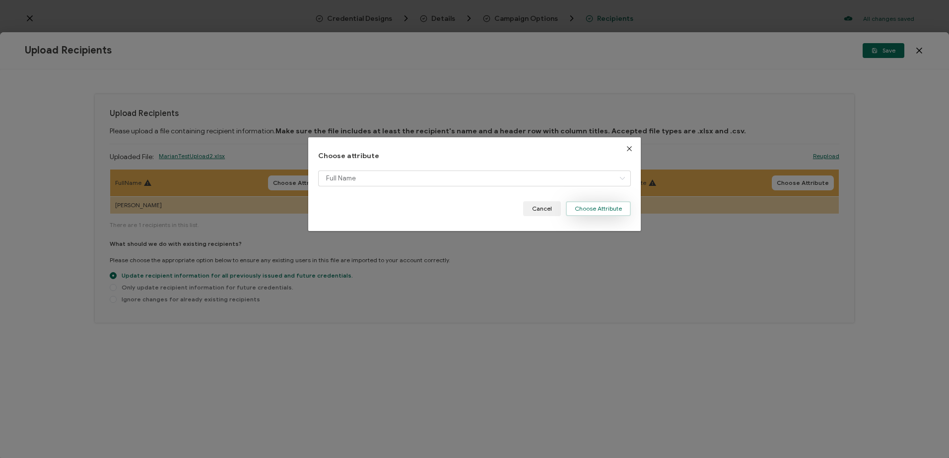
click at [537, 210] on button "Choose Attribute" at bounding box center [598, 208] width 65 height 15
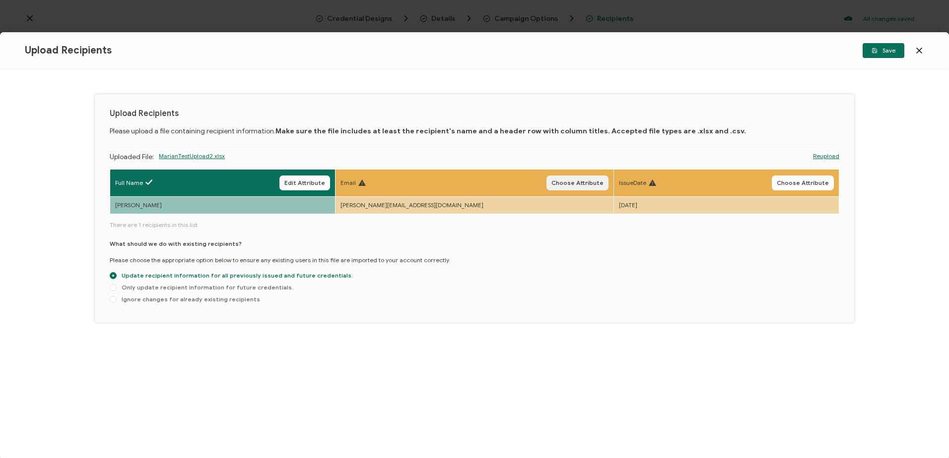
click at [537, 182] on span "Choose Attribute" at bounding box center [577, 183] width 52 height 6
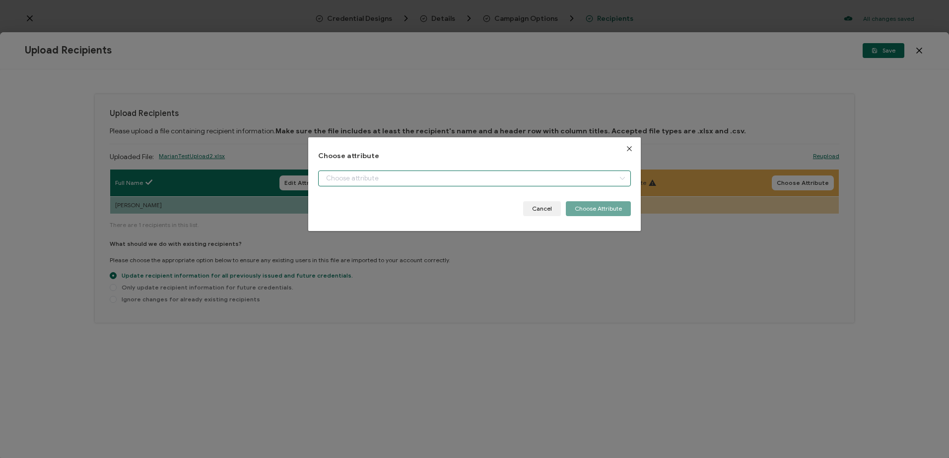
click at [388, 176] on input "dialog" at bounding box center [474, 179] width 312 height 16
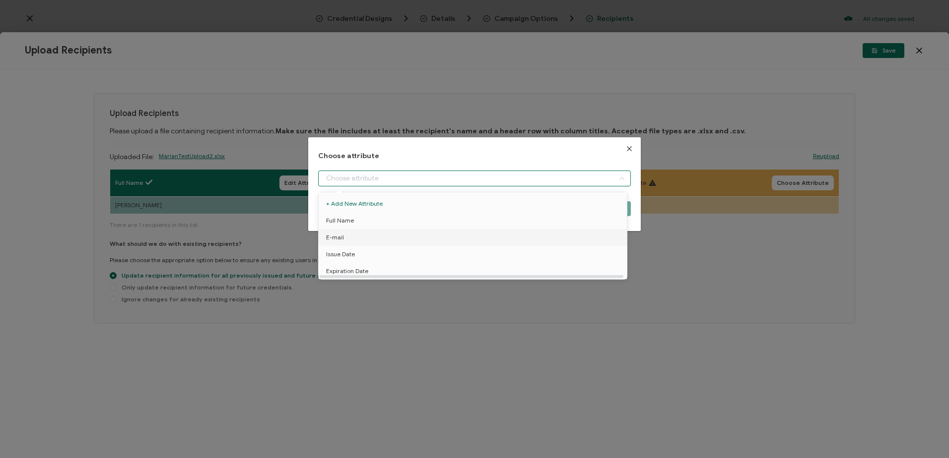
click at [346, 235] on li "E-mail" at bounding box center [474, 237] width 317 height 17
type input "E-mail"
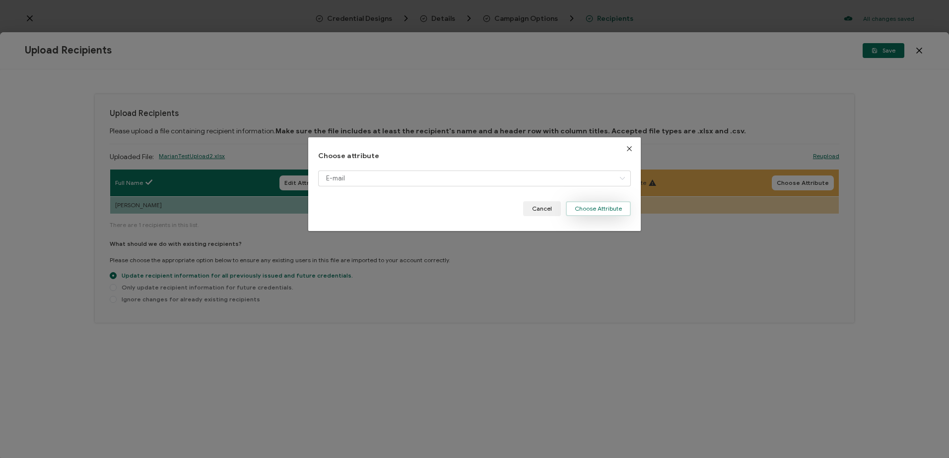
click at [537, 210] on button "Choose Attribute" at bounding box center [598, 208] width 65 height 15
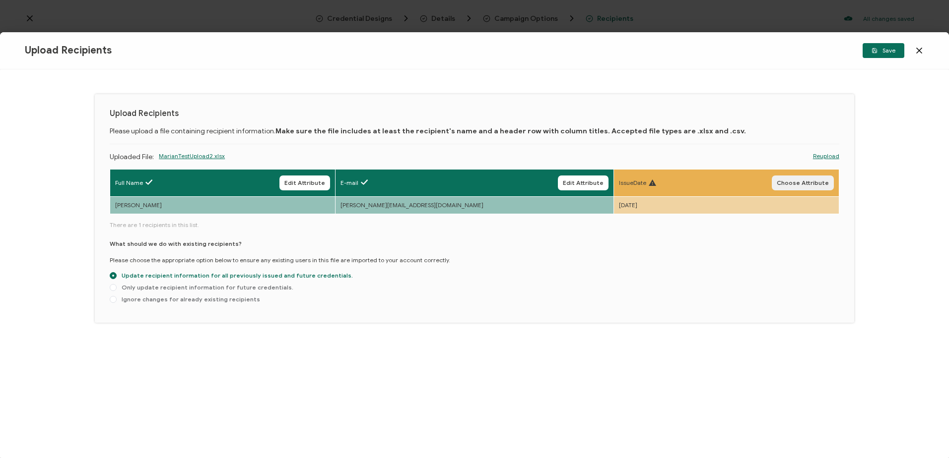
click at [537, 184] on span "Choose Attribute" at bounding box center [803, 183] width 52 height 6
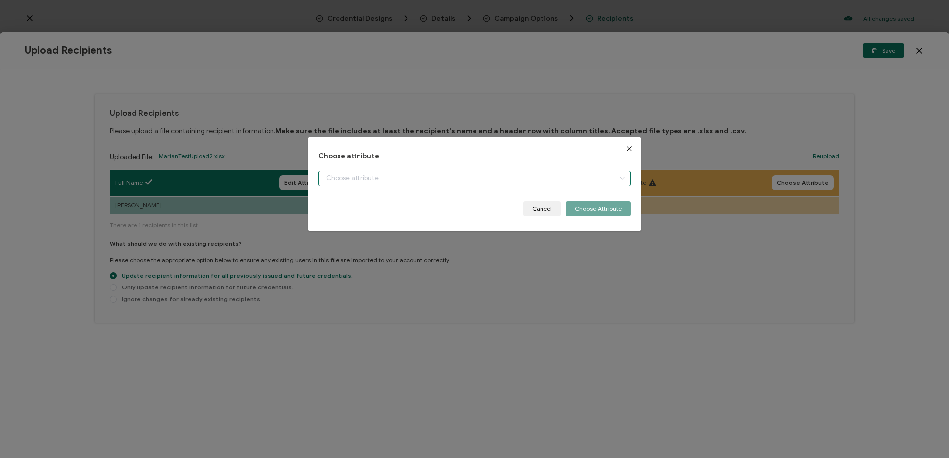
click at [436, 176] on input "dialog" at bounding box center [474, 179] width 312 height 16
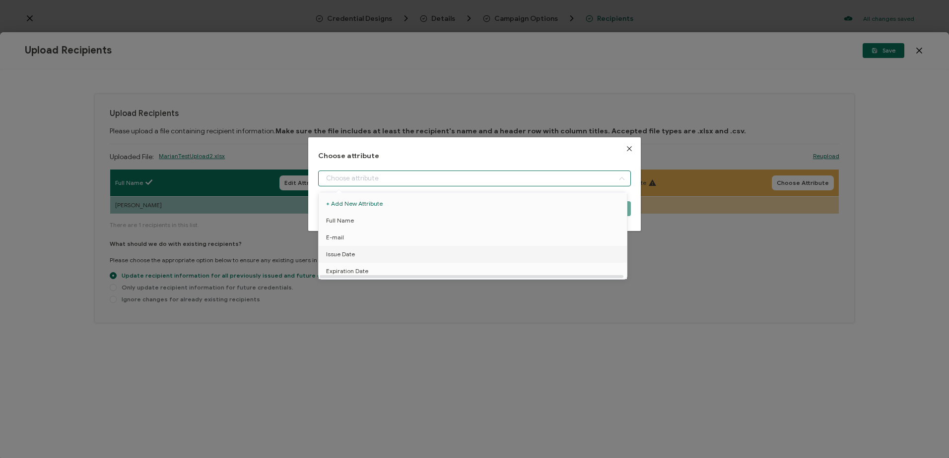
click at [347, 253] on span "Issue Date" at bounding box center [340, 254] width 29 height 17
type input "Issue Date"
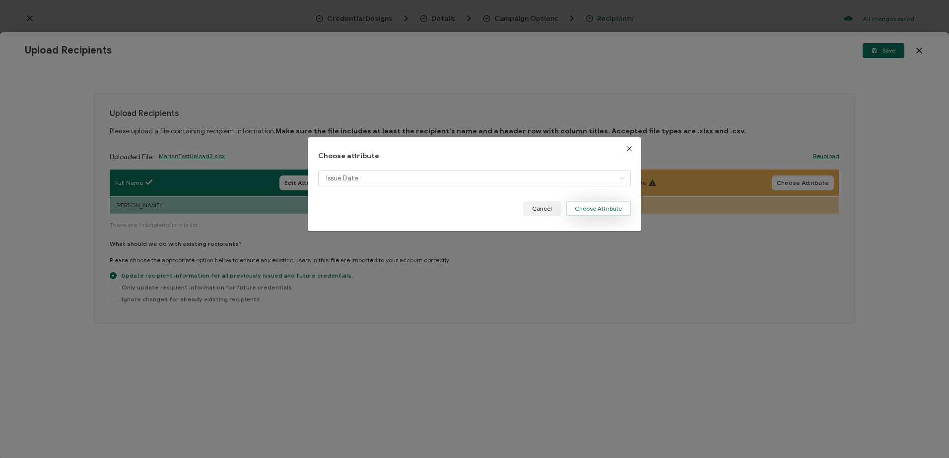
click at [537, 212] on button "Choose Attribute" at bounding box center [598, 208] width 65 height 15
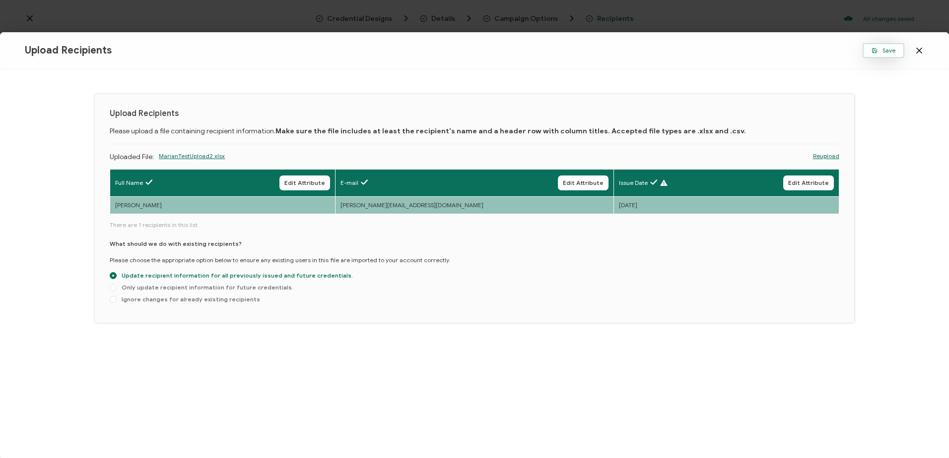
click at [537, 49] on span "Save" at bounding box center [883, 51] width 24 height 6
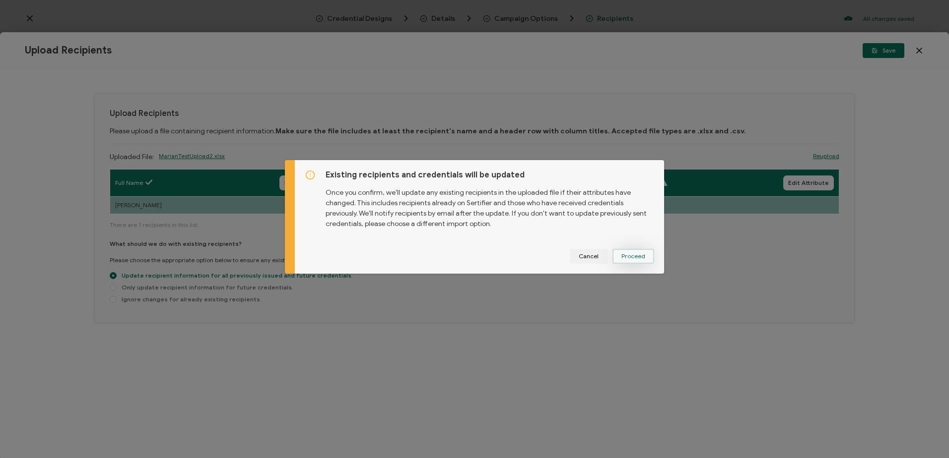
click at [537, 256] on span "Proceed" at bounding box center [633, 257] width 24 height 6
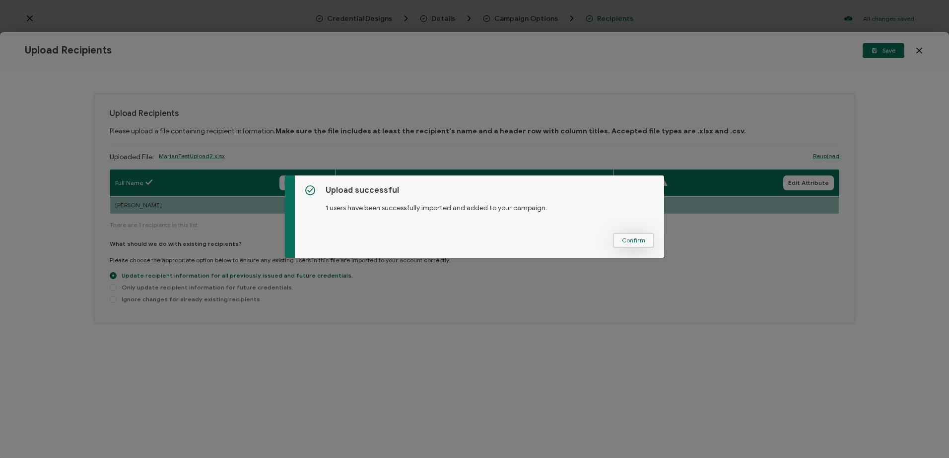
click at [537, 242] on span "Confirm" at bounding box center [633, 241] width 23 height 6
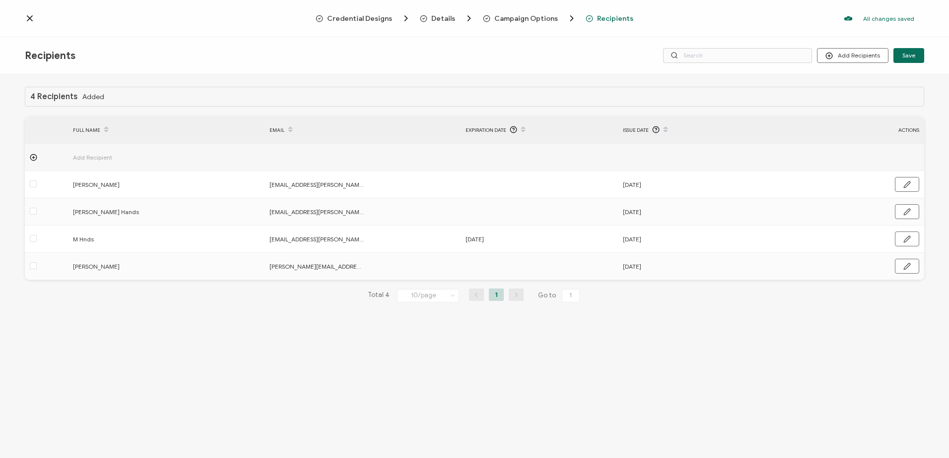
click at [28, 17] on icon at bounding box center [29, 18] width 5 height 5
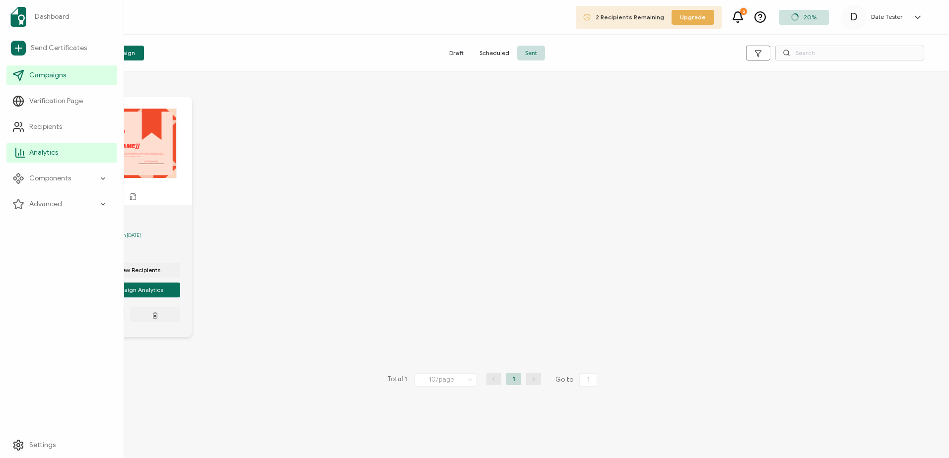
click at [35, 153] on span "Analytics" at bounding box center [43, 153] width 29 height 10
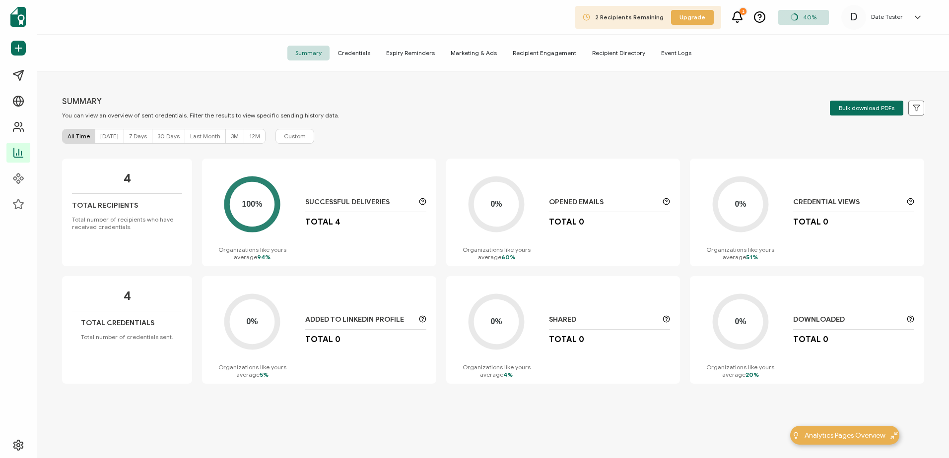
click at [358, 53] on span "Credentials" at bounding box center [353, 53] width 49 height 15
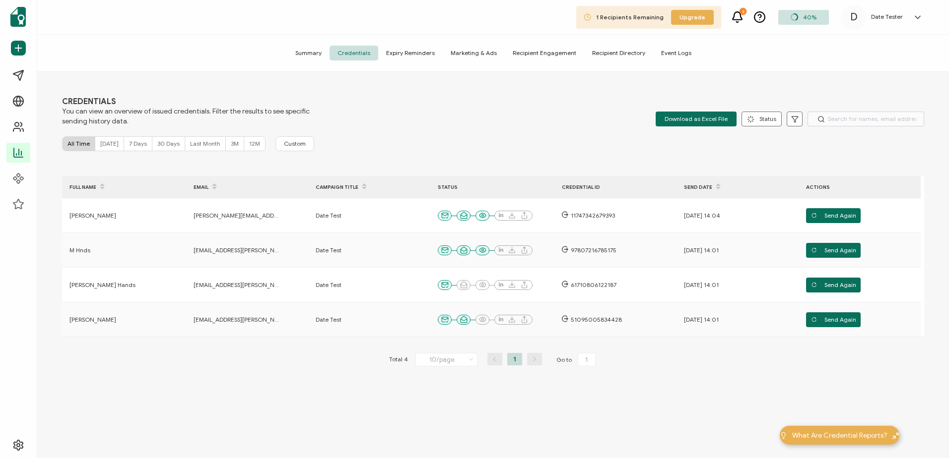
click at [468, 109] on div "CREDENTIALS You can view an overview of issued credentials. Filter the results …" at bounding box center [493, 112] width 862 height 30
click at [513, 97] on div "CREDENTIALS You can view an overview of issued credentials. Filter the results …" at bounding box center [493, 112] width 862 height 30
